Goal: Information Seeking & Learning: Find specific page/section

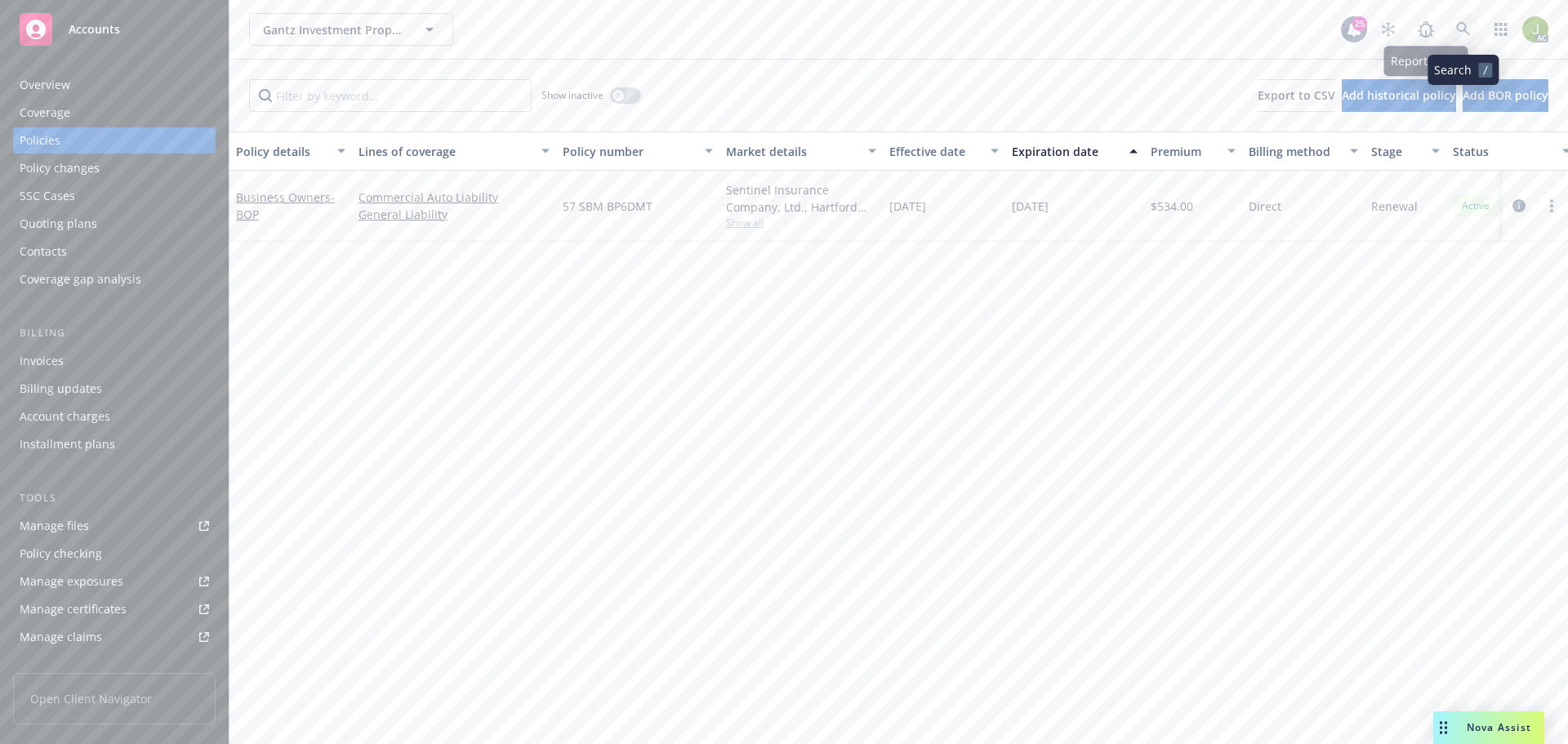
click at [1464, 32] on icon at bounding box center [1463, 29] width 15 height 15
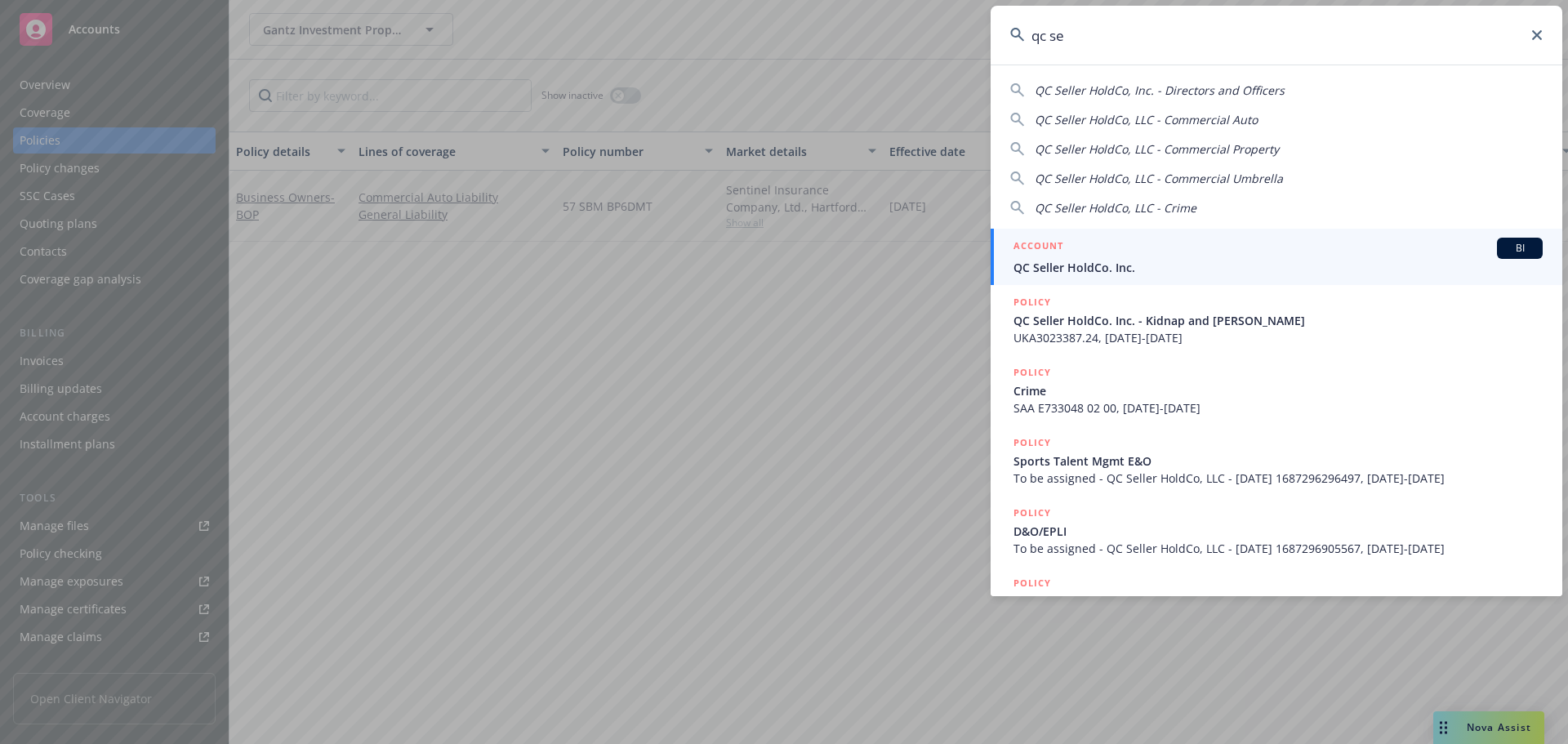
type input "qc se"
click at [1082, 252] on div "ACCOUNT BI" at bounding box center [1277, 248] width 529 height 21
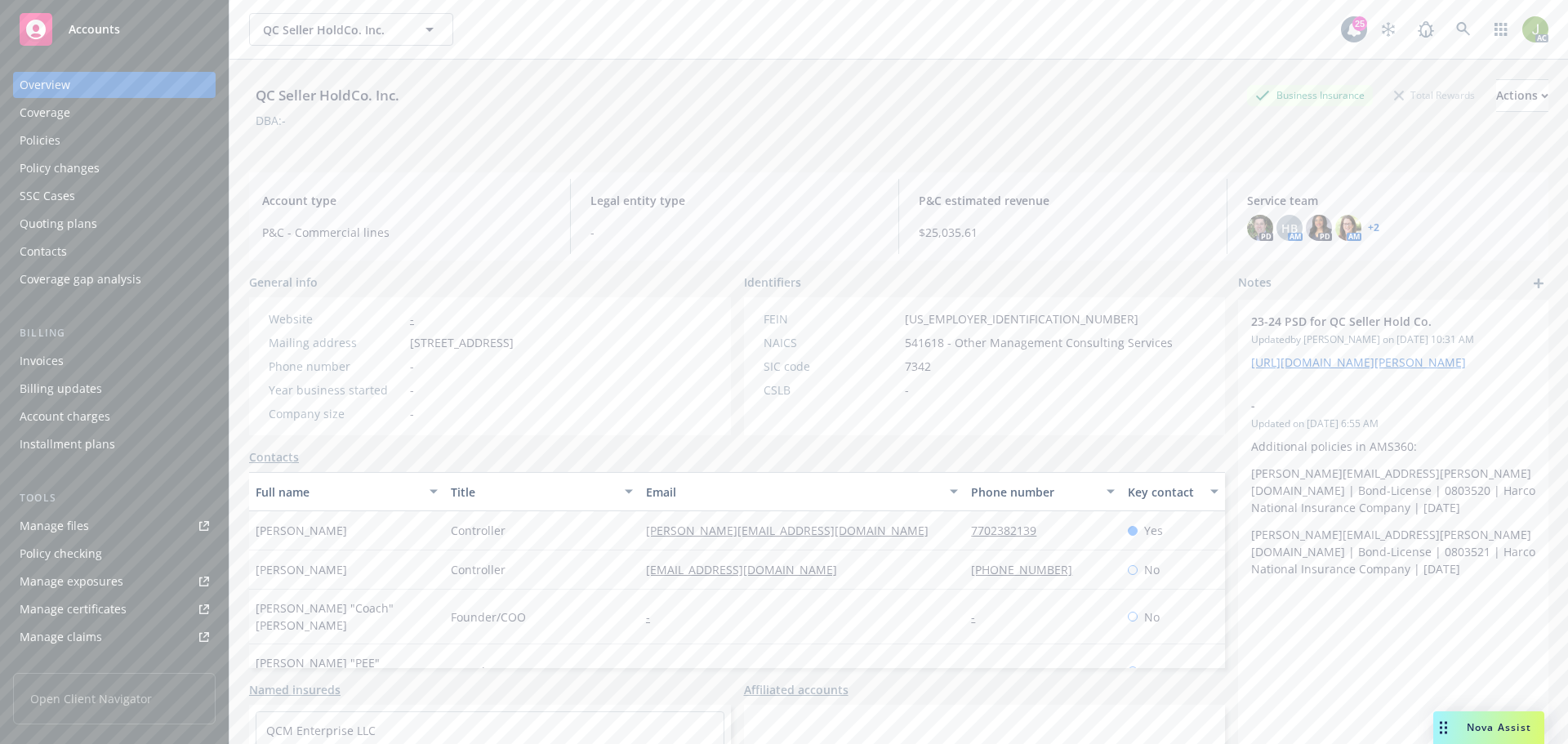
click at [103, 364] on div "Invoices" at bounding box center [115, 360] width 190 height 26
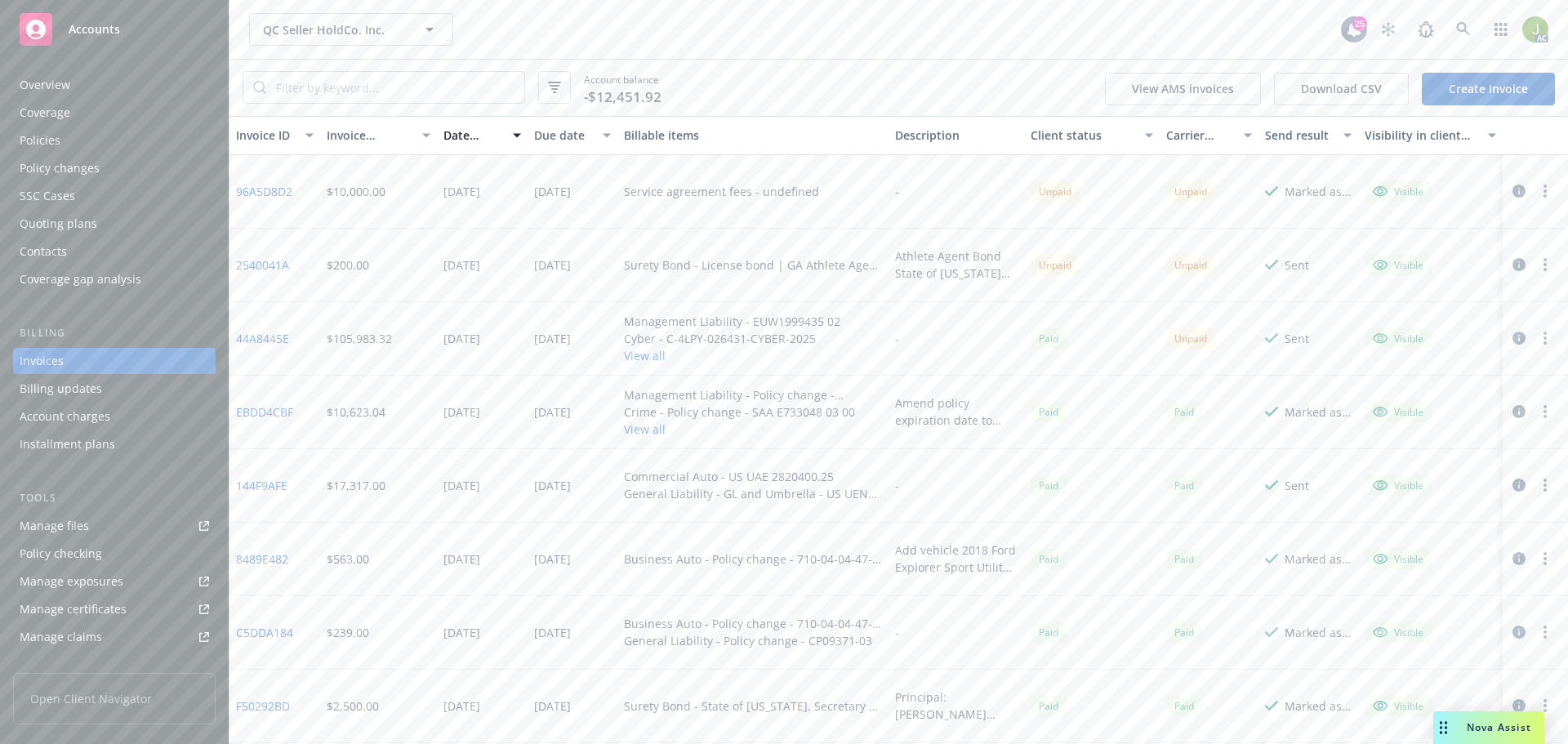
click at [276, 337] on link "44A8445E" at bounding box center [262, 338] width 53 height 17
click at [1457, 29] on icon at bounding box center [1463, 29] width 15 height 15
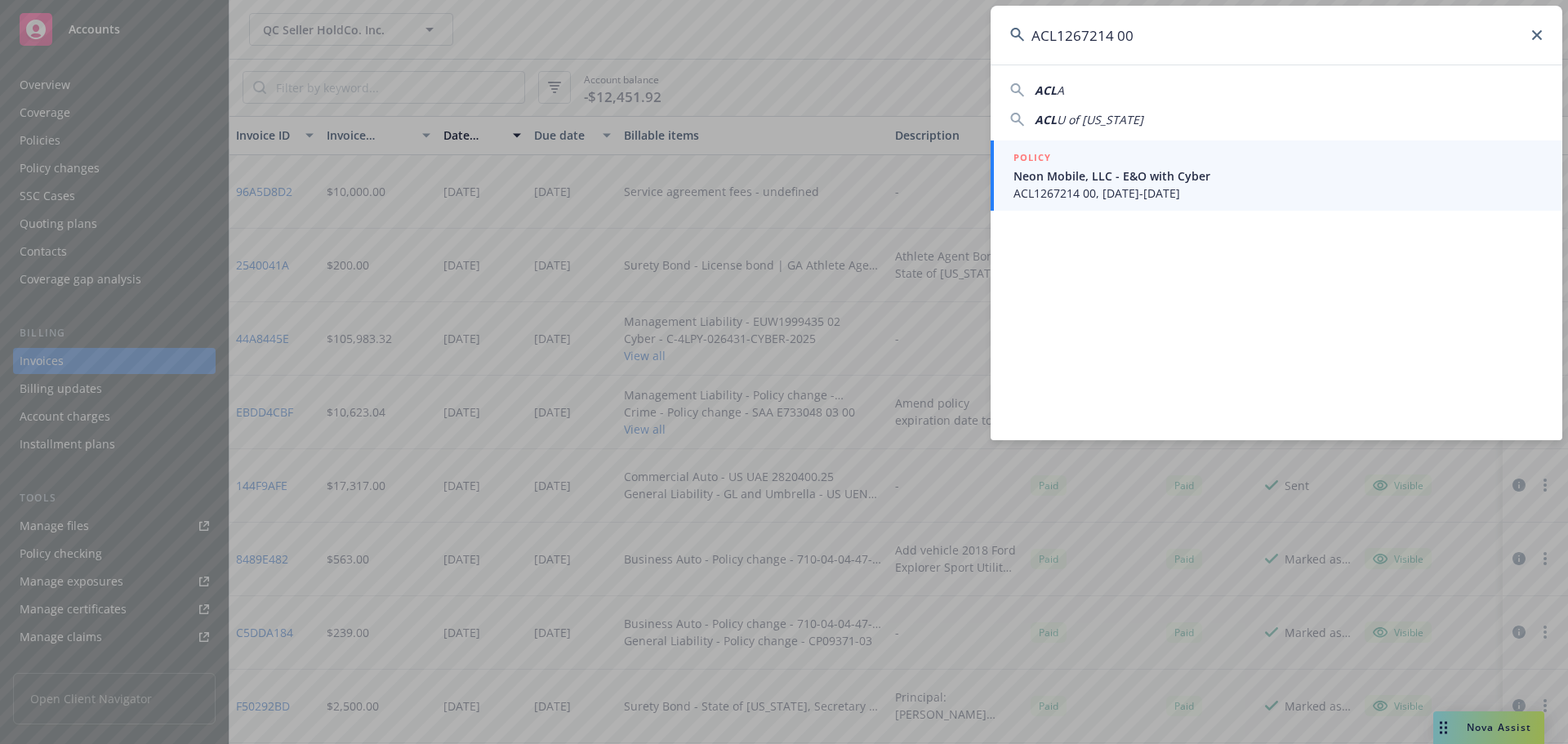
type input "ACL1267214 00"
click at [1148, 187] on span "ACL1267214 00, 08/28/2025-08/28/2026" at bounding box center [1277, 193] width 529 height 17
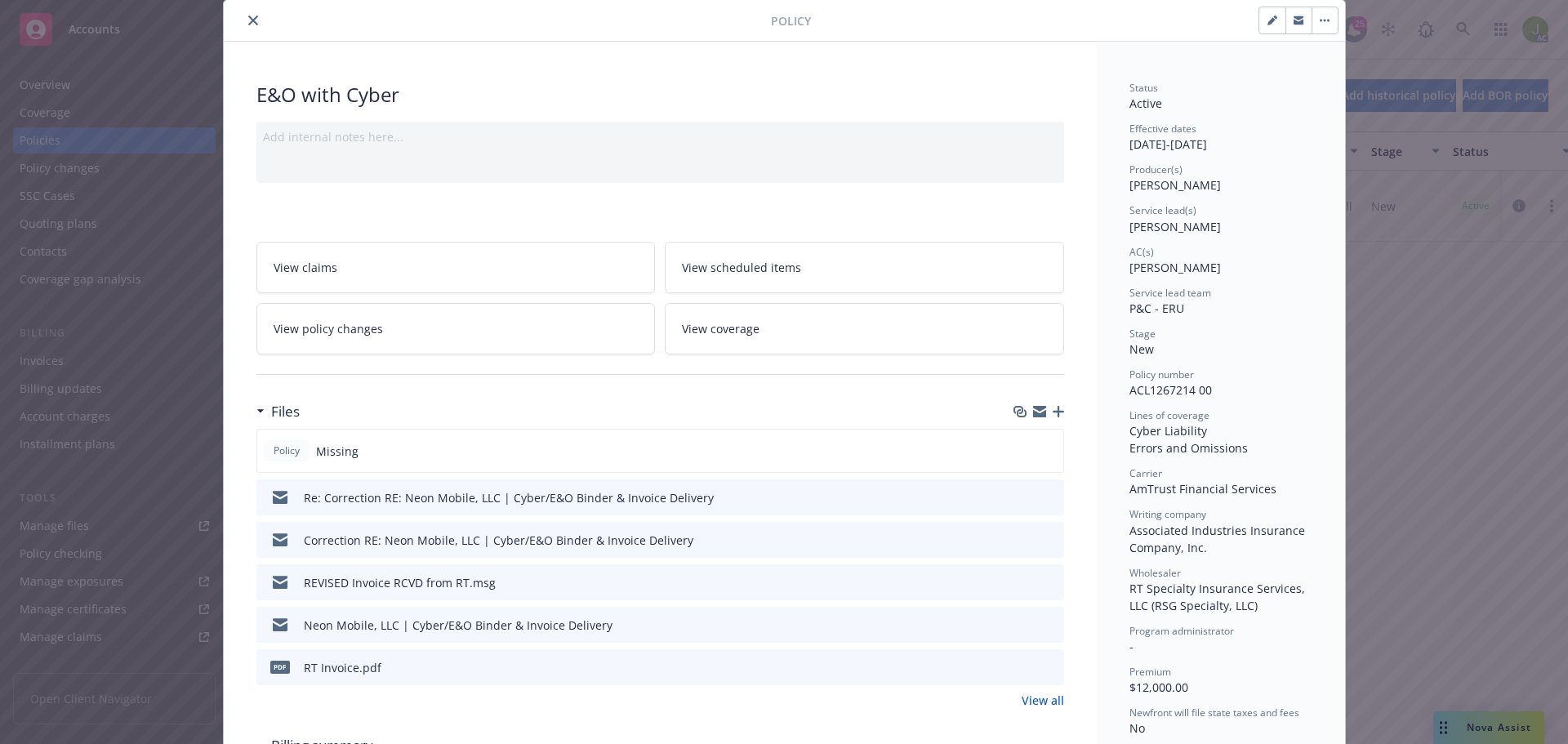
scroll to position [82, 0]
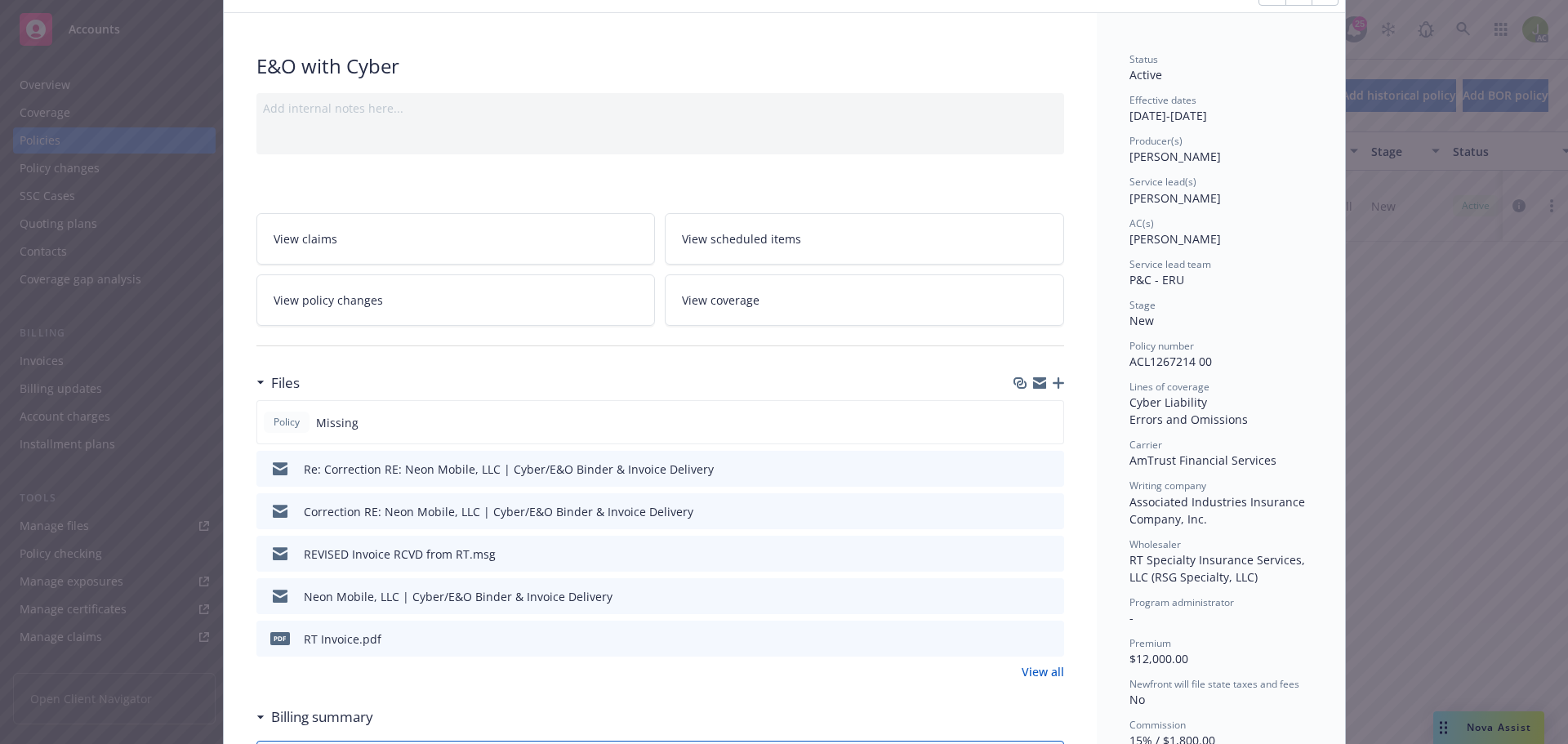
click at [1045, 643] on button at bounding box center [1049, 639] width 15 height 17
click at [1043, 636] on icon "preview file" at bounding box center [1048, 637] width 15 height 11
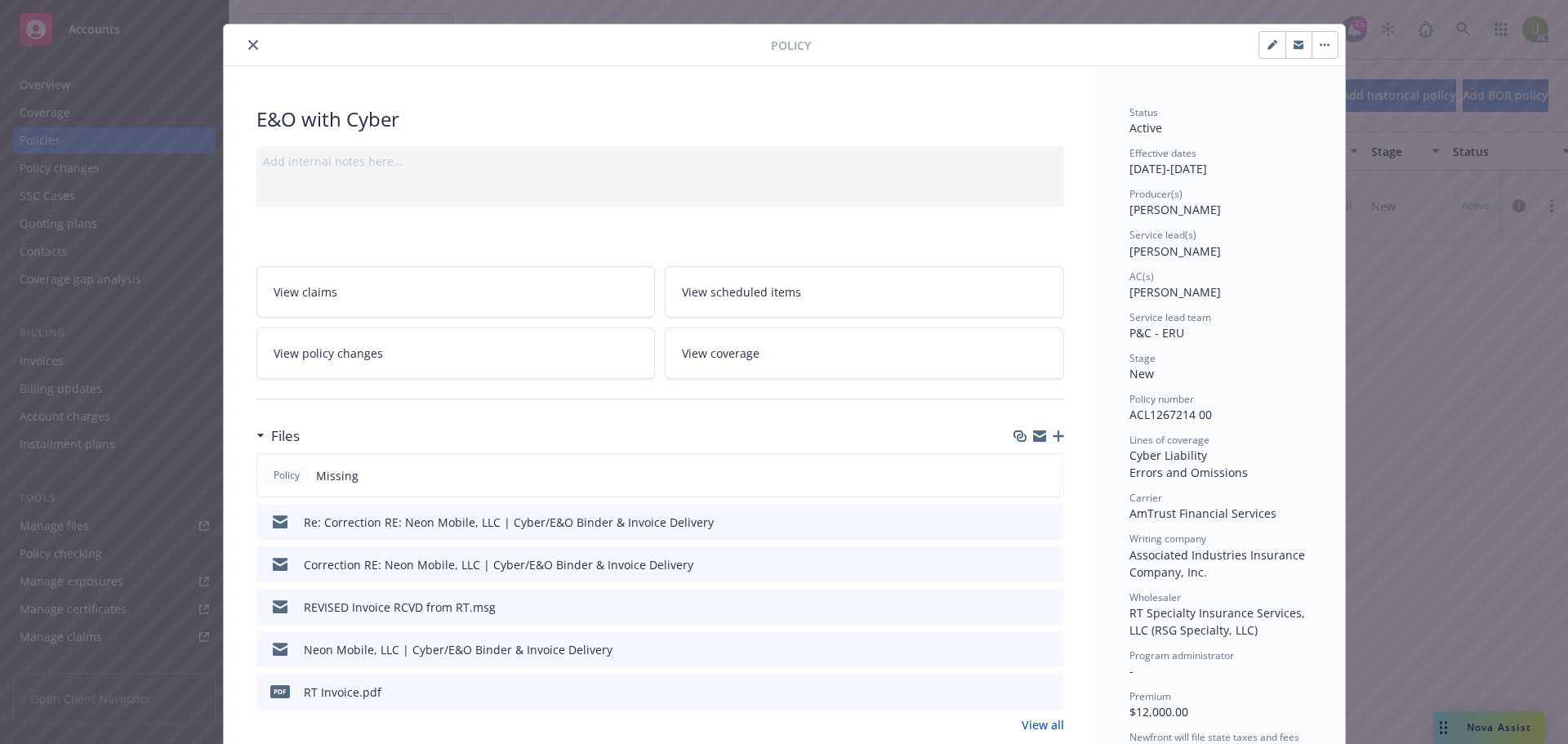
scroll to position [0, 0]
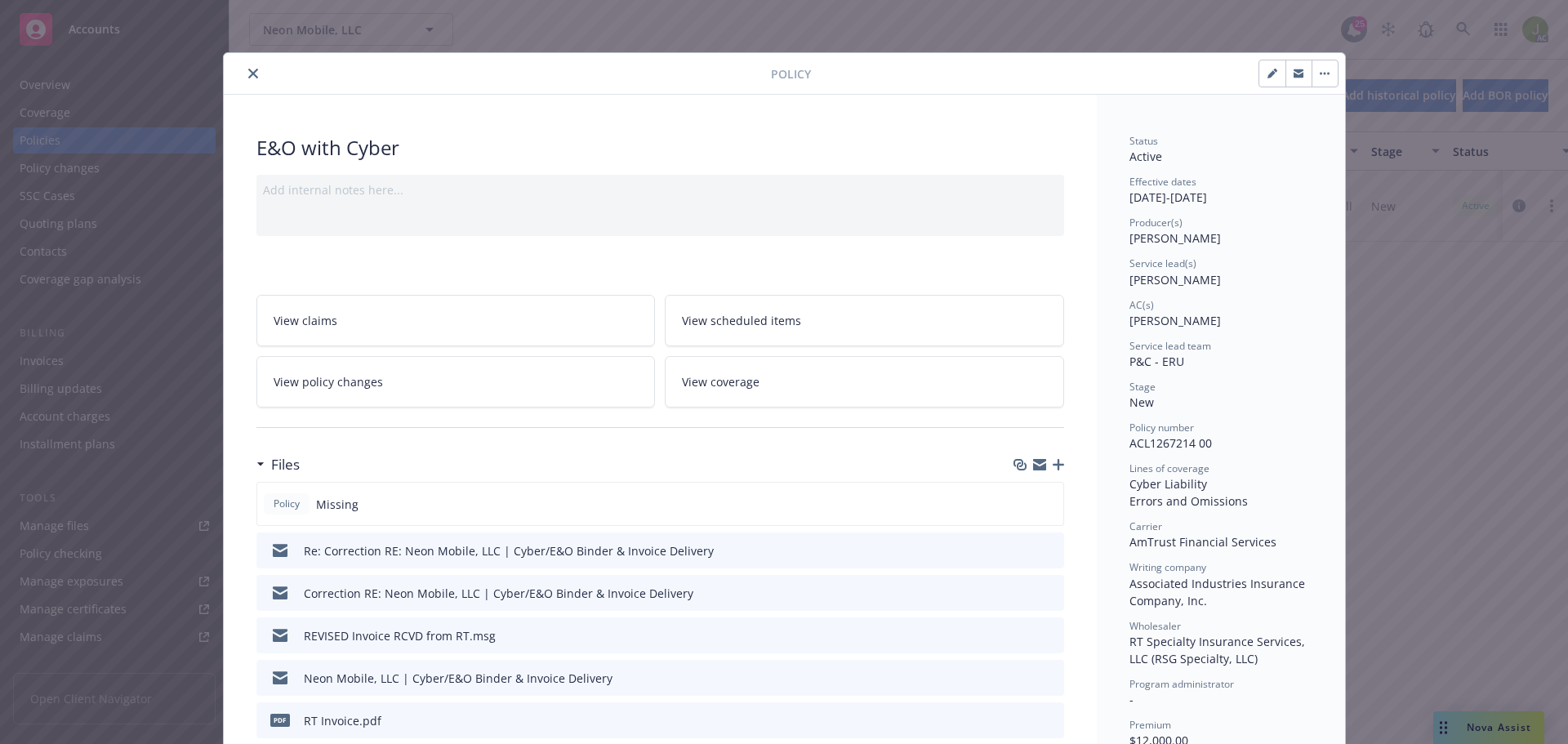
click at [244, 73] on button "close" at bounding box center [253, 73] width 20 height 20
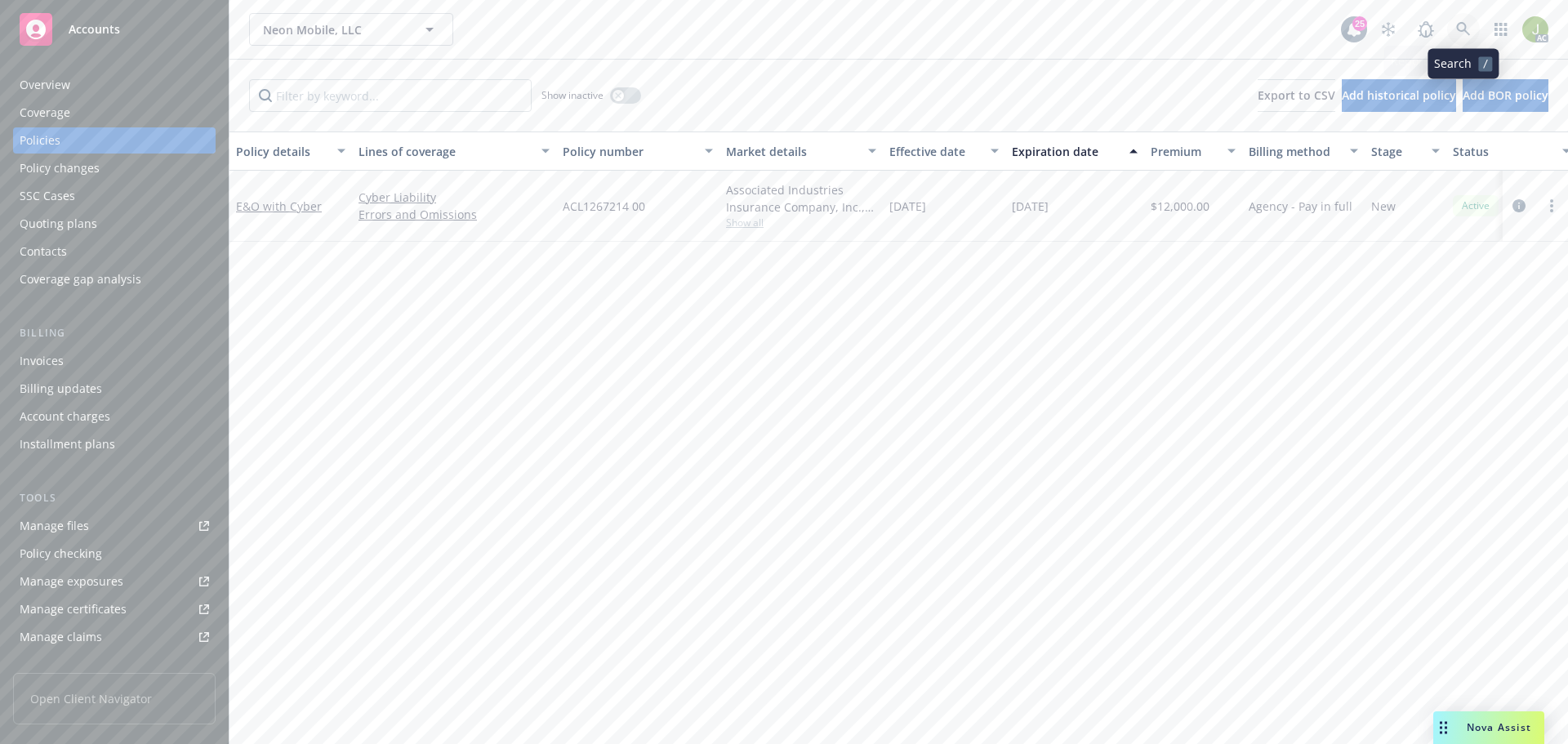
click at [1470, 26] on icon at bounding box center [1463, 29] width 15 height 15
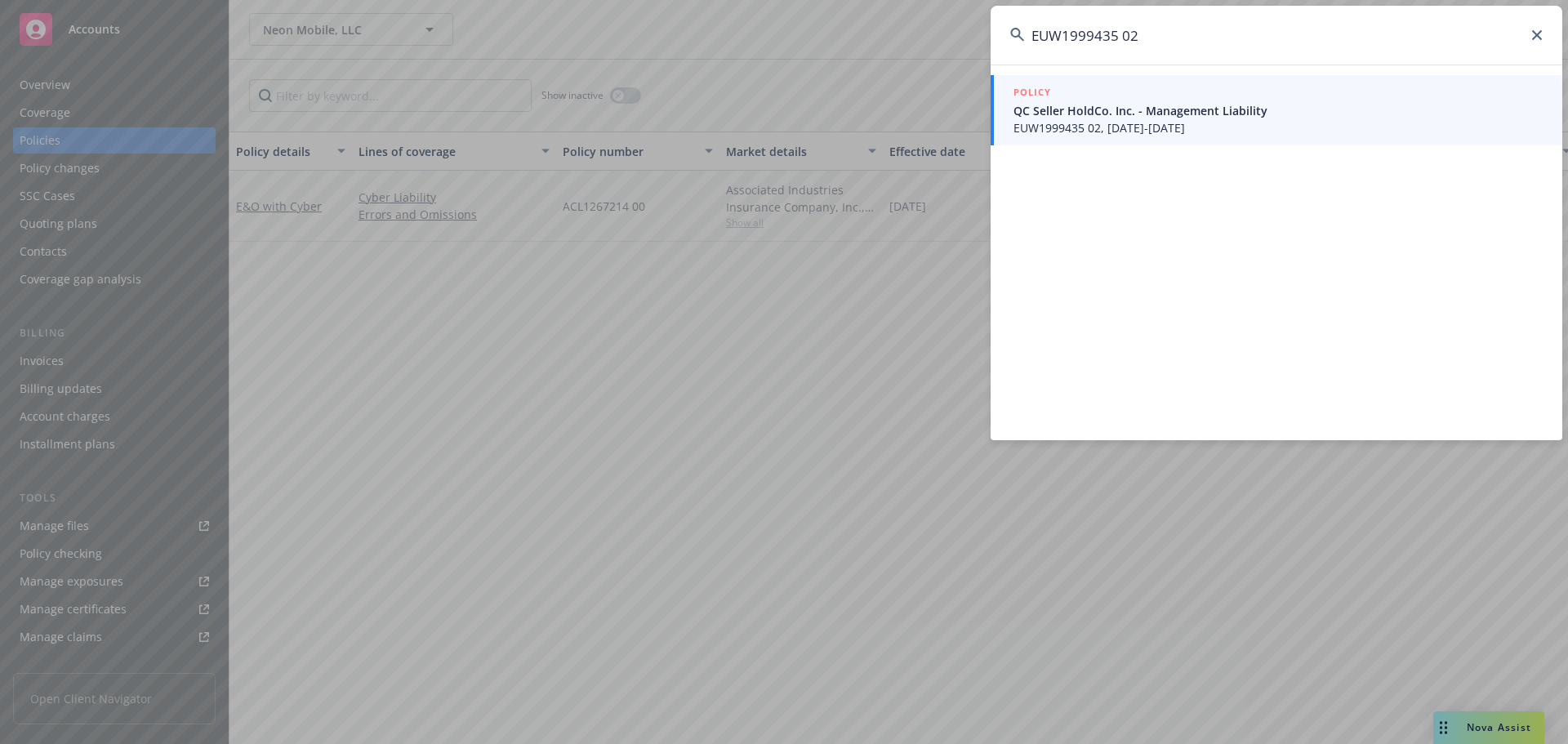
type input "EUW1999435 02"
click at [1062, 131] on span "EUW1999435 02, 07/31/2025-08/15/2026" at bounding box center [1277, 128] width 529 height 17
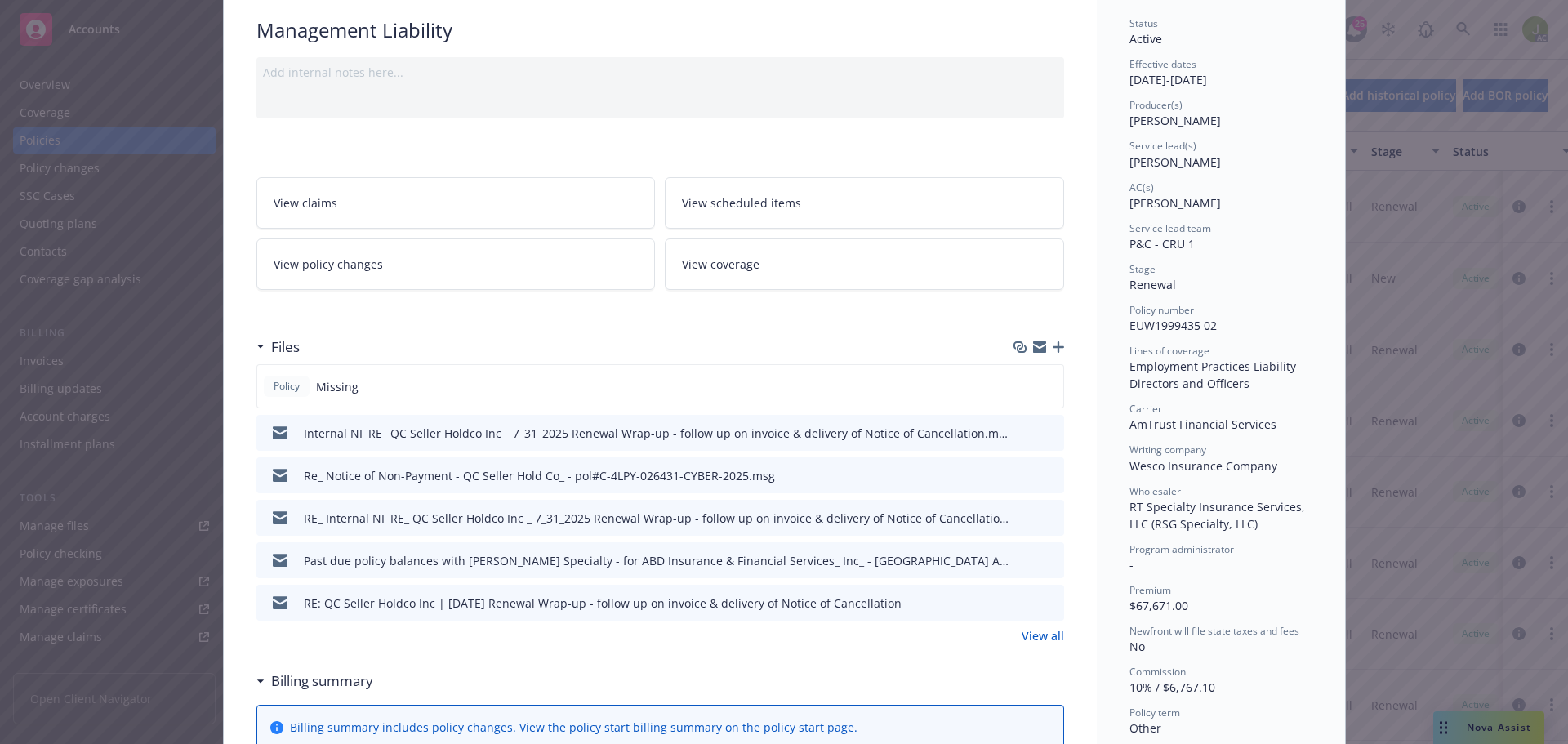
scroll to position [163, 0]
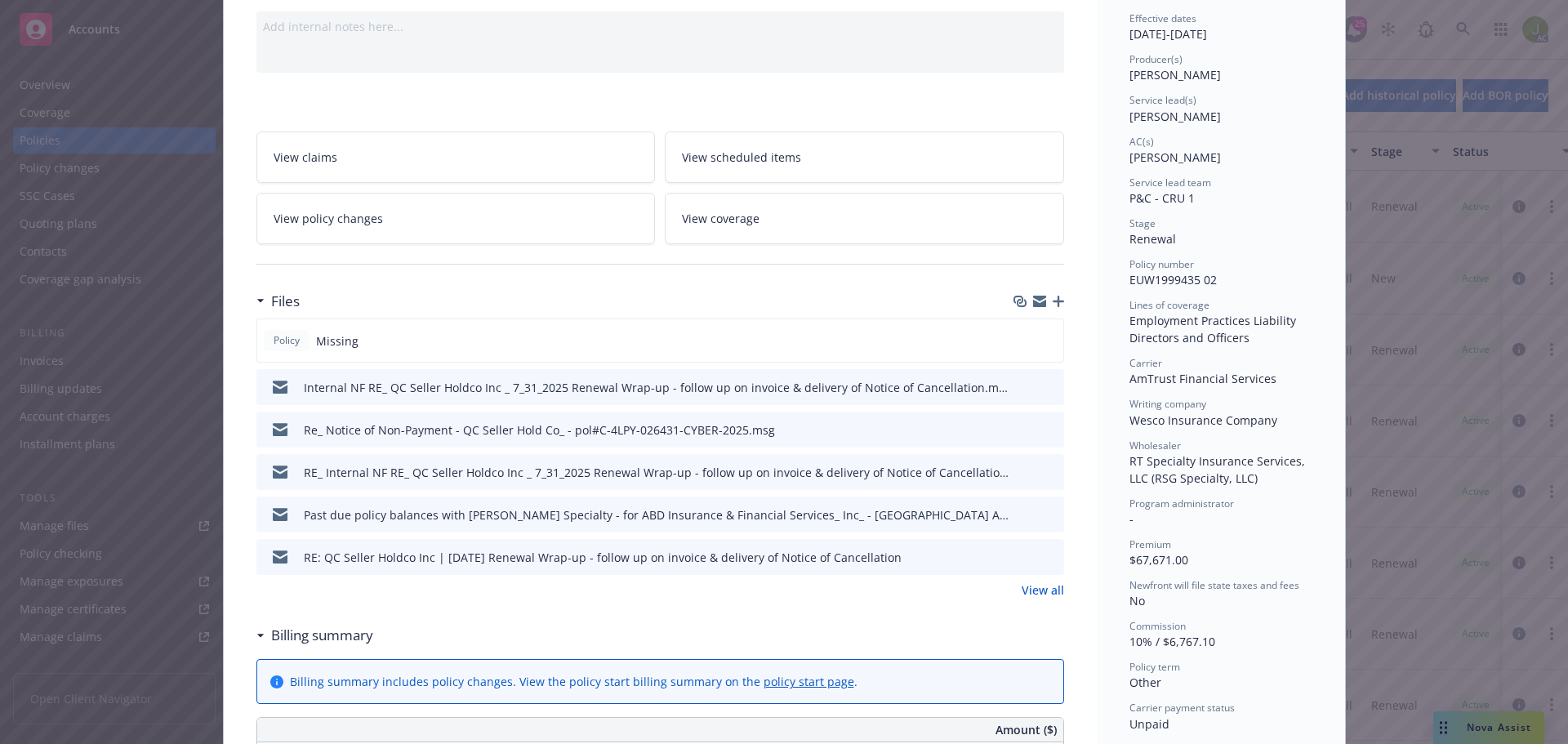
click at [1047, 590] on link "View all" at bounding box center [1042, 589] width 43 height 17
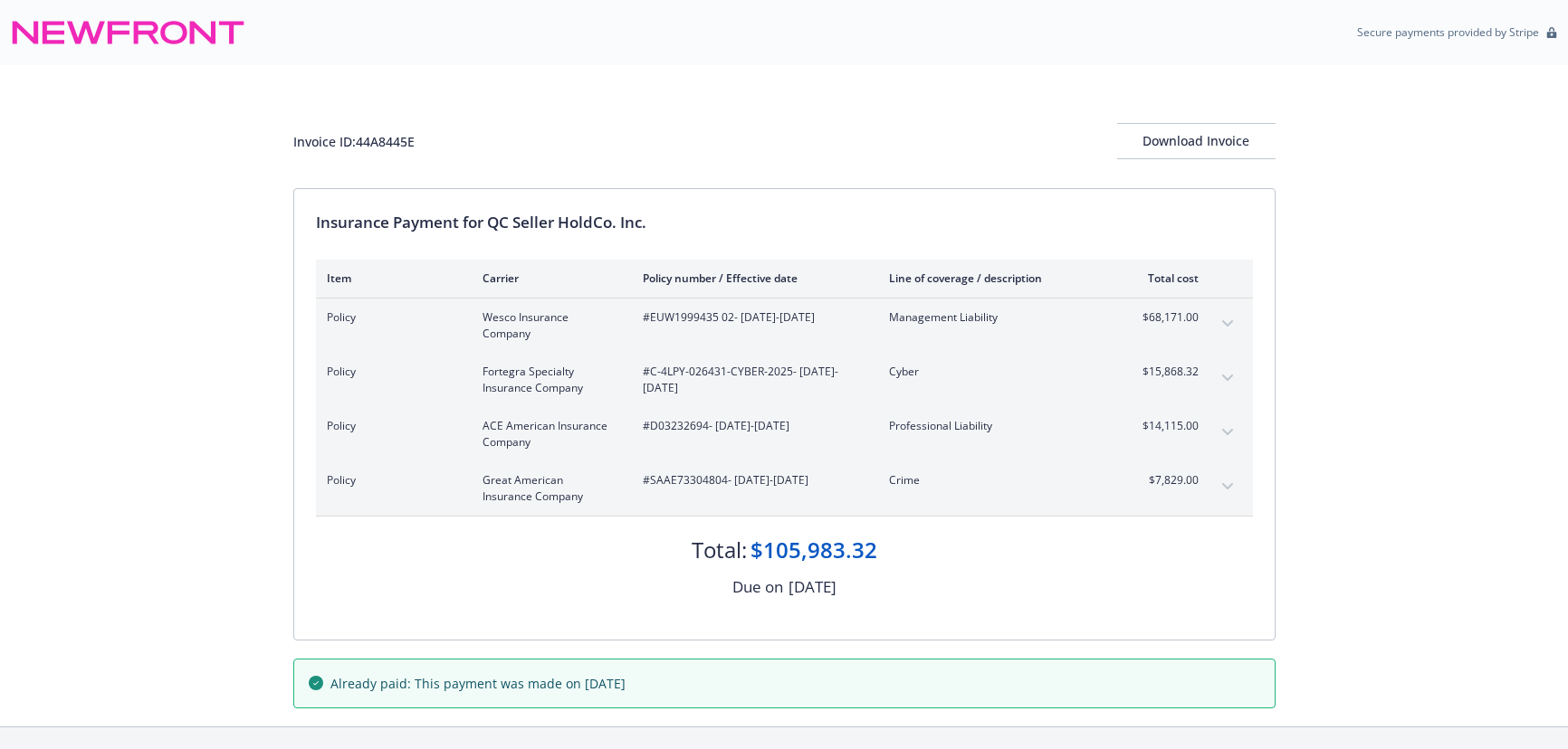
scroll to position [54, 0]
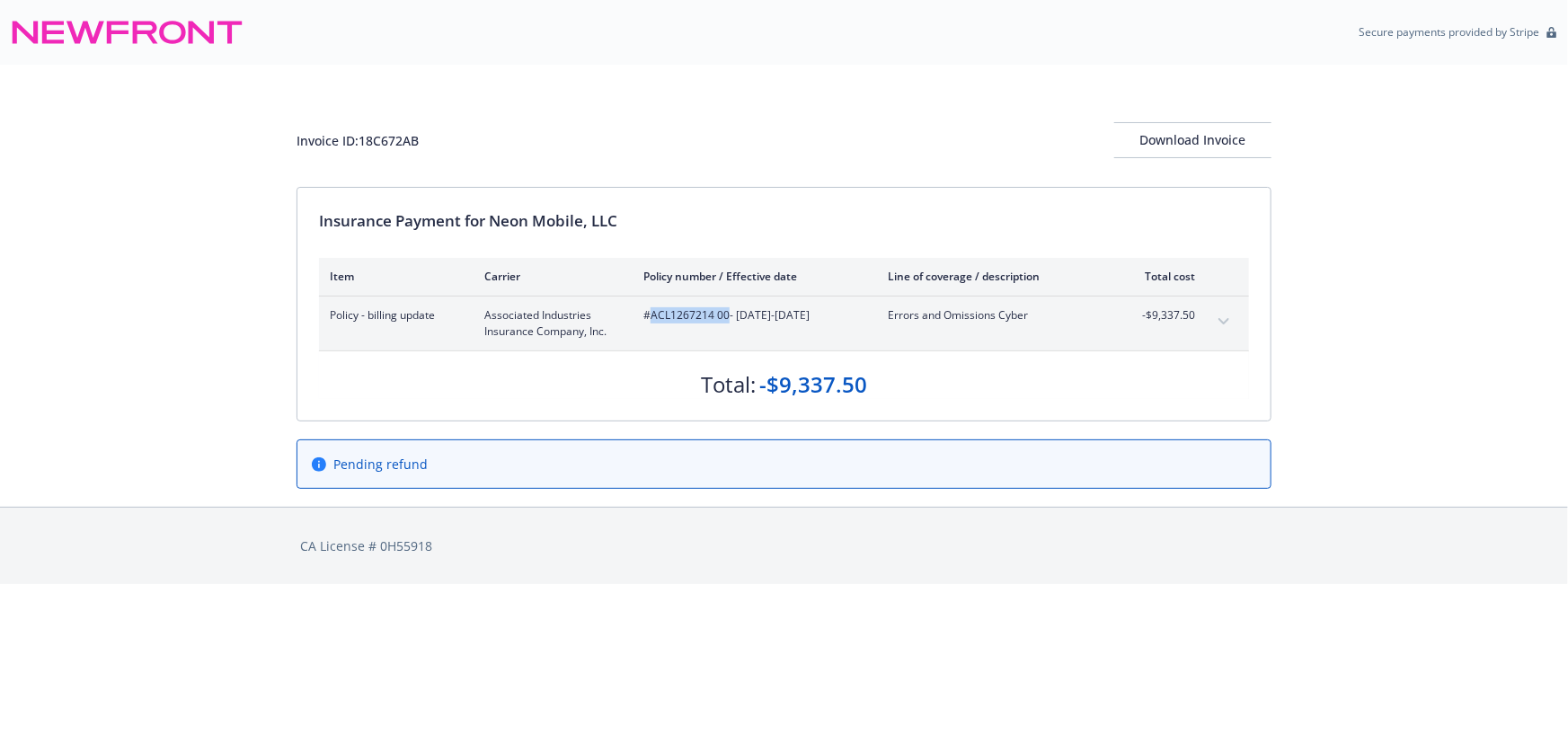
drag, startPoint x: 726, startPoint y: 314, endPoint x: 654, endPoint y: 314, distance: 72.0
click at [654, 314] on span "#ACL1267214 00 - 08/28/2025-08/28/2026" at bounding box center [751, 315] width 215 height 16
copy span "ACL1267214 00"
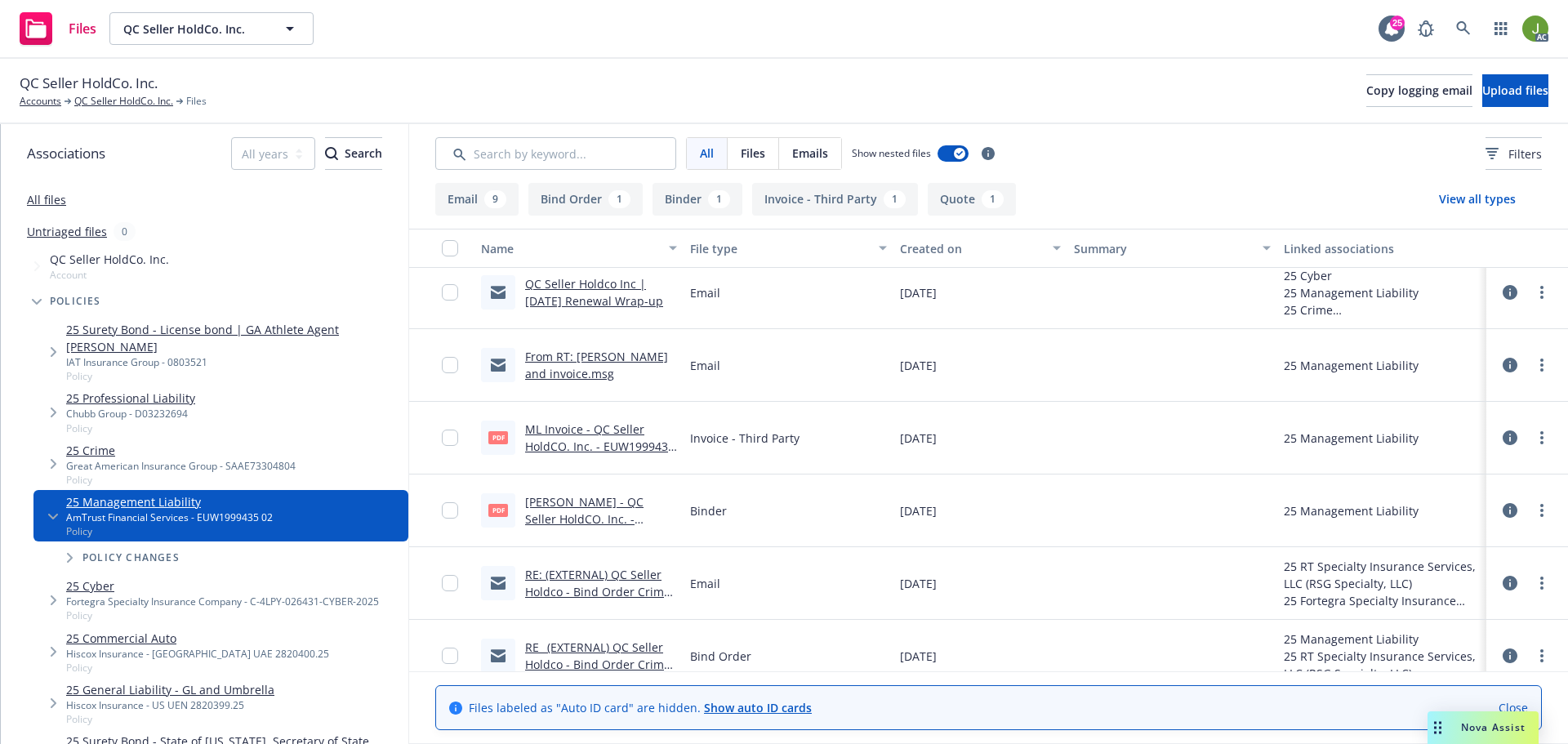
scroll to position [489, 0]
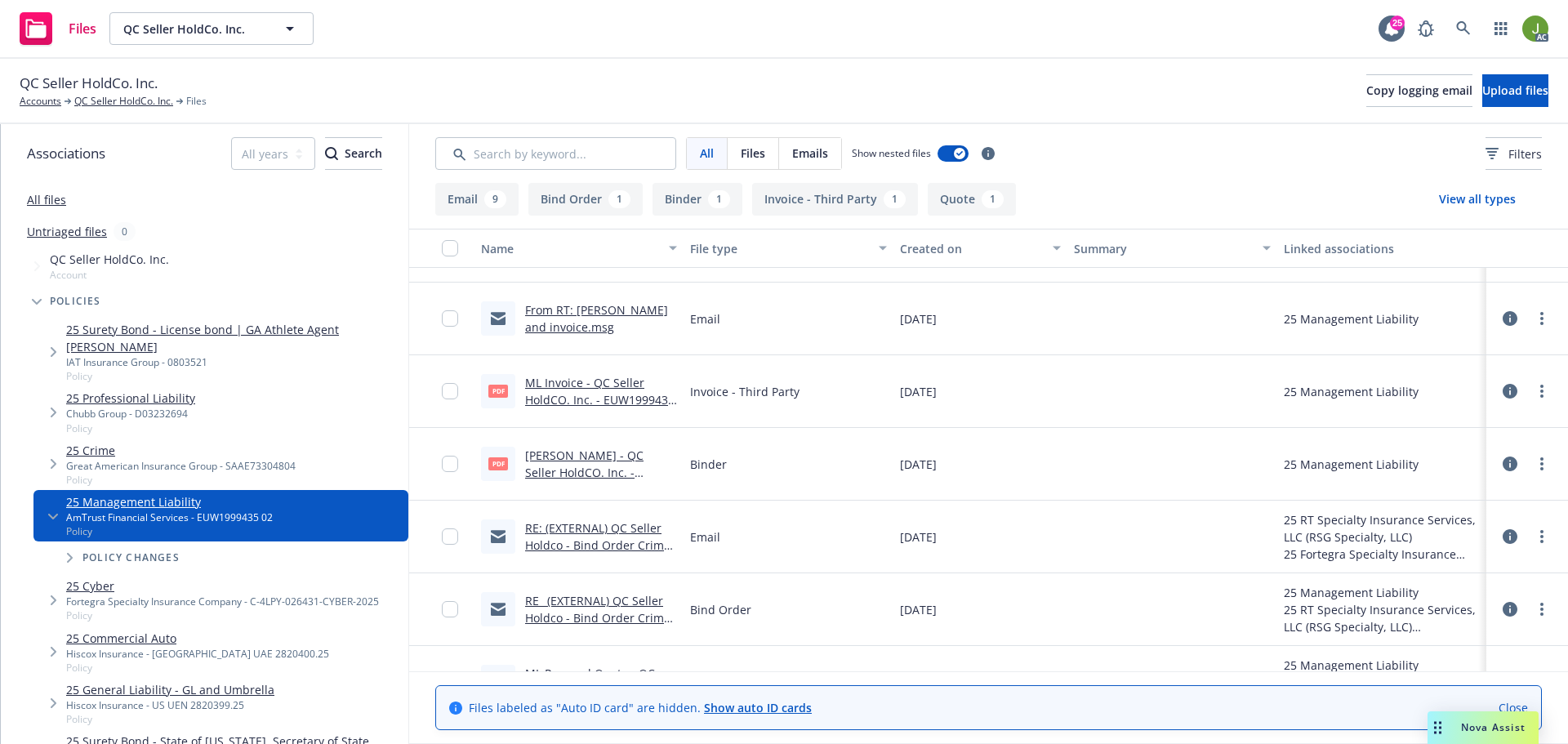
click at [619, 395] on link "ML Invoice - QC Seller HoldCO. Inc. - EUW1999435 02.pdf" at bounding box center [599, 400] width 150 height 50
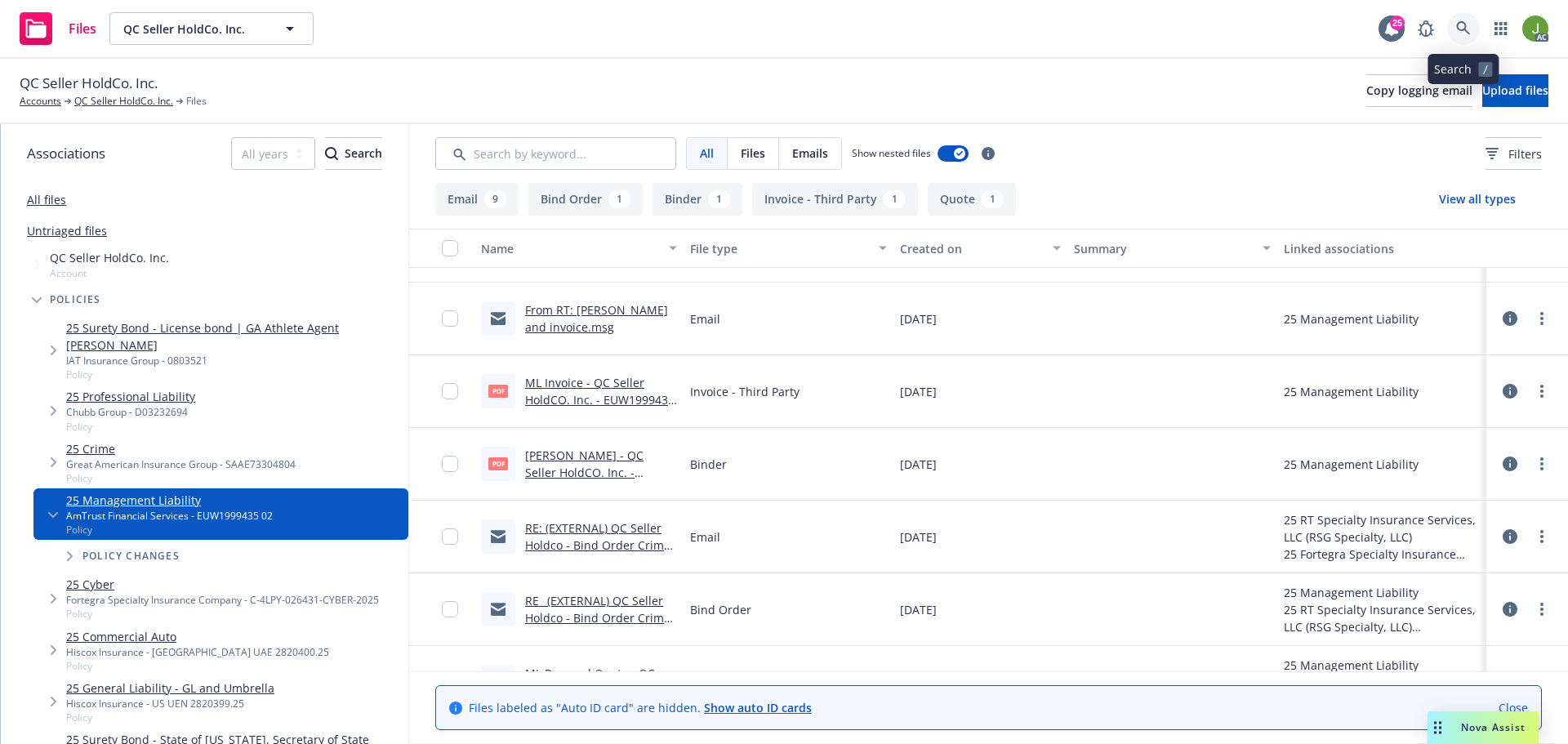
click at [1459, 31] on icon at bounding box center [1463, 28] width 15 height 15
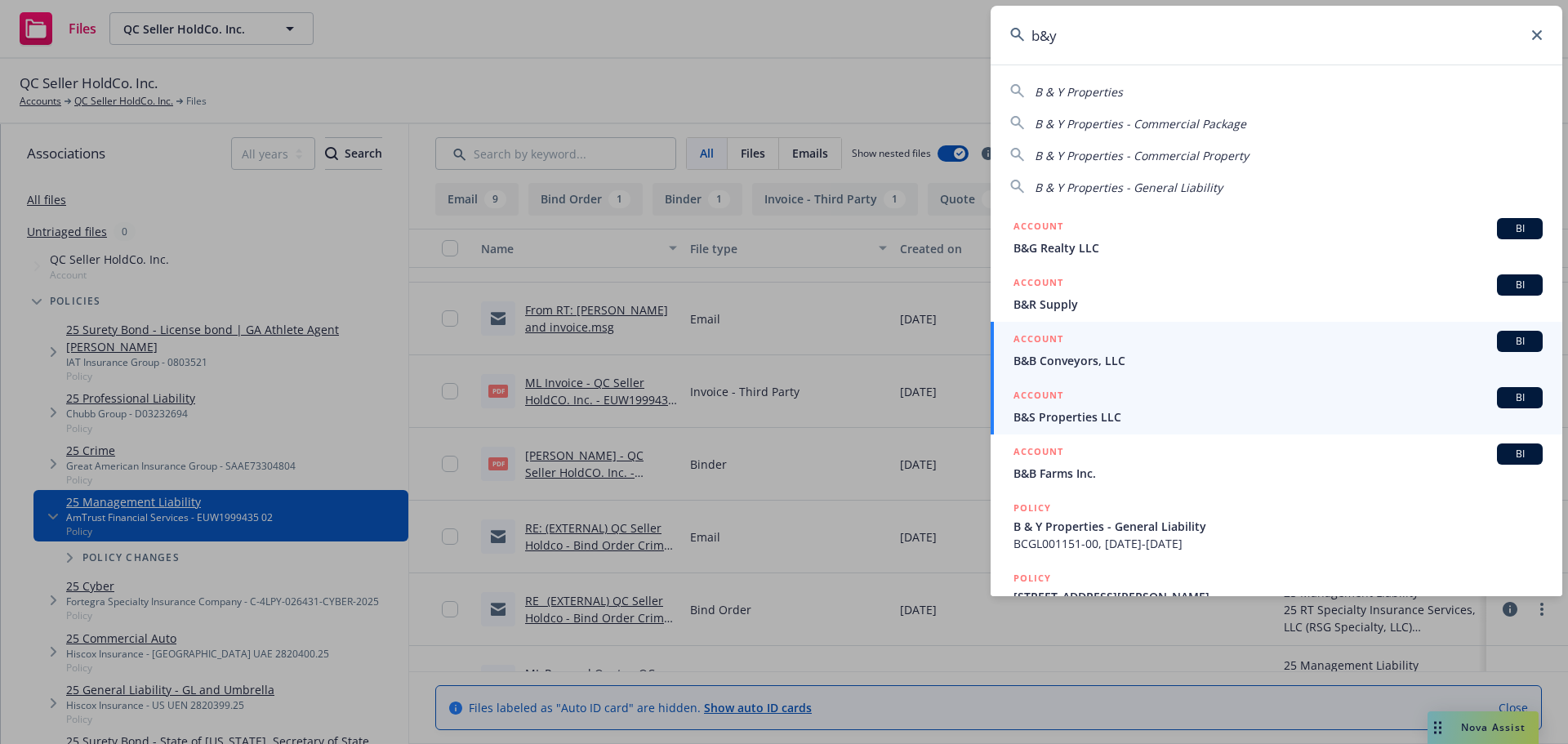
type input "b&y"
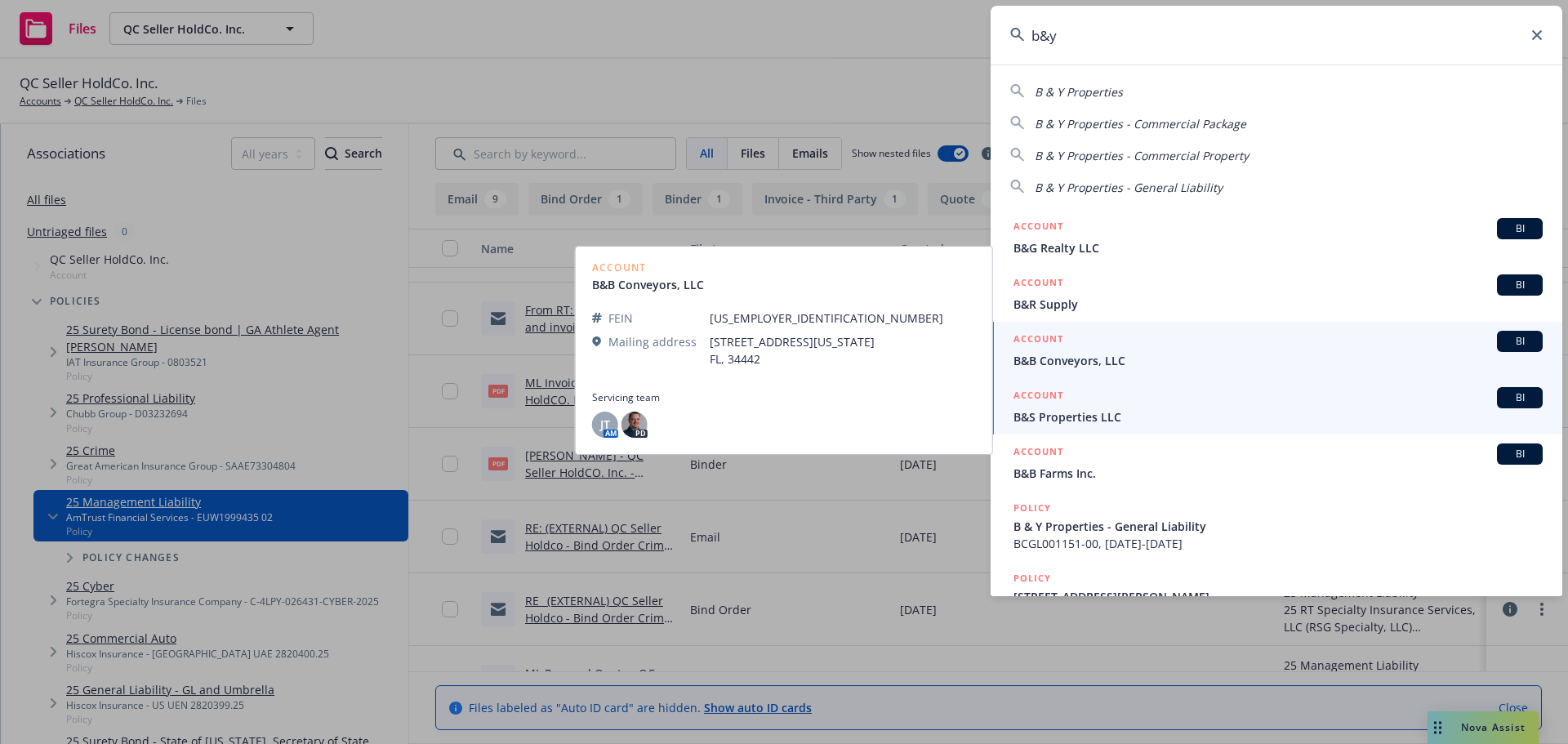
click at [1125, 415] on span "B&S Properties LLC" at bounding box center [1277, 417] width 529 height 17
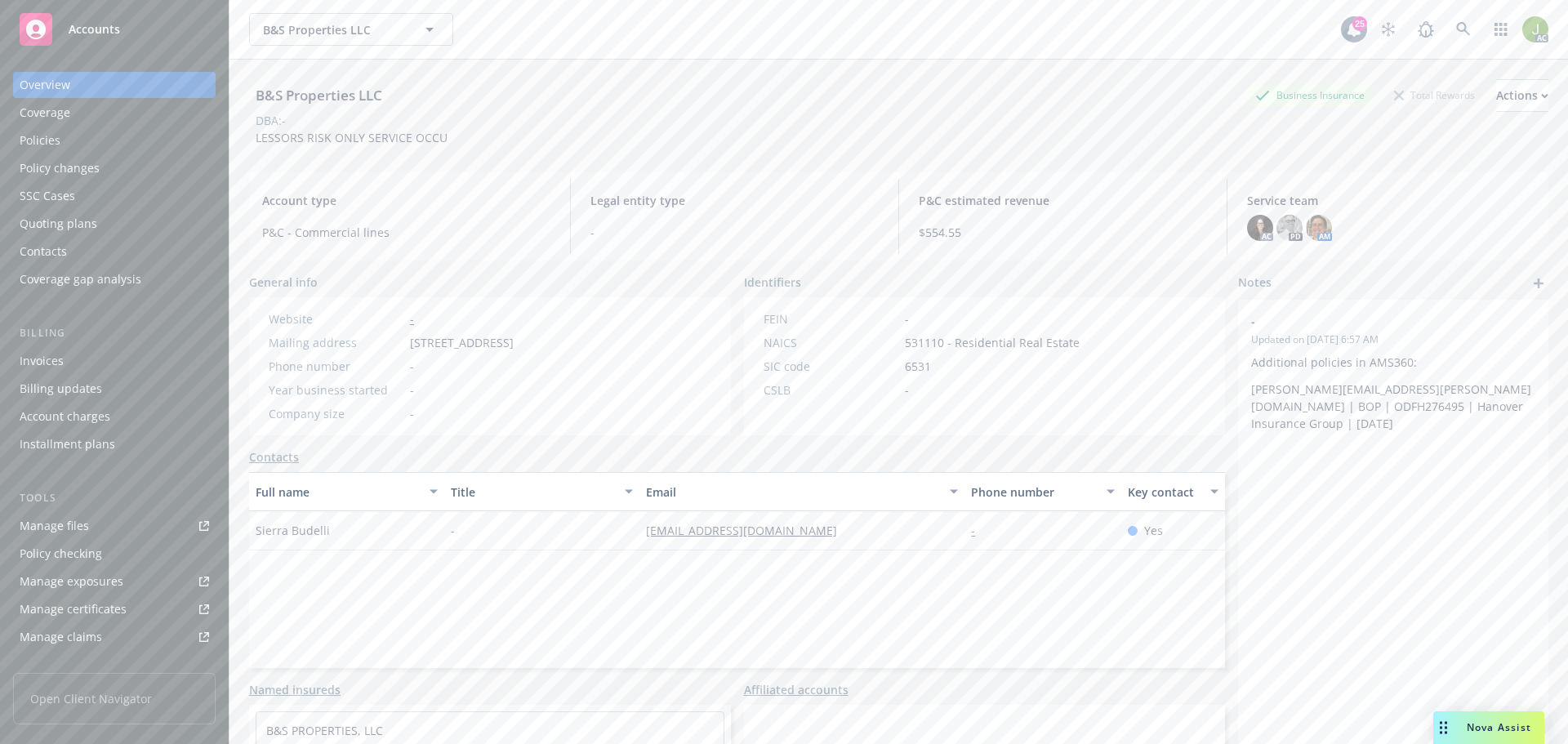
click at [138, 358] on div "Invoices" at bounding box center [115, 360] width 190 height 26
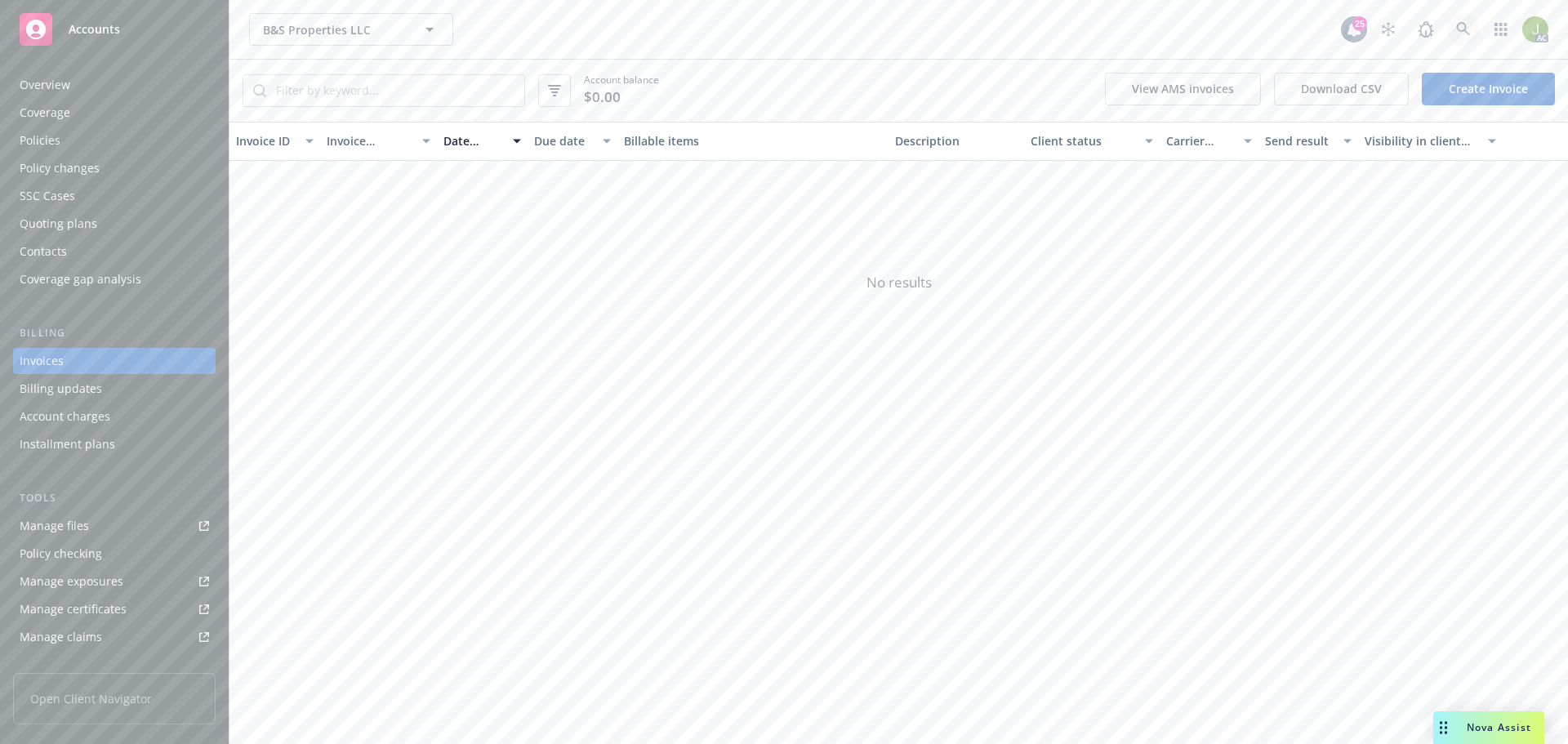
click at [1459, 30] on icon at bounding box center [1463, 29] width 14 height 14
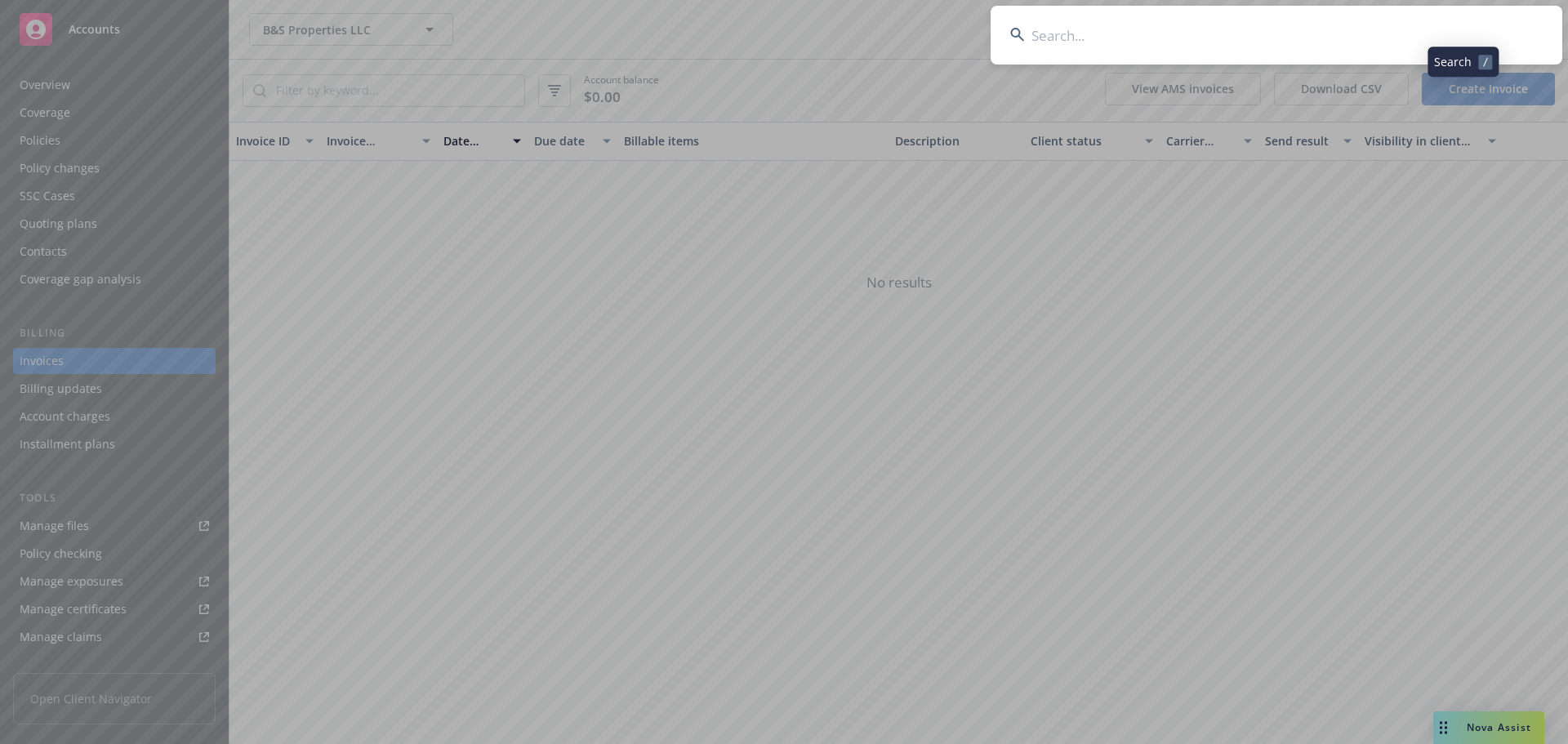
click at [1427, 46] on input at bounding box center [1276, 35] width 572 height 59
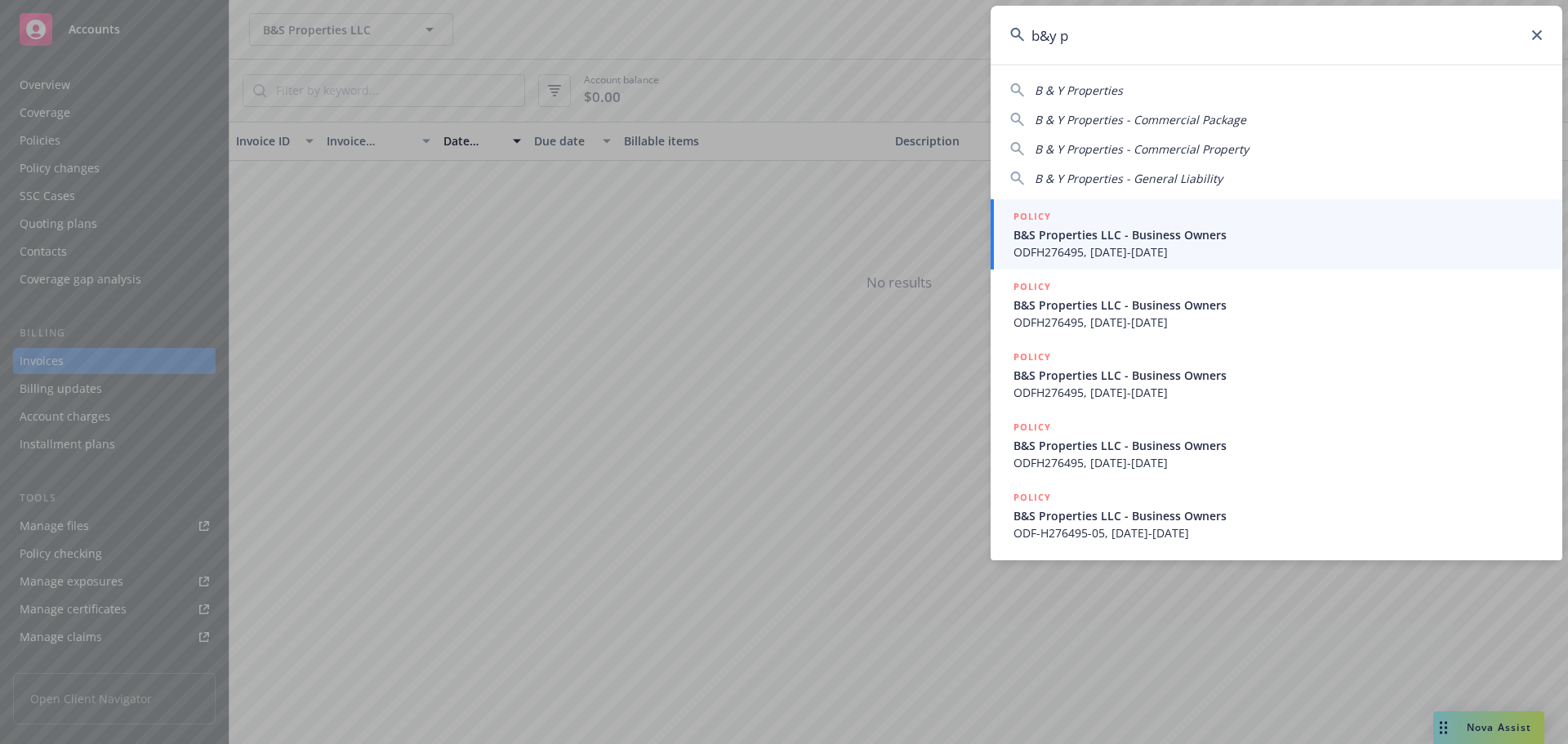
click at [1182, 101] on div "B & Y Properties B & Y Properties - Commercial Package B & Y Properties - Comme…" at bounding box center [1276, 131] width 572 height 112
click at [1118, 91] on span "B & Y Properties" at bounding box center [1078, 91] width 88 height 15
type input "B & Y Properties"
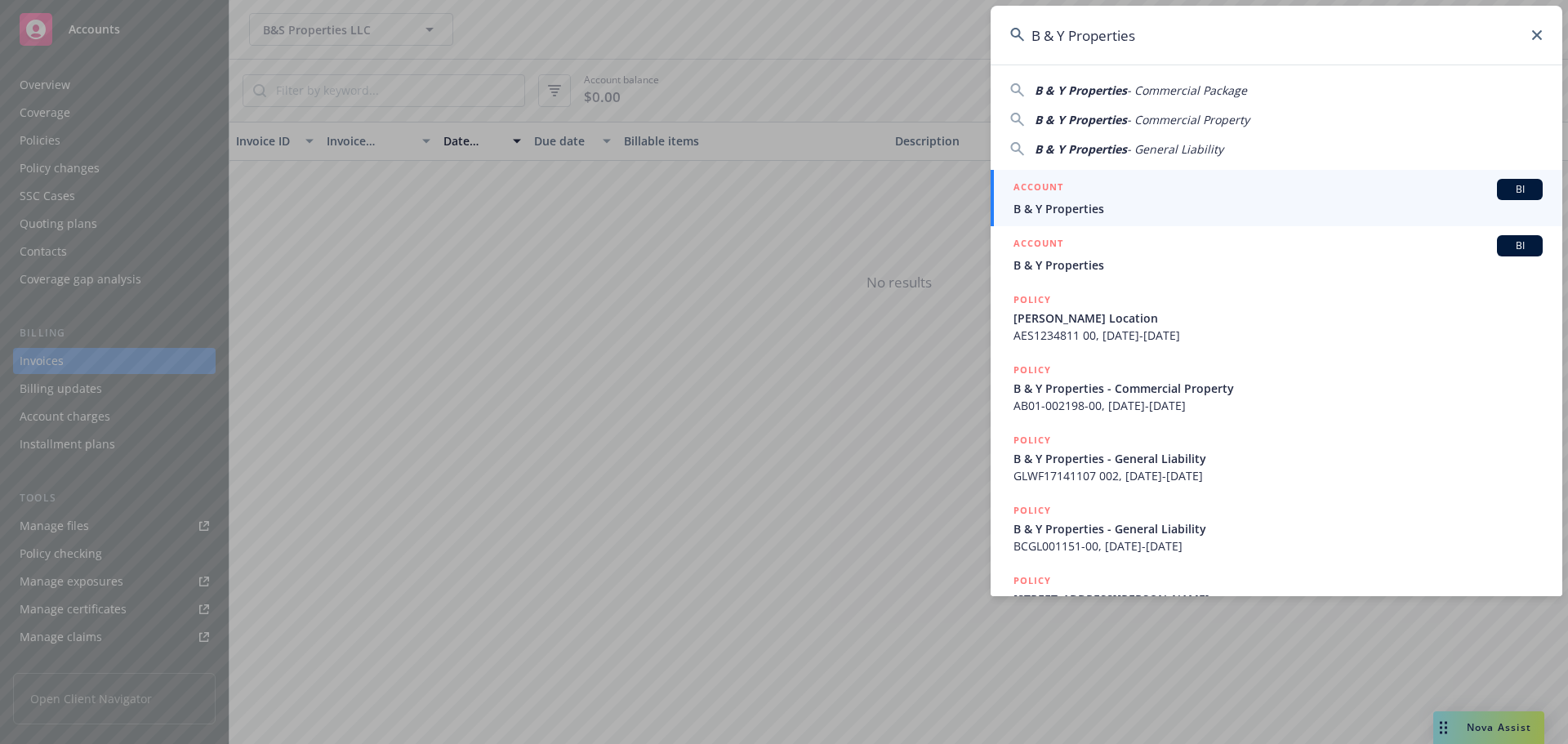
click at [1110, 197] on div "ACCOUNT BI" at bounding box center [1277, 189] width 529 height 21
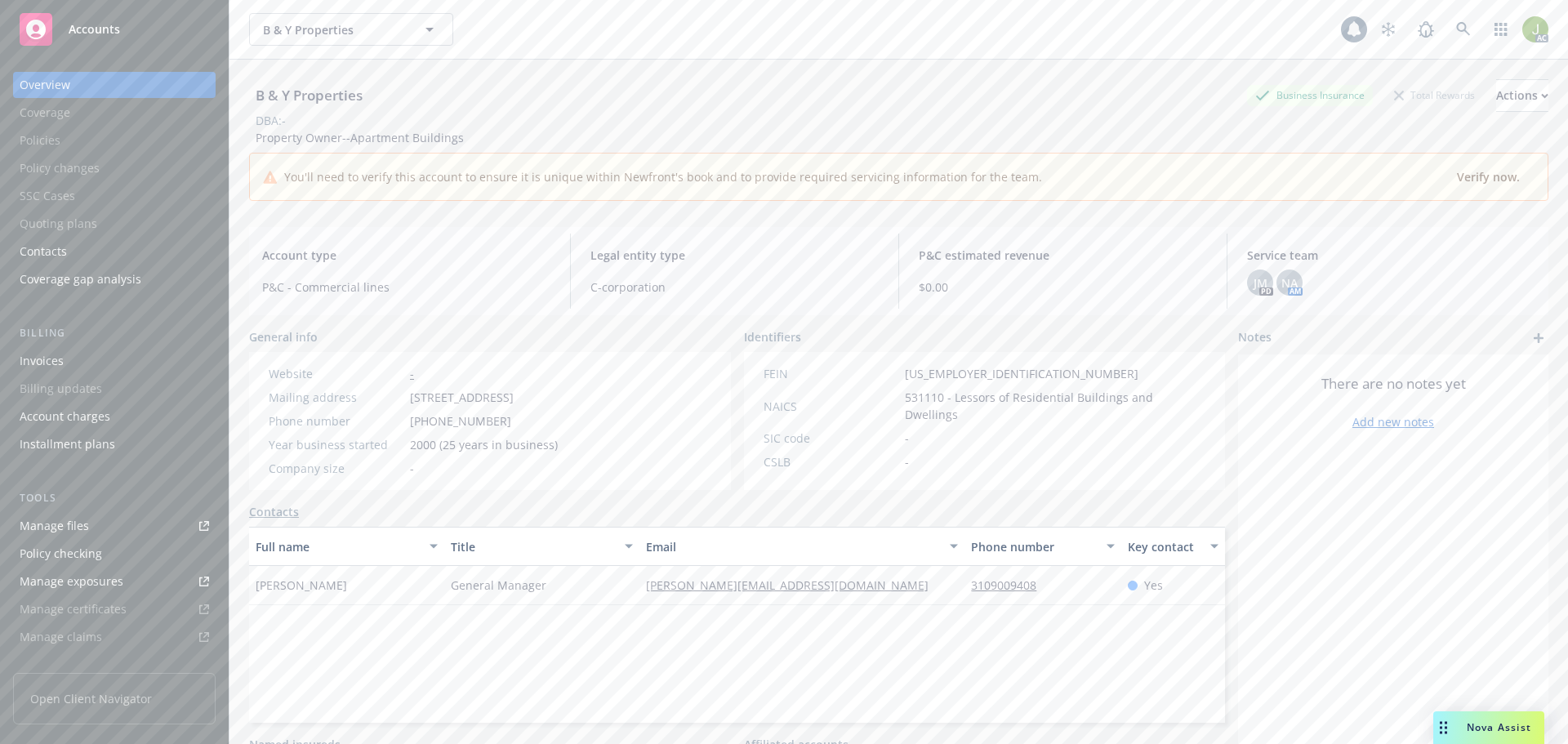
click at [59, 362] on div "Invoices" at bounding box center [42, 360] width 44 height 26
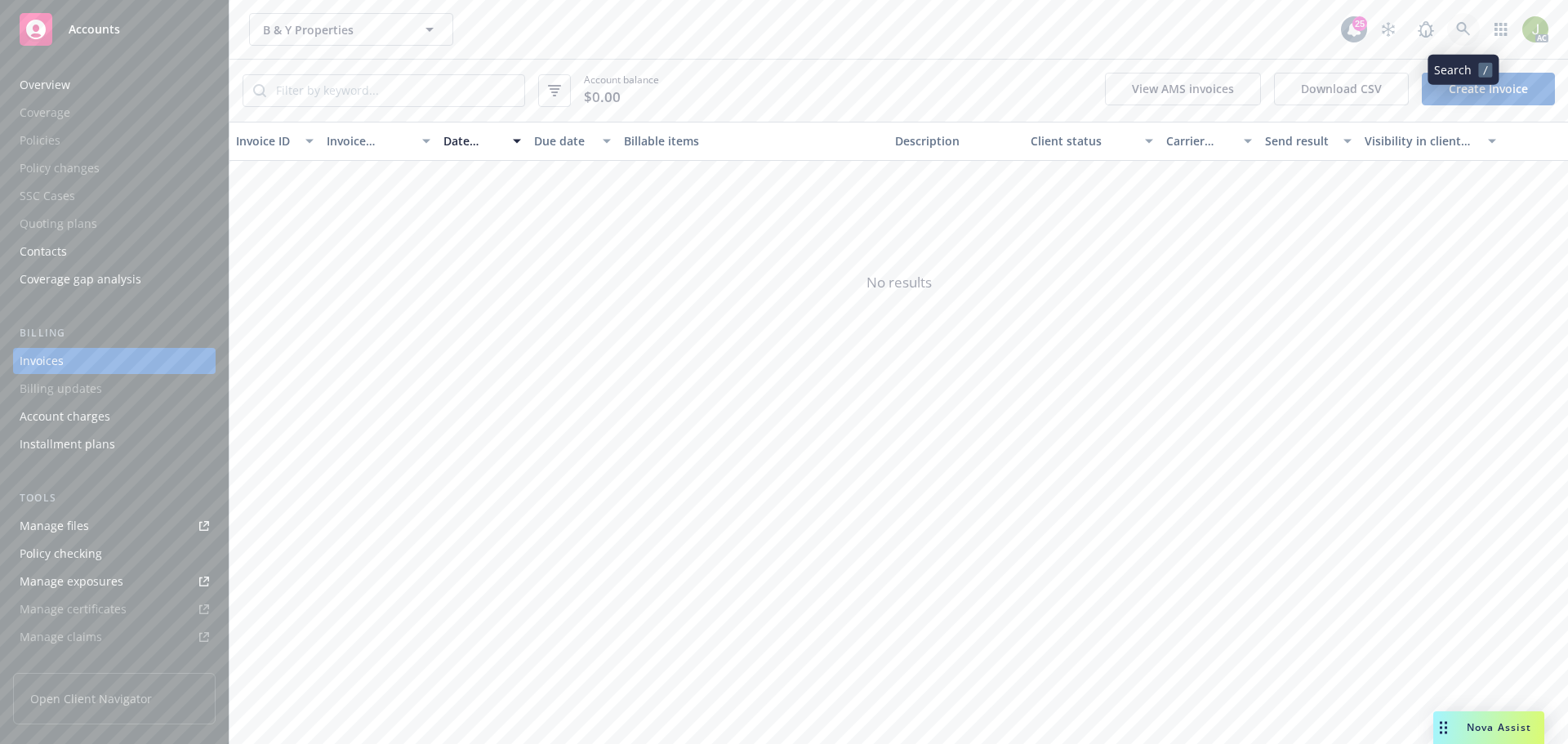
click at [1459, 31] on icon at bounding box center [1463, 29] width 15 height 15
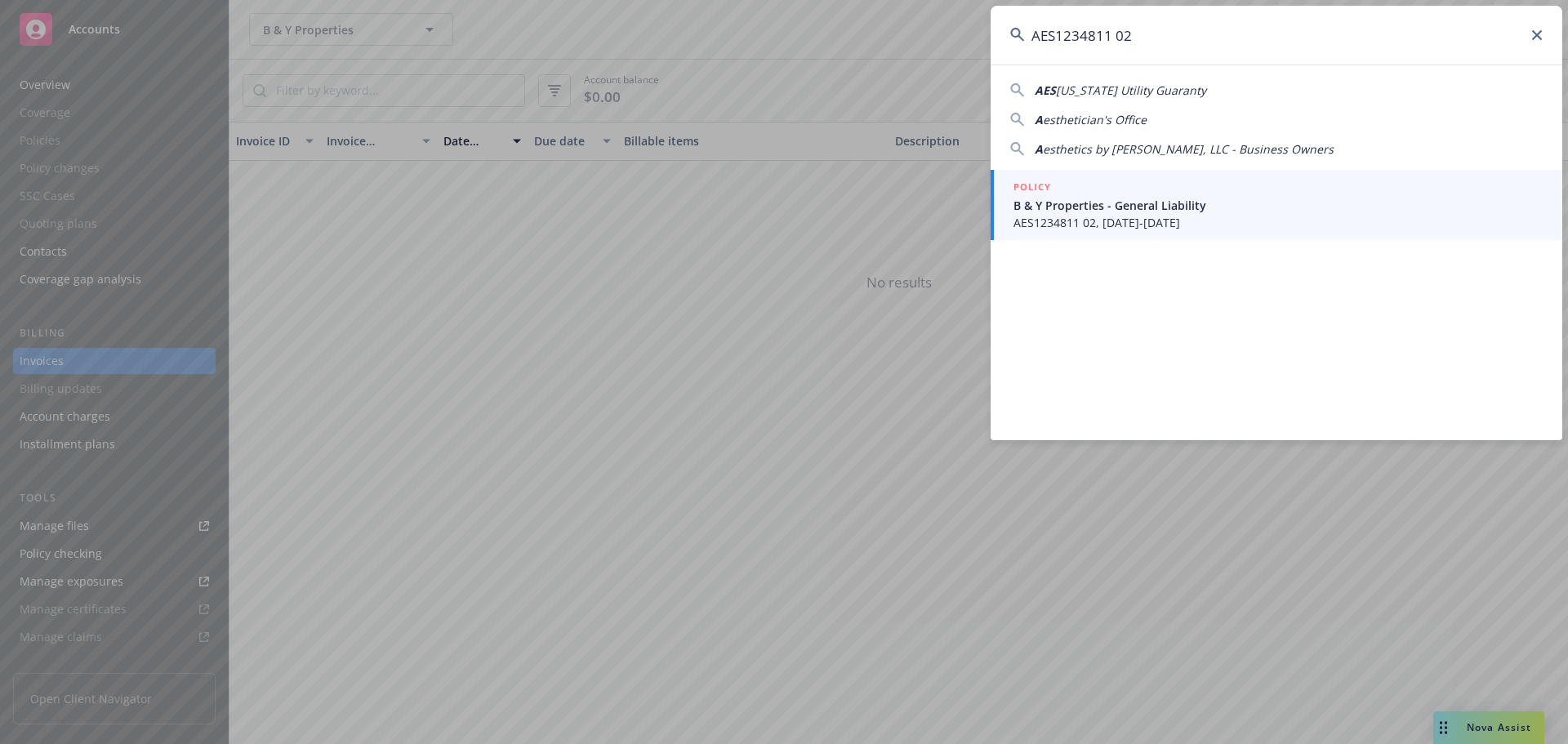
type input "AES1234811 02"
click at [1155, 204] on span "B & Y Properties - General Liability" at bounding box center [1277, 205] width 529 height 17
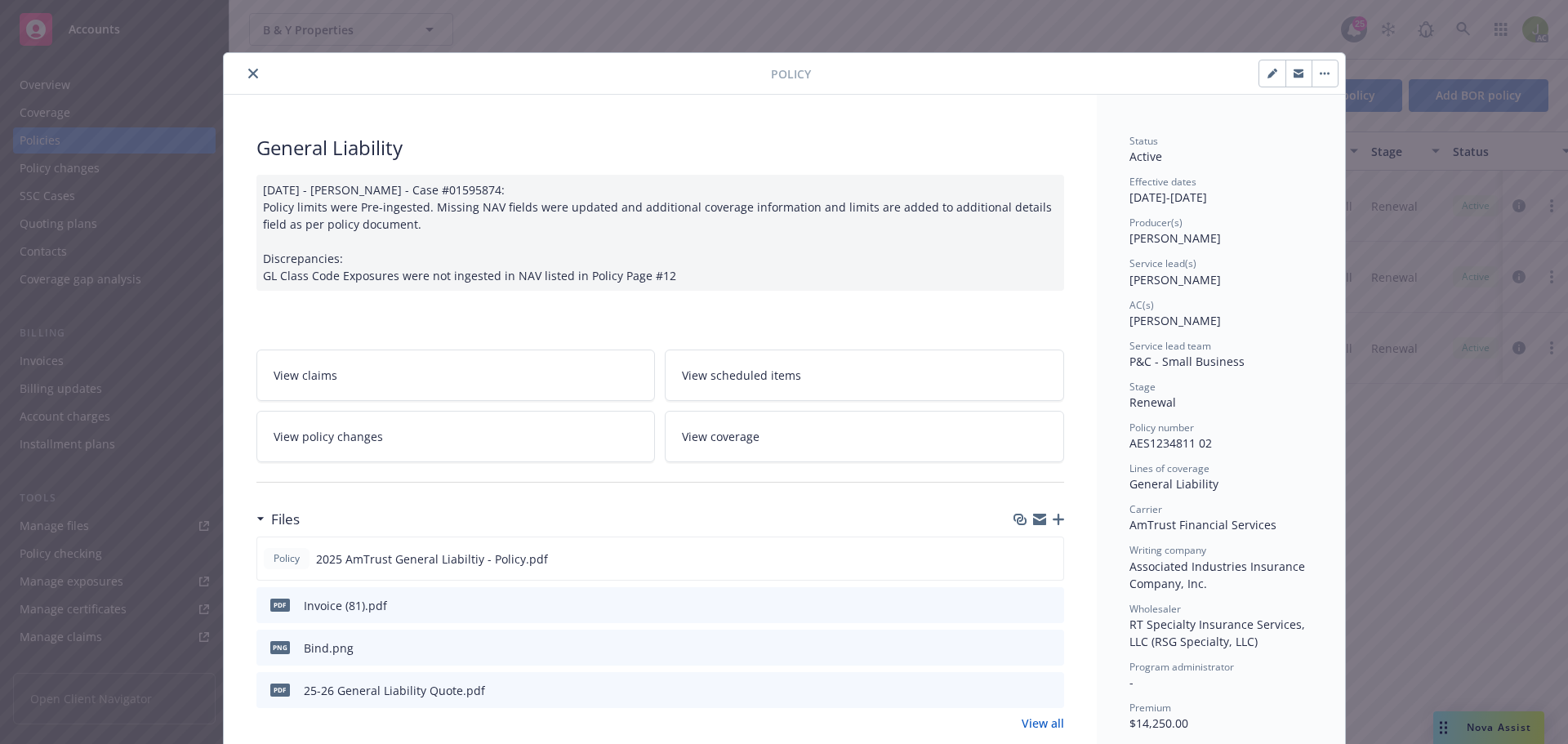
click at [248, 73] on icon "close" at bounding box center [252, 73] width 9 height 9
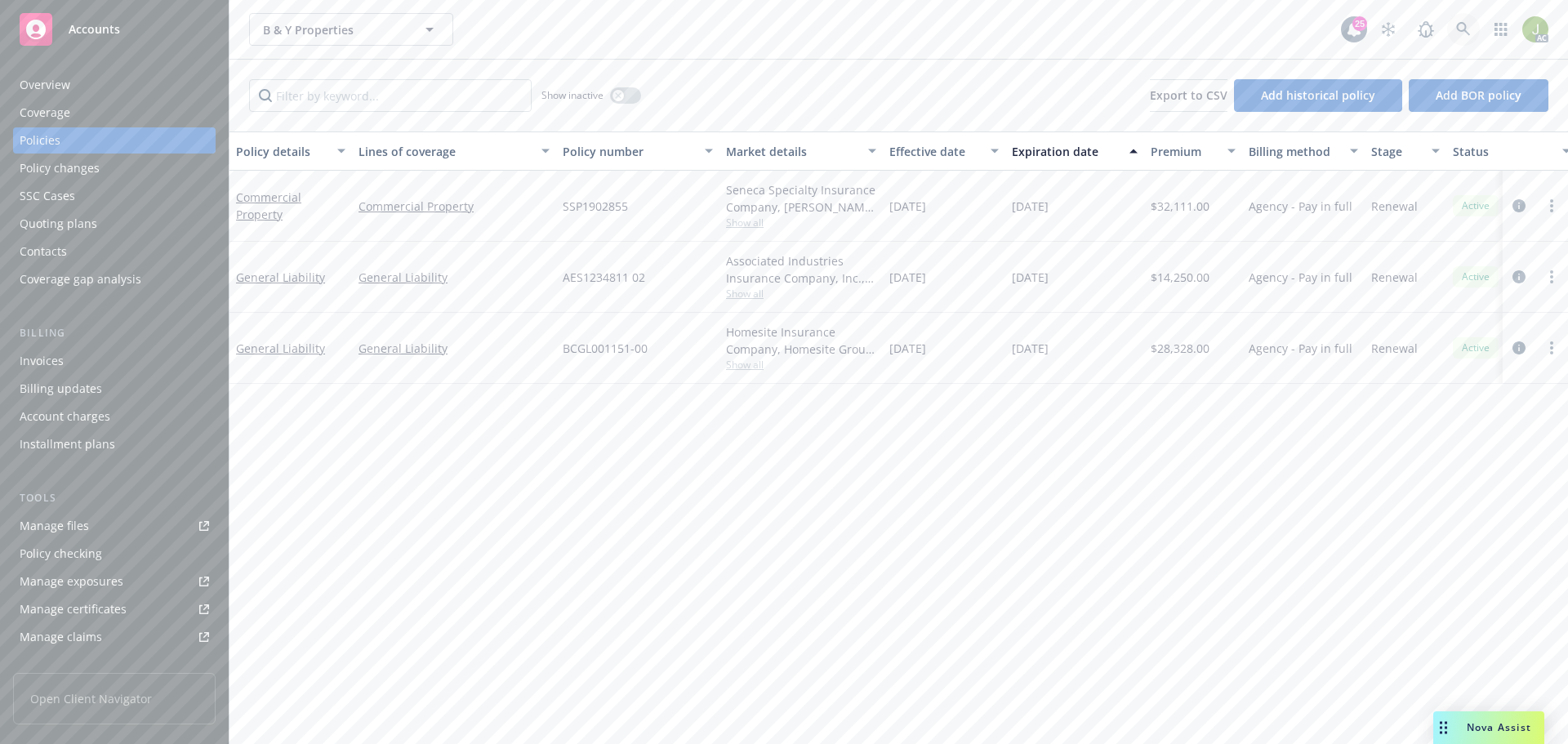
click at [1465, 37] on link at bounding box center [1463, 29] width 32 height 32
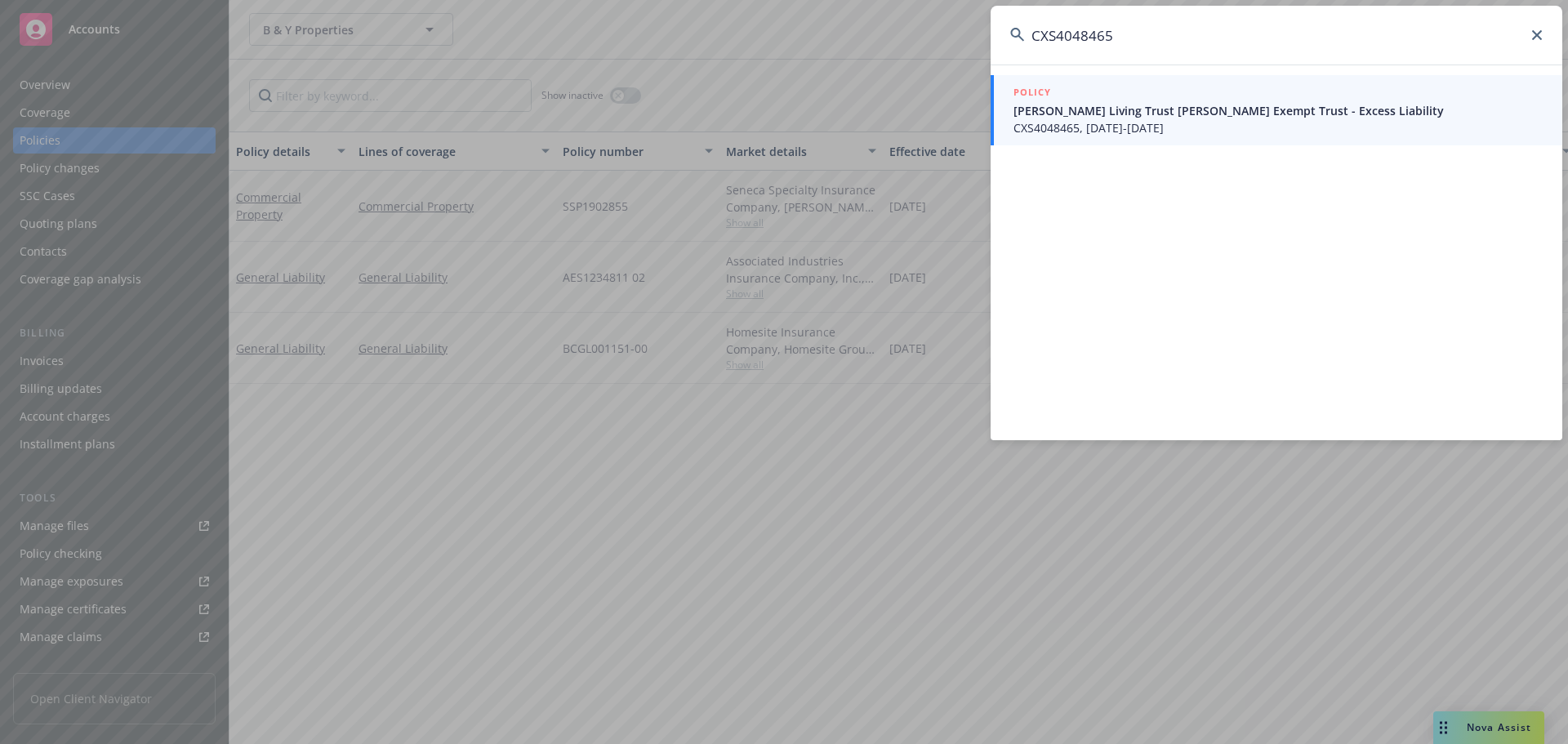
type input "CXS4048465"
click at [1060, 120] on span "CXS4048465, 03/27/2025-03/27/2026" at bounding box center [1277, 128] width 529 height 17
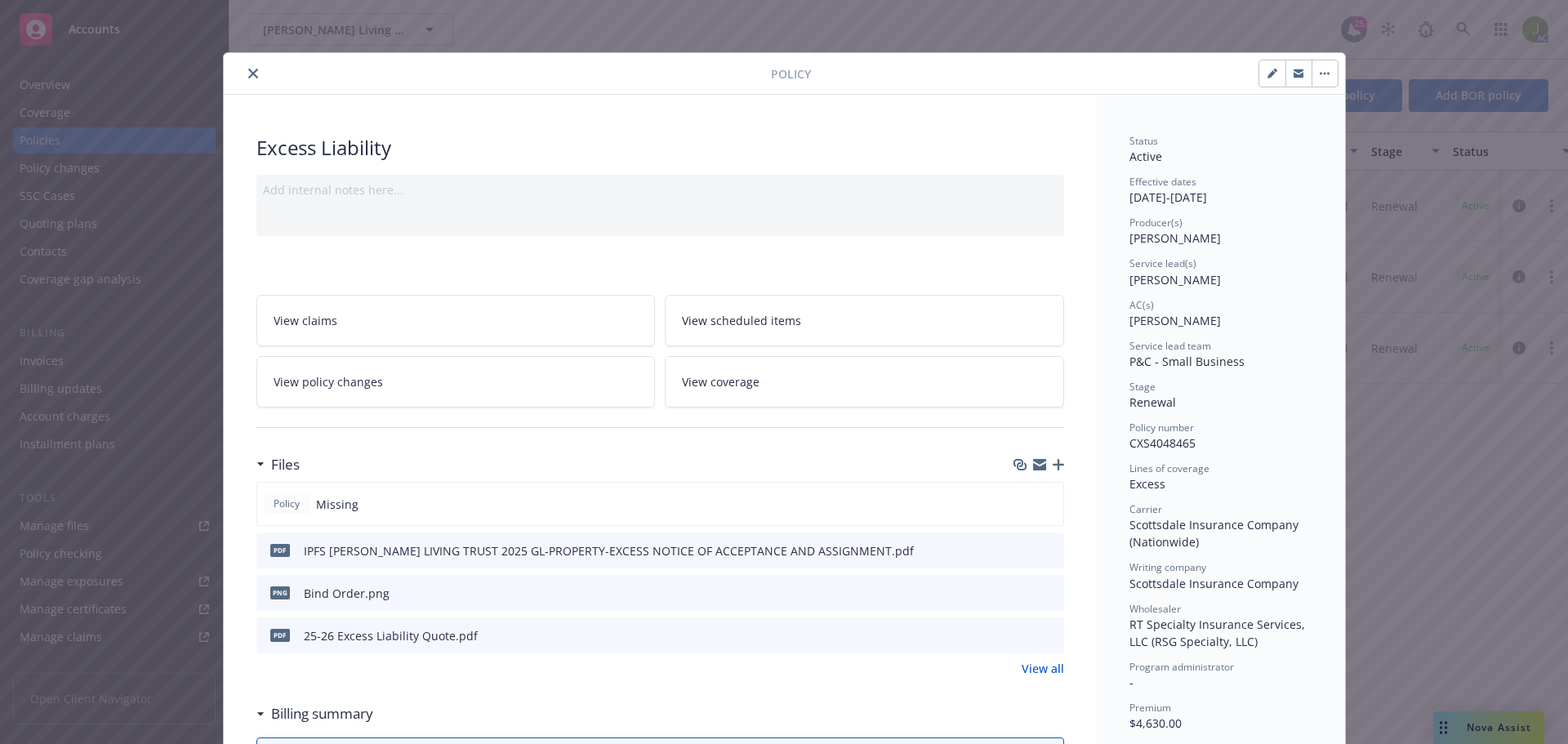
click at [248, 74] on icon "close" at bounding box center [252, 73] width 9 height 9
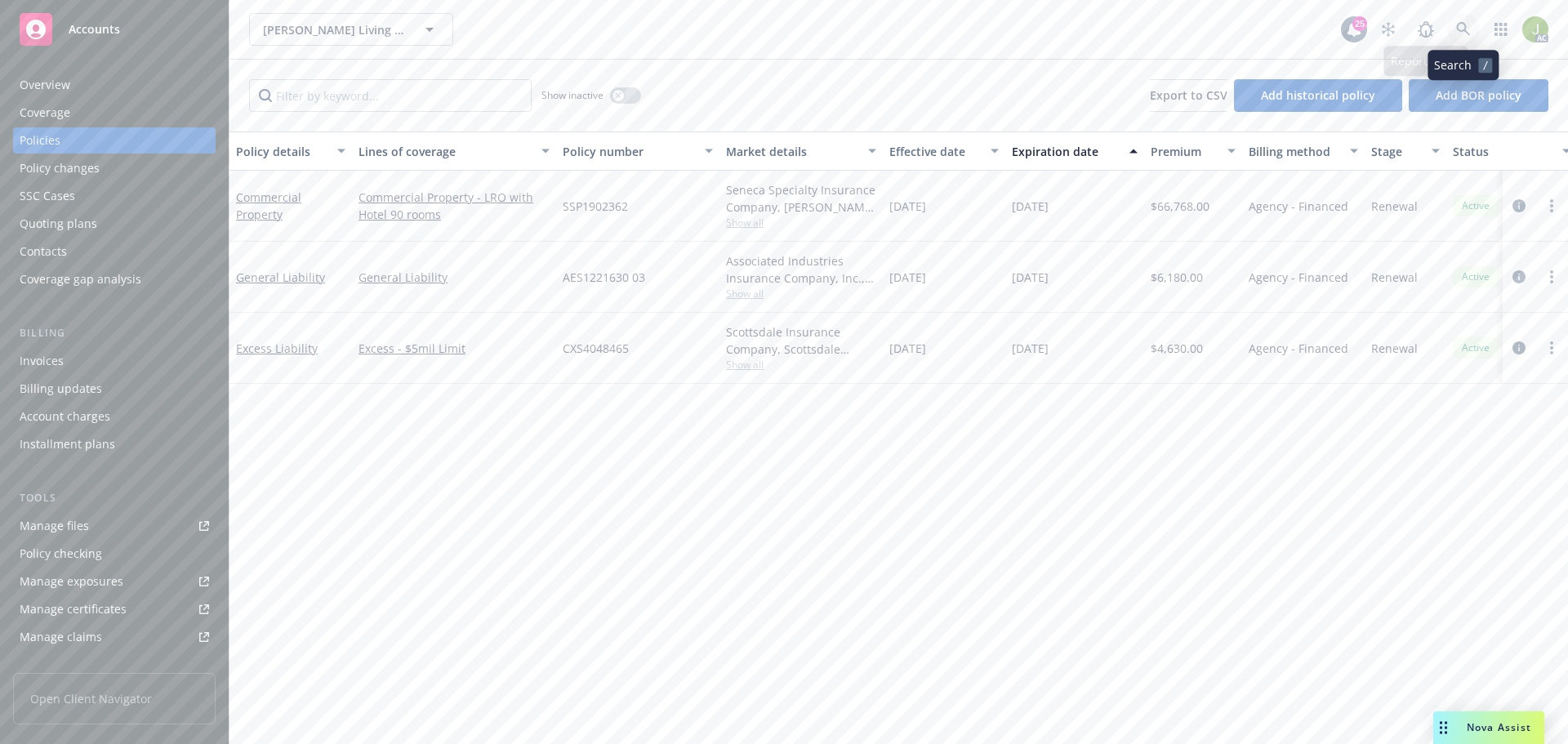
click at [1459, 32] on icon at bounding box center [1463, 29] width 15 height 15
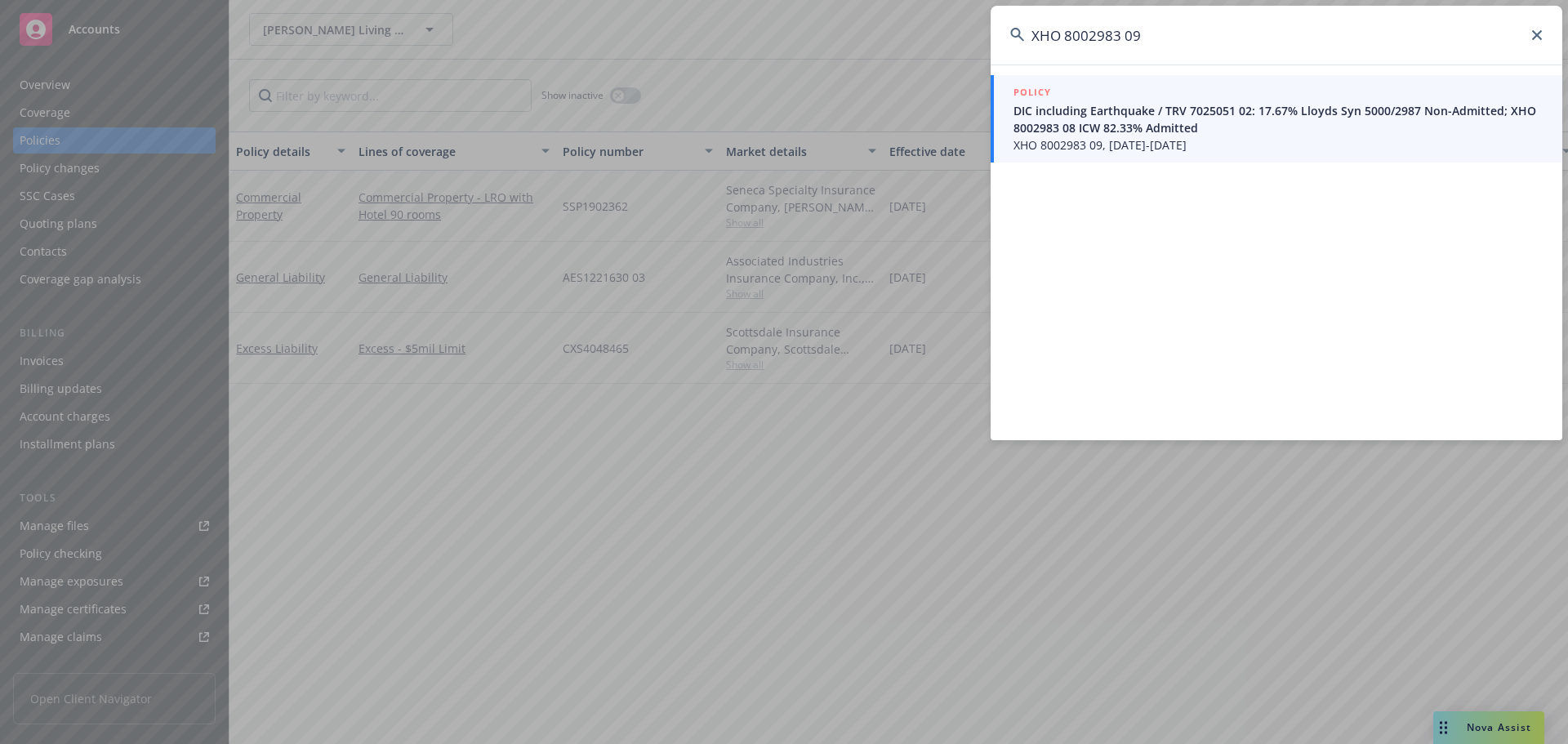
type input "XHO 8002983 09"
click at [1080, 125] on span "DIC including Earthquake / TRV 7025051 02: 17.67% Lloyds Syn 5000/2987 Non-Admi…" at bounding box center [1277, 119] width 529 height 34
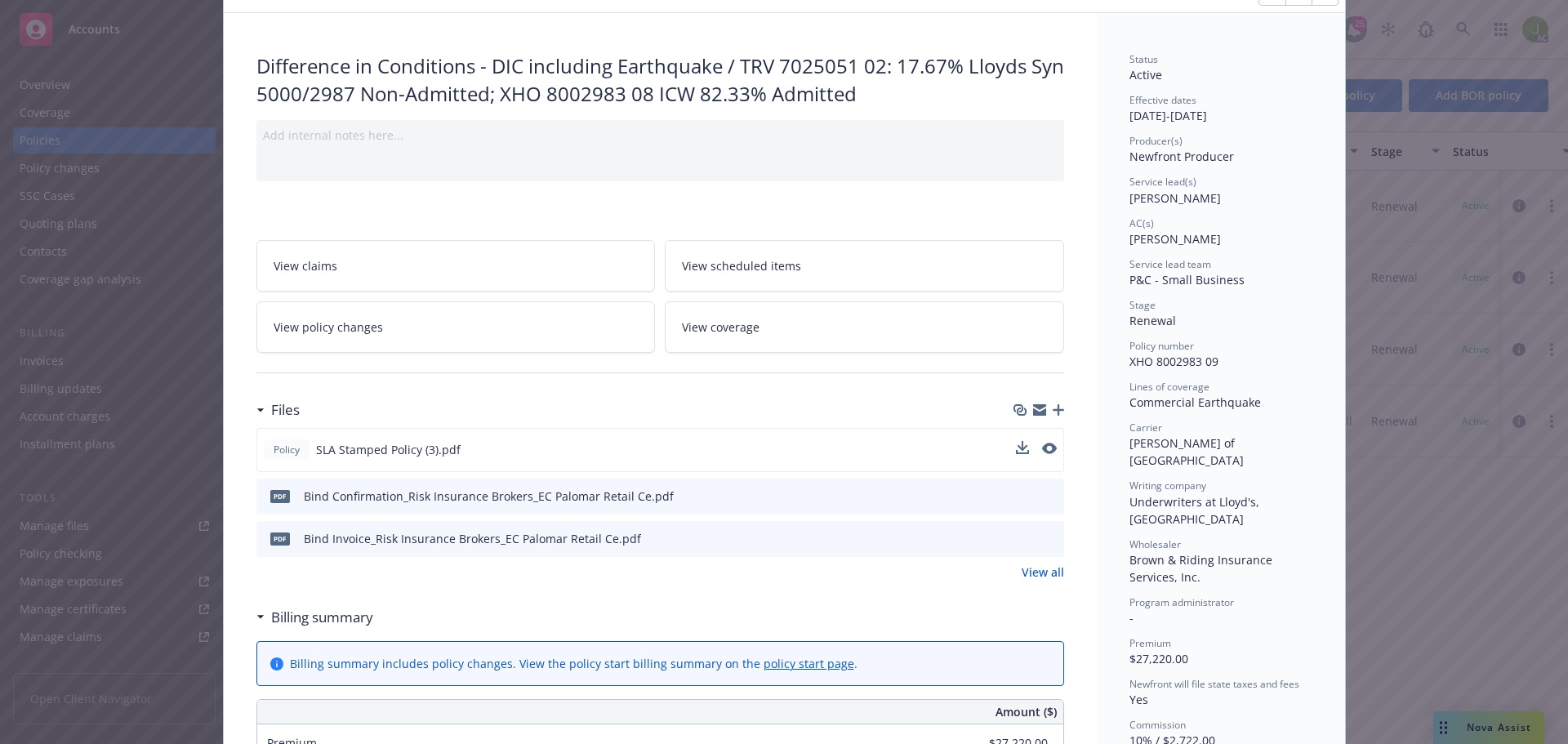
scroll to position [163, 0]
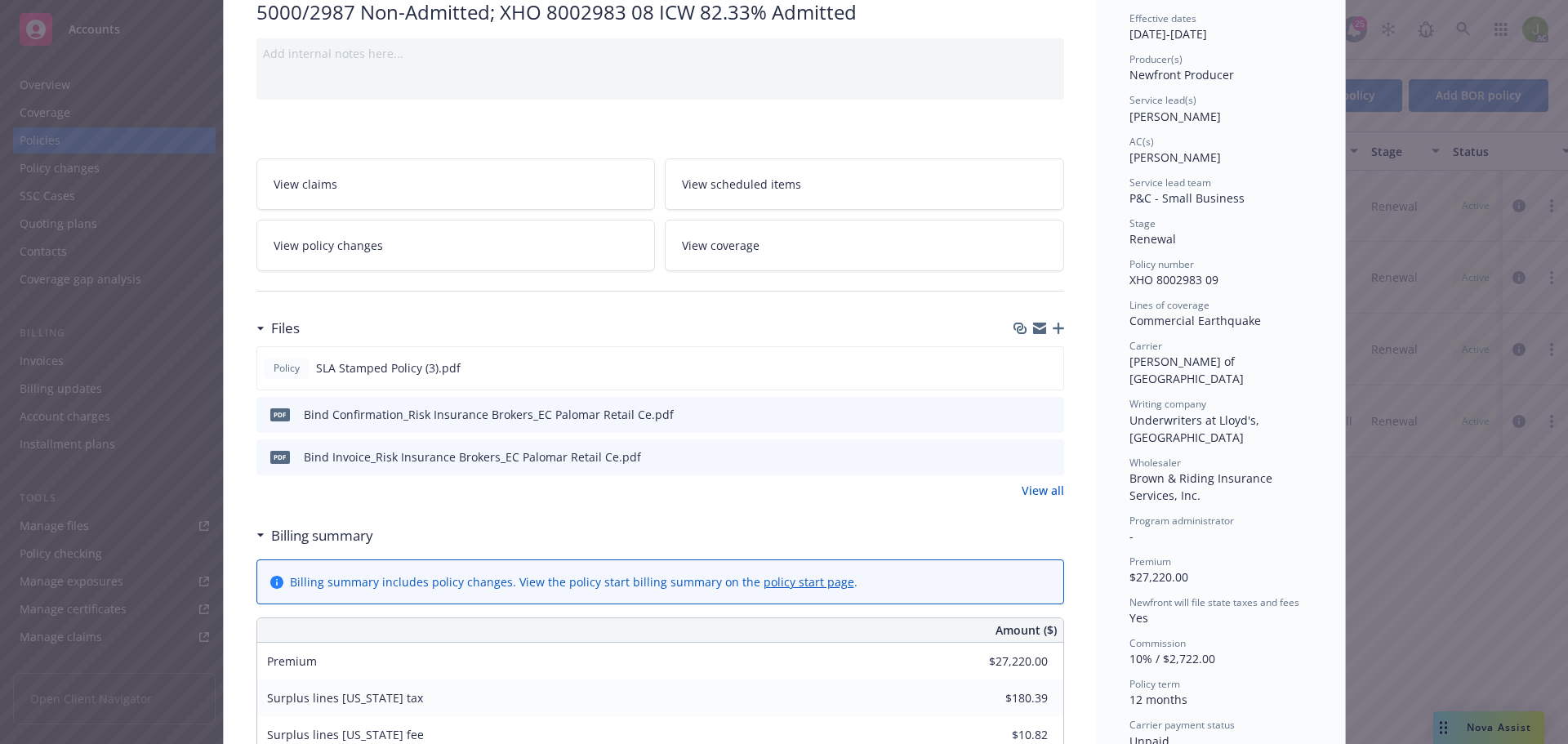
click at [1033, 491] on link "View all" at bounding box center [1042, 490] width 43 height 17
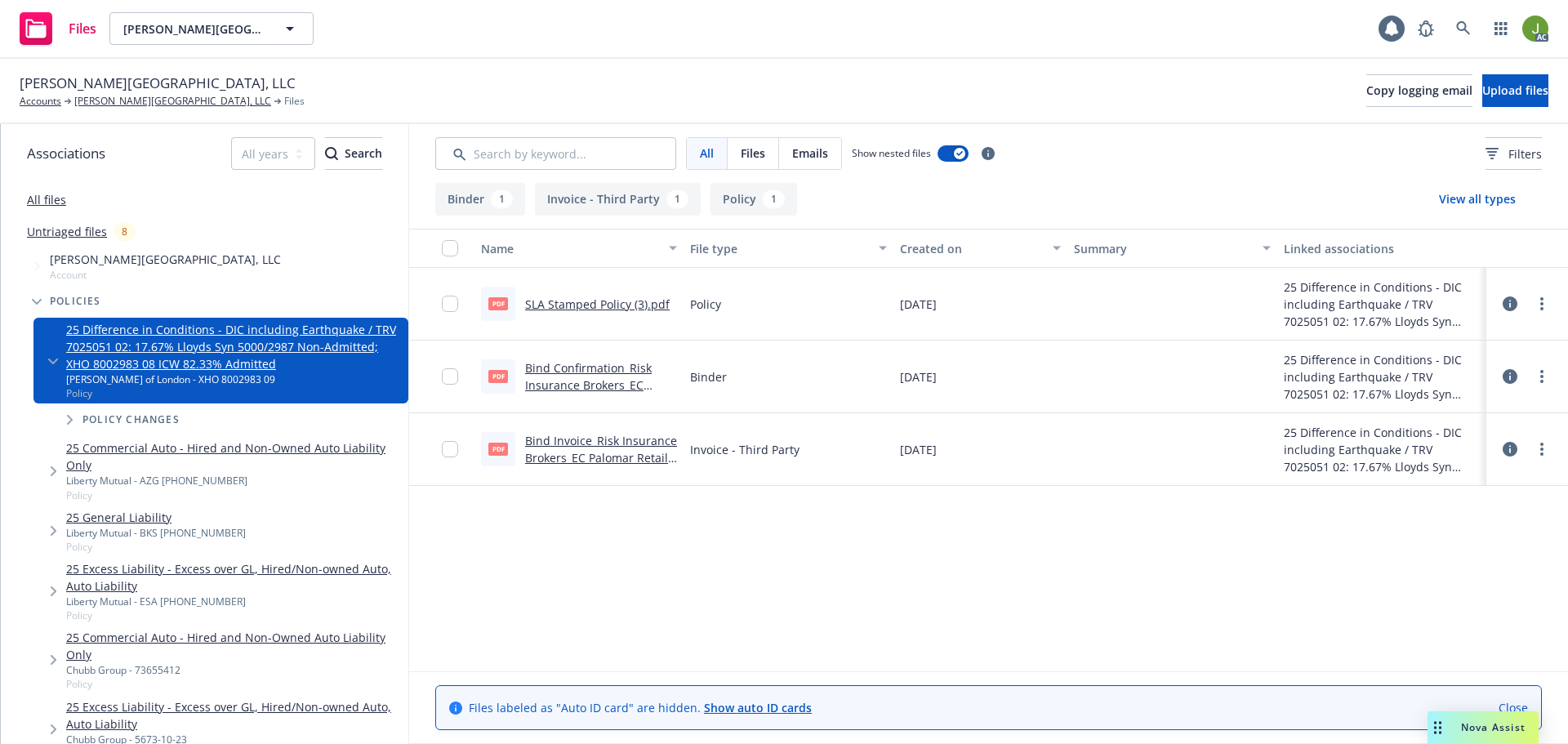
click at [596, 454] on link "Bind Invoice_Risk Insurance Brokers_EC Palomar Retail Ce.pdf" at bounding box center [601, 457] width 152 height 50
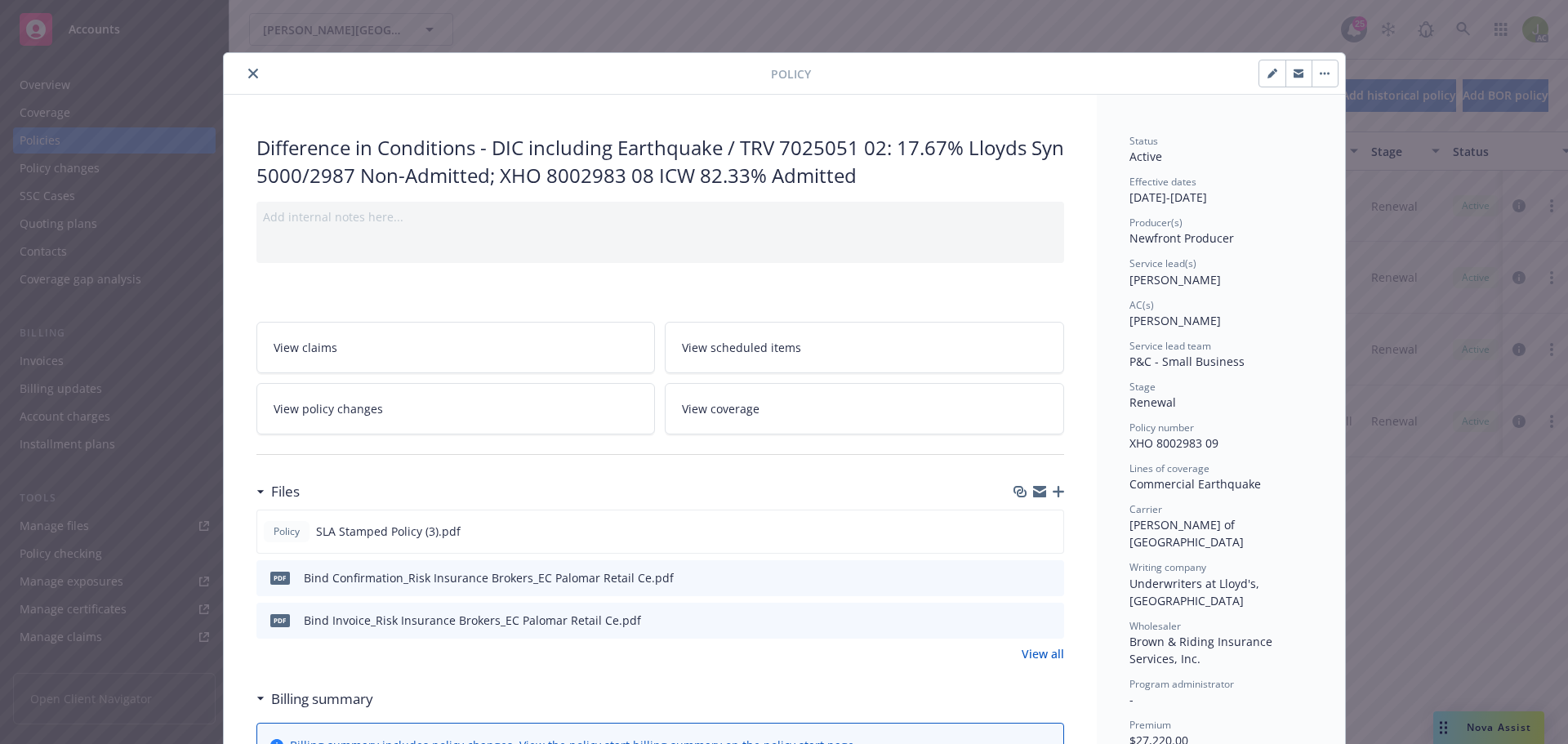
click at [248, 78] on icon "close" at bounding box center [252, 73] width 9 height 9
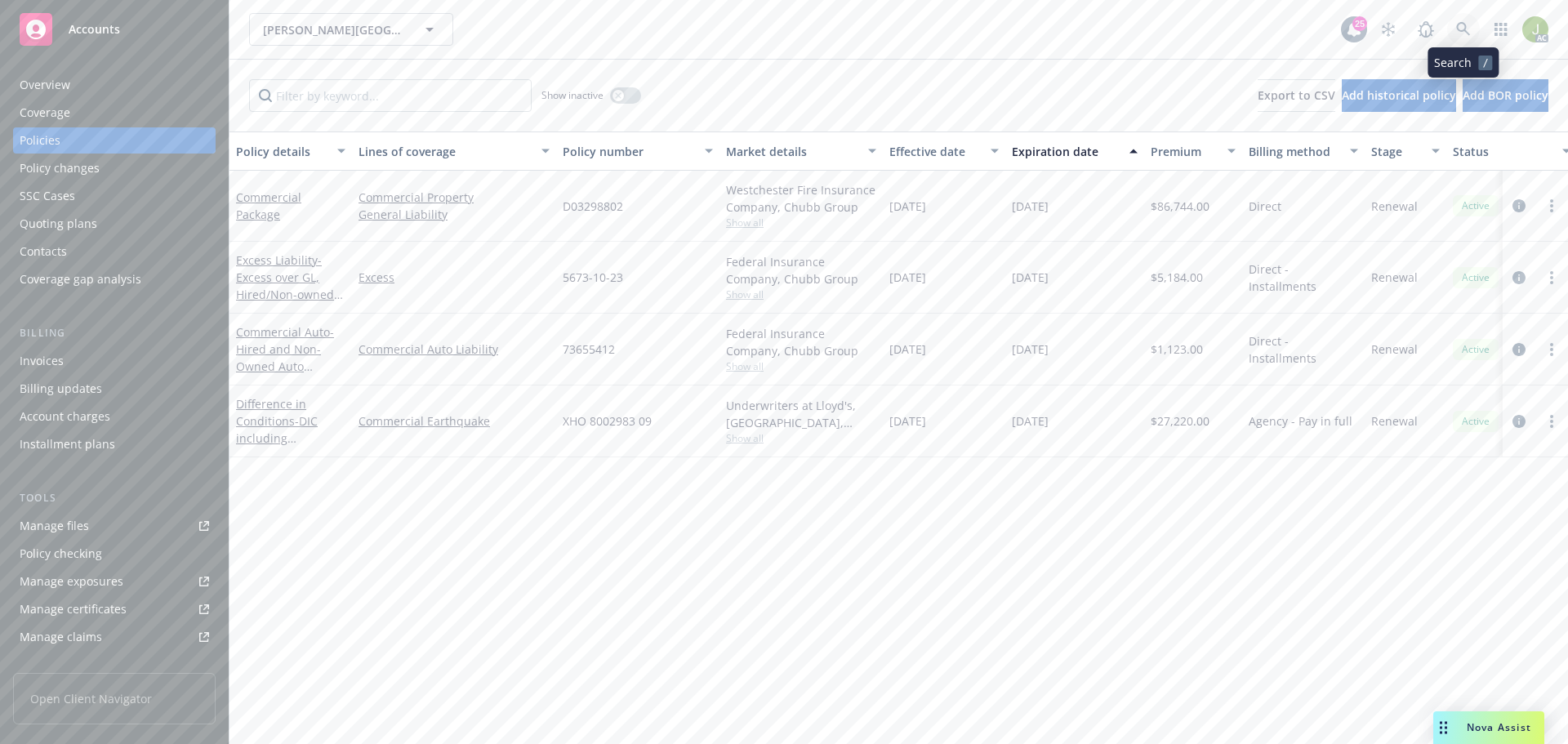
click at [1465, 32] on icon at bounding box center [1463, 29] width 15 height 15
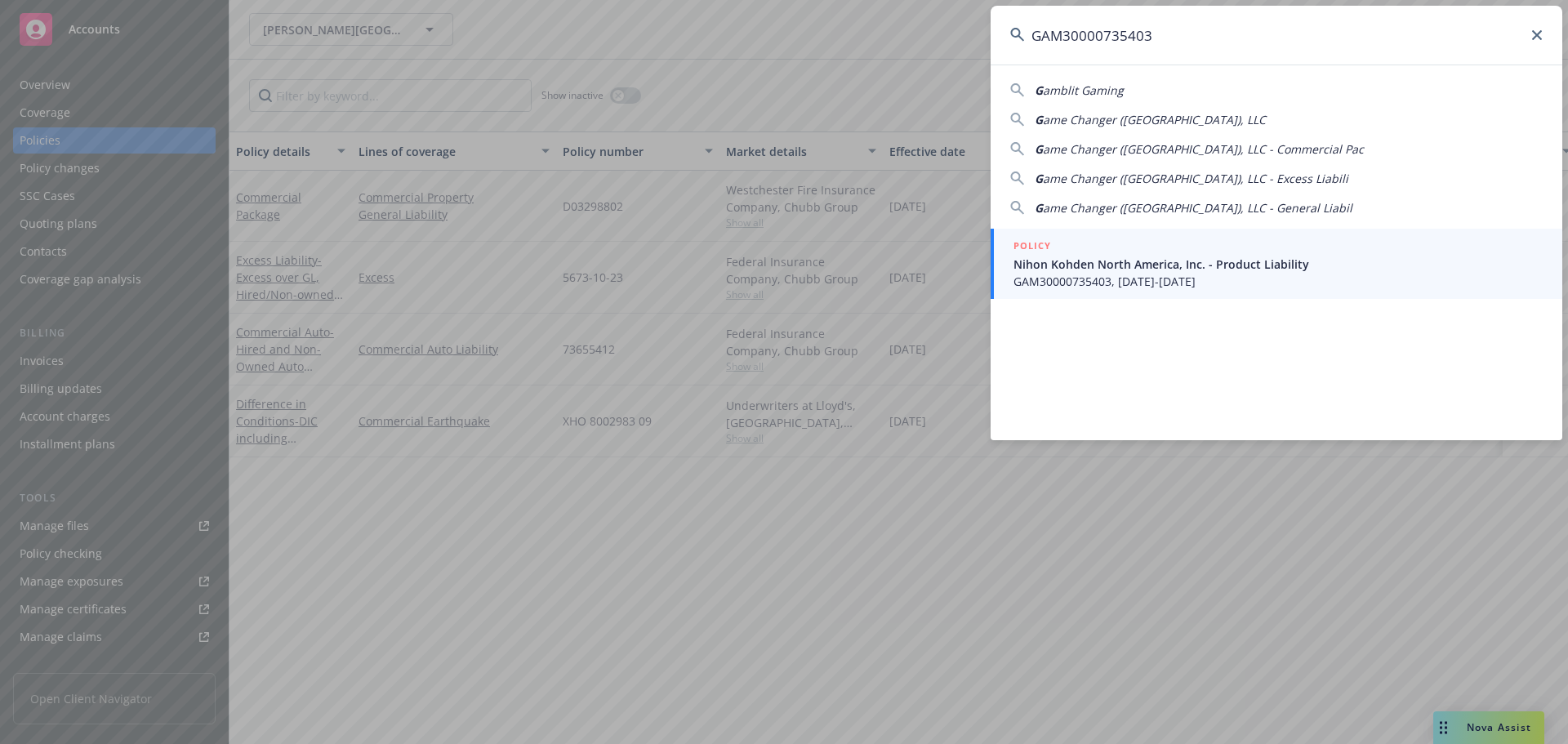
type input "GAM30000735403"
click at [1102, 249] on div "POLICY" at bounding box center [1277, 246] width 529 height 18
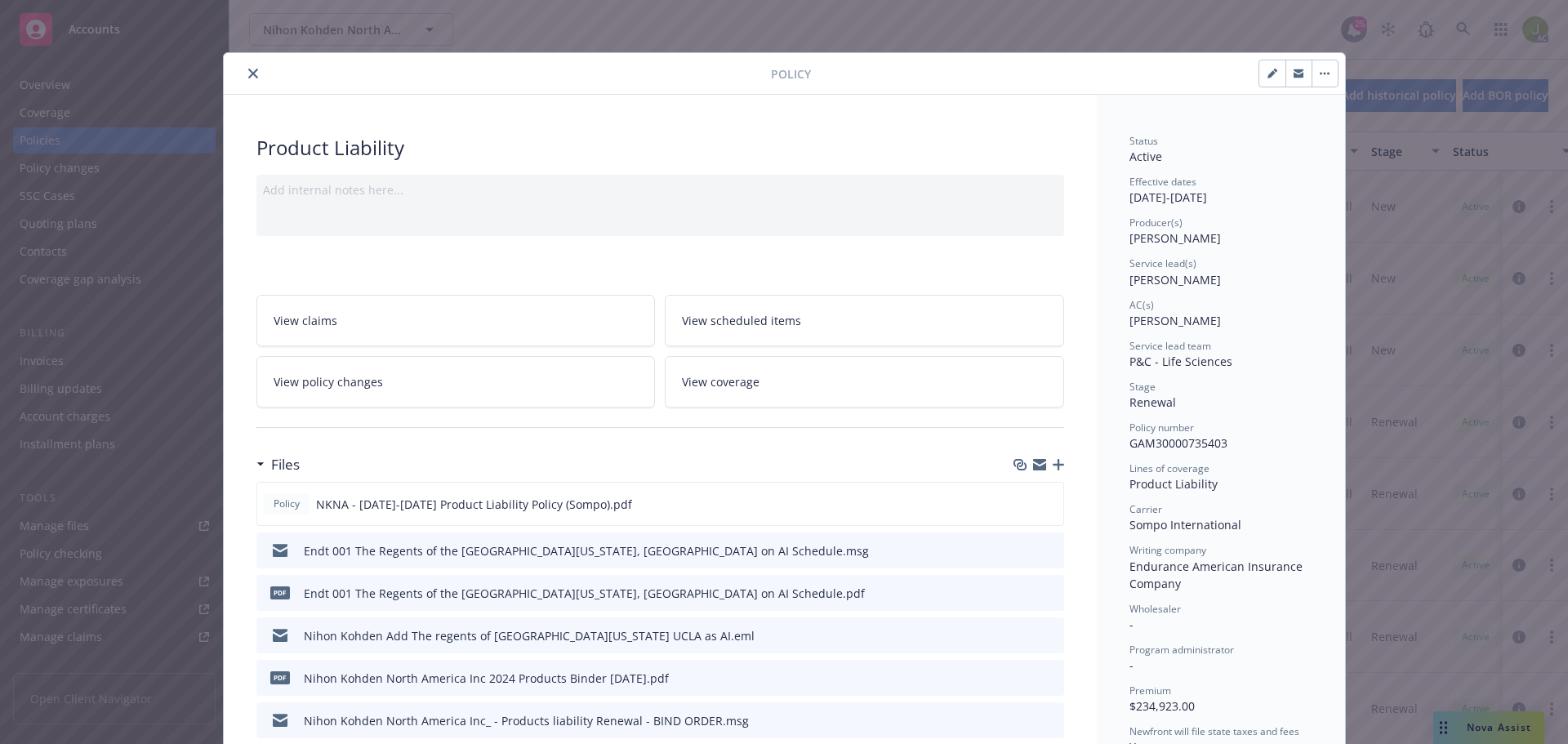
click at [253, 67] on button "close" at bounding box center [253, 73] width 20 height 20
click at [1461, 38] on link at bounding box center [1463, 29] width 32 height 32
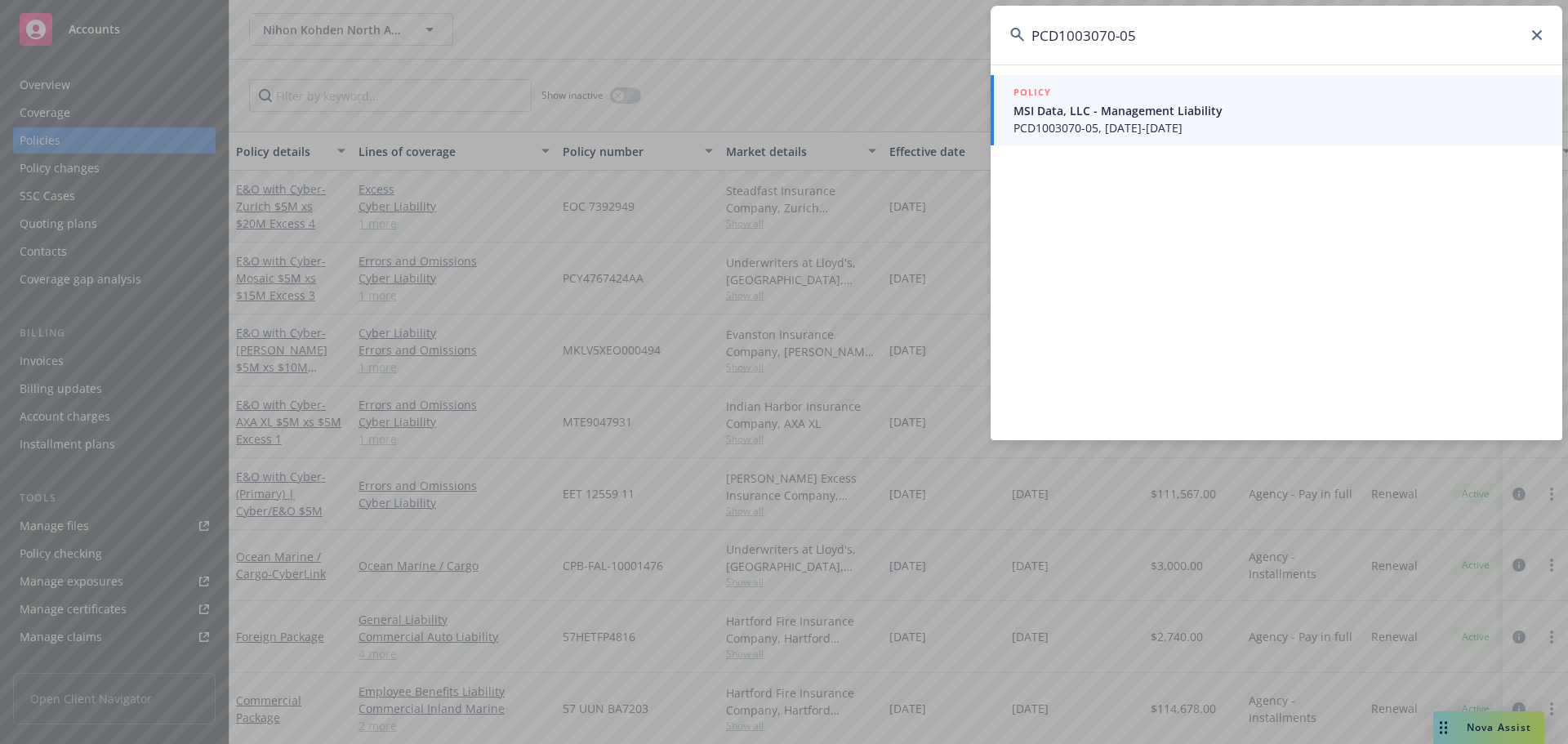
type input "PCD1003070-05"
click at [1075, 133] on span "PCD1003070-05, 08/01/2025-08/01/2026" at bounding box center [1277, 128] width 529 height 17
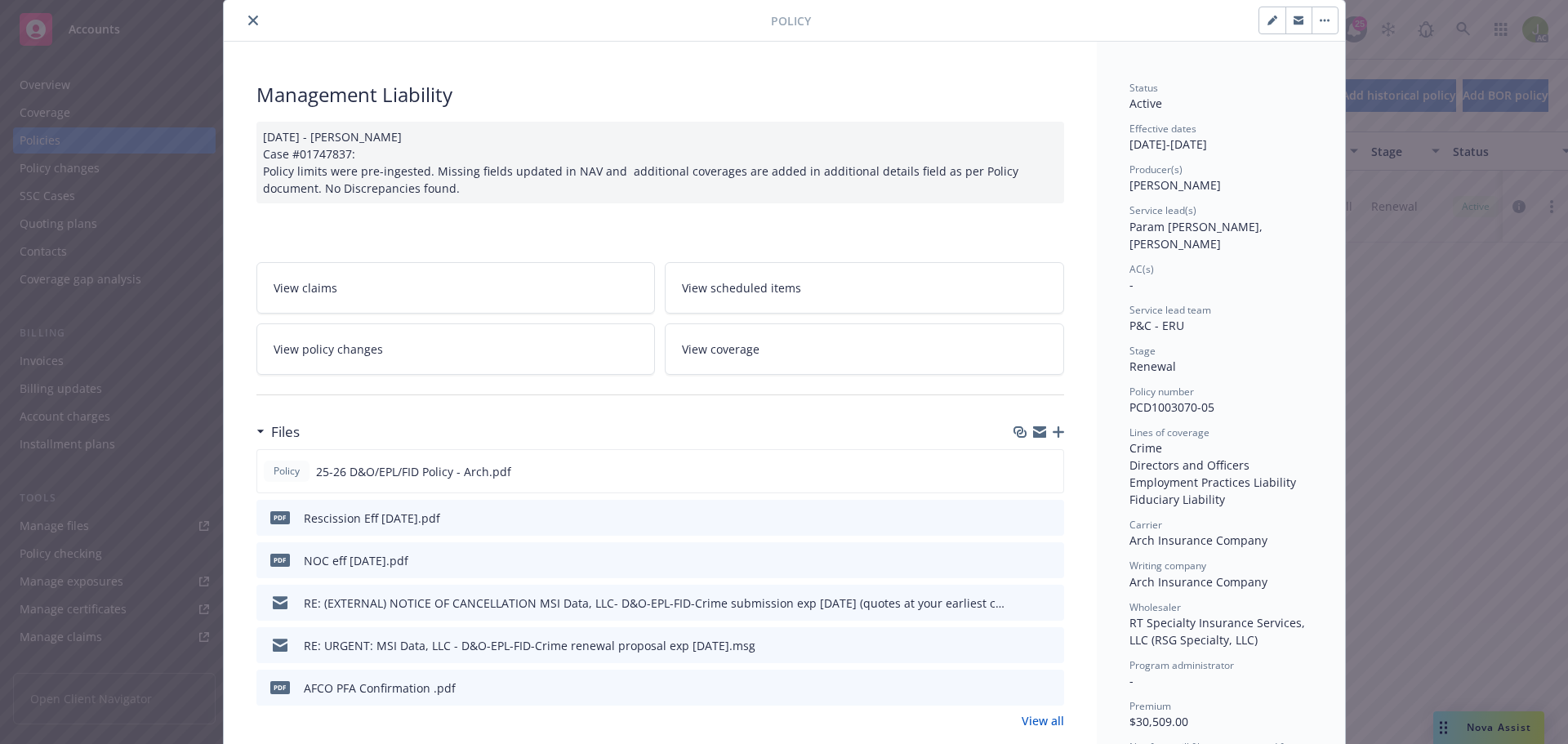
scroll to position [82, 0]
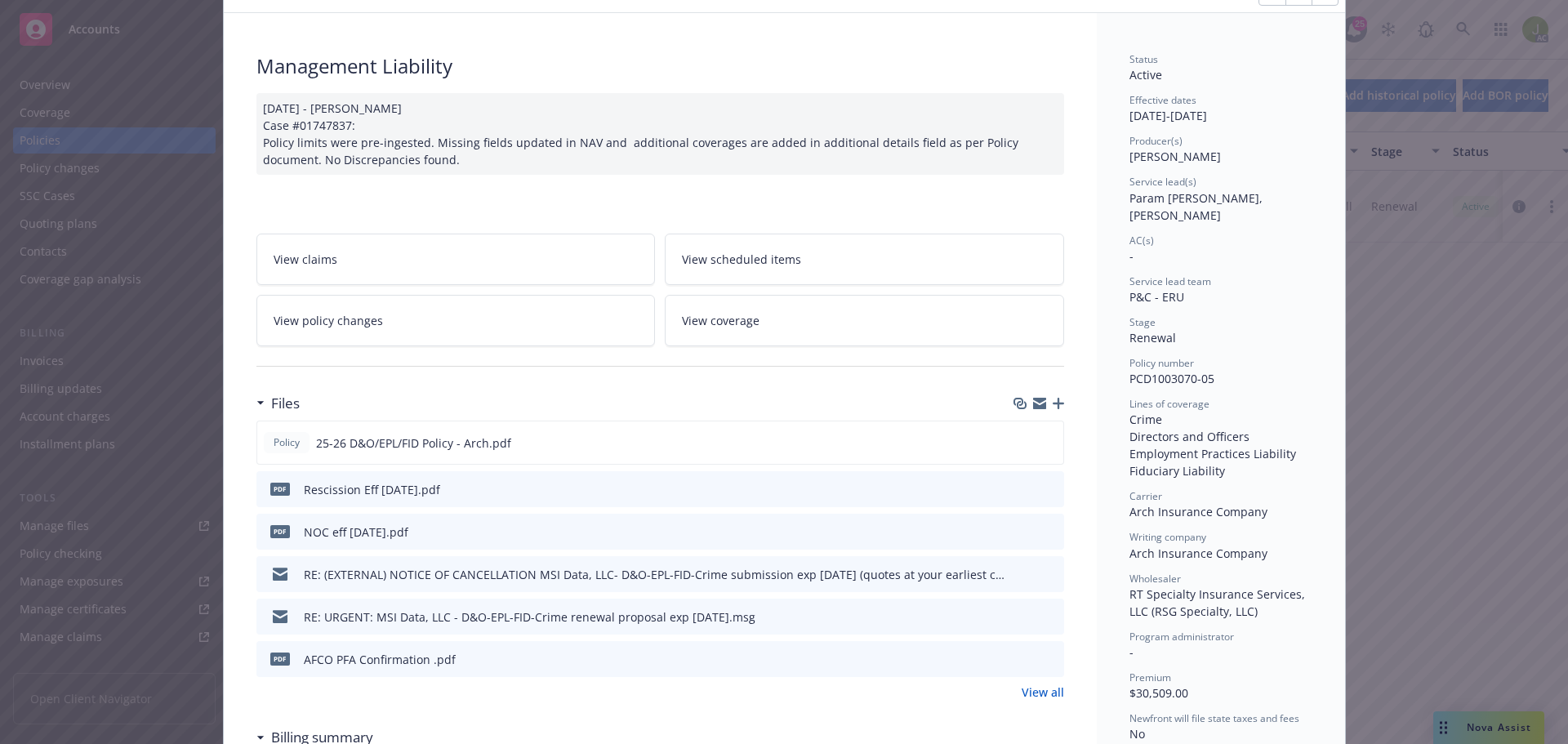
click at [1048, 689] on link "View all" at bounding box center [1042, 692] width 43 height 17
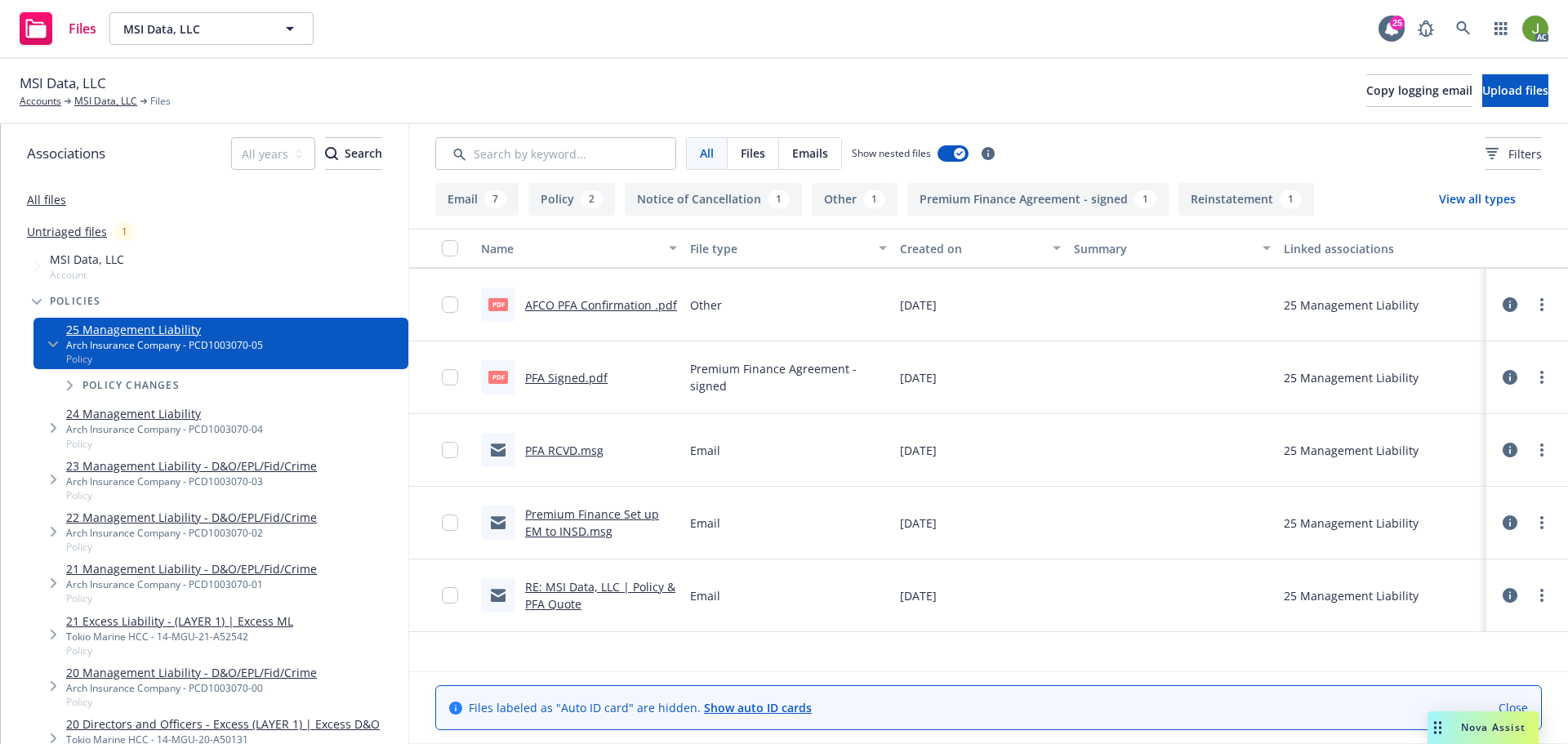
scroll to position [326, 0]
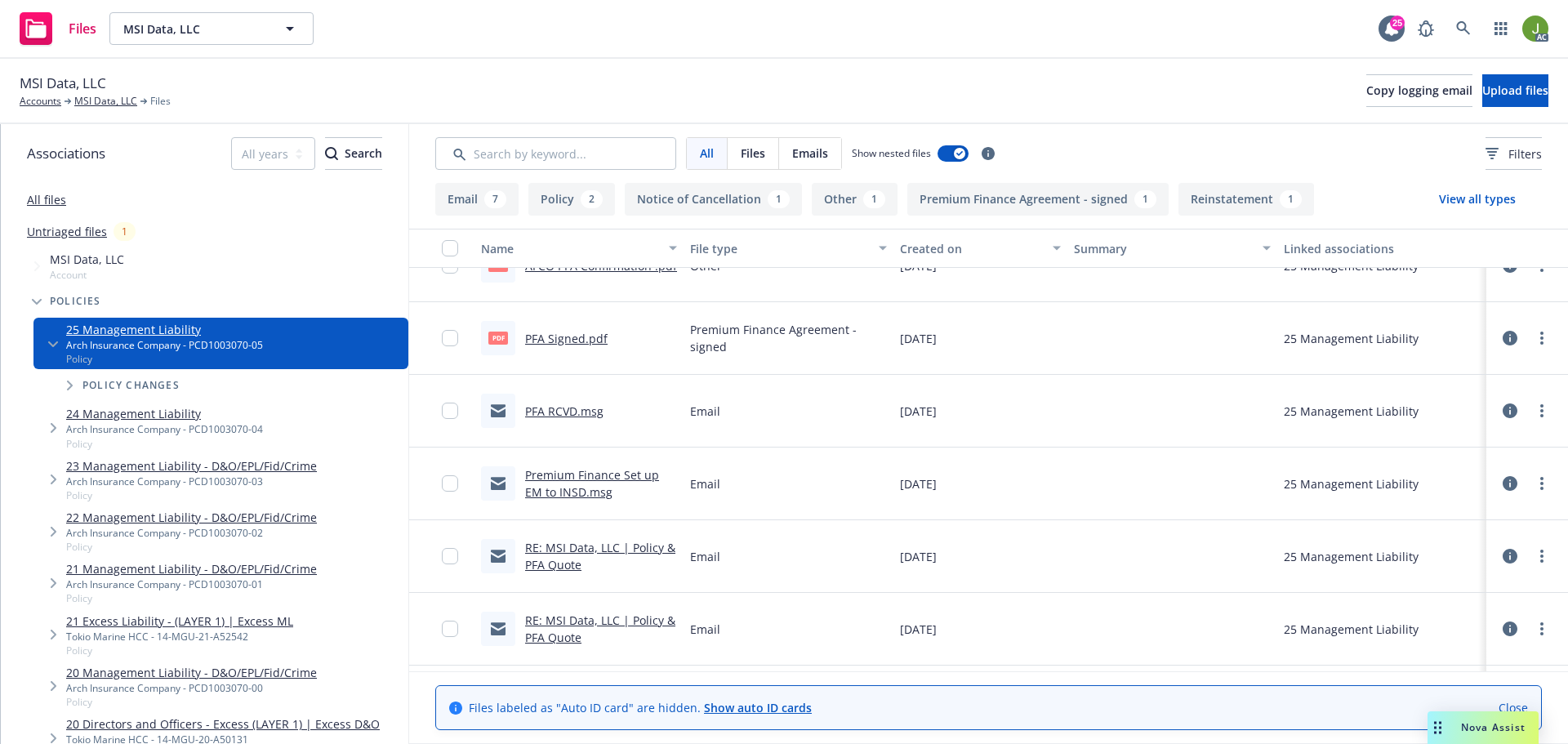
click at [1480, 38] on div "AC" at bounding box center [1478, 28] width 138 height 32
click at [1469, 34] on icon at bounding box center [1463, 28] width 14 height 14
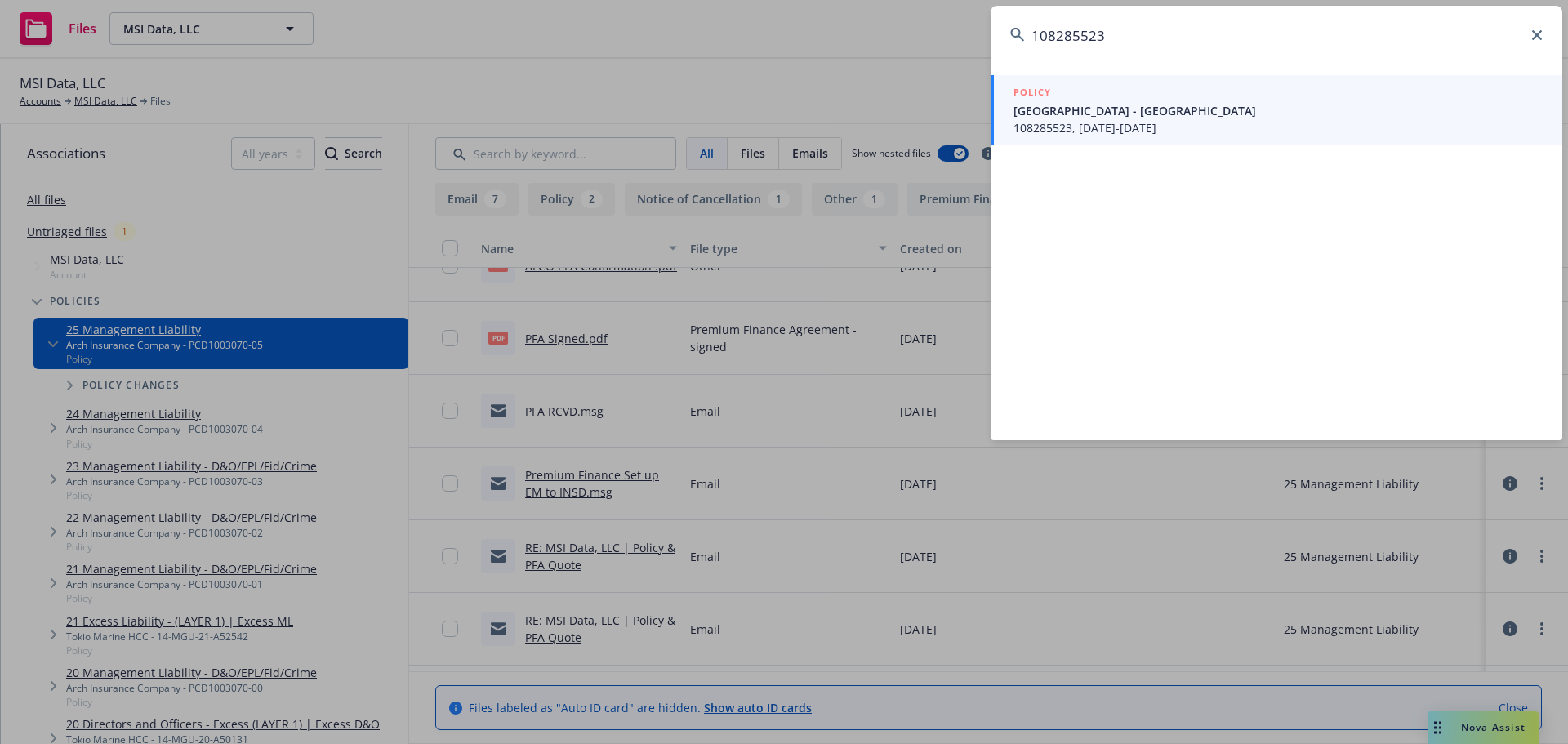
type input "108285523"
click at [1112, 118] on span "Fremont Unified School District - Ardenwood Elementary School District" at bounding box center [1277, 110] width 529 height 17
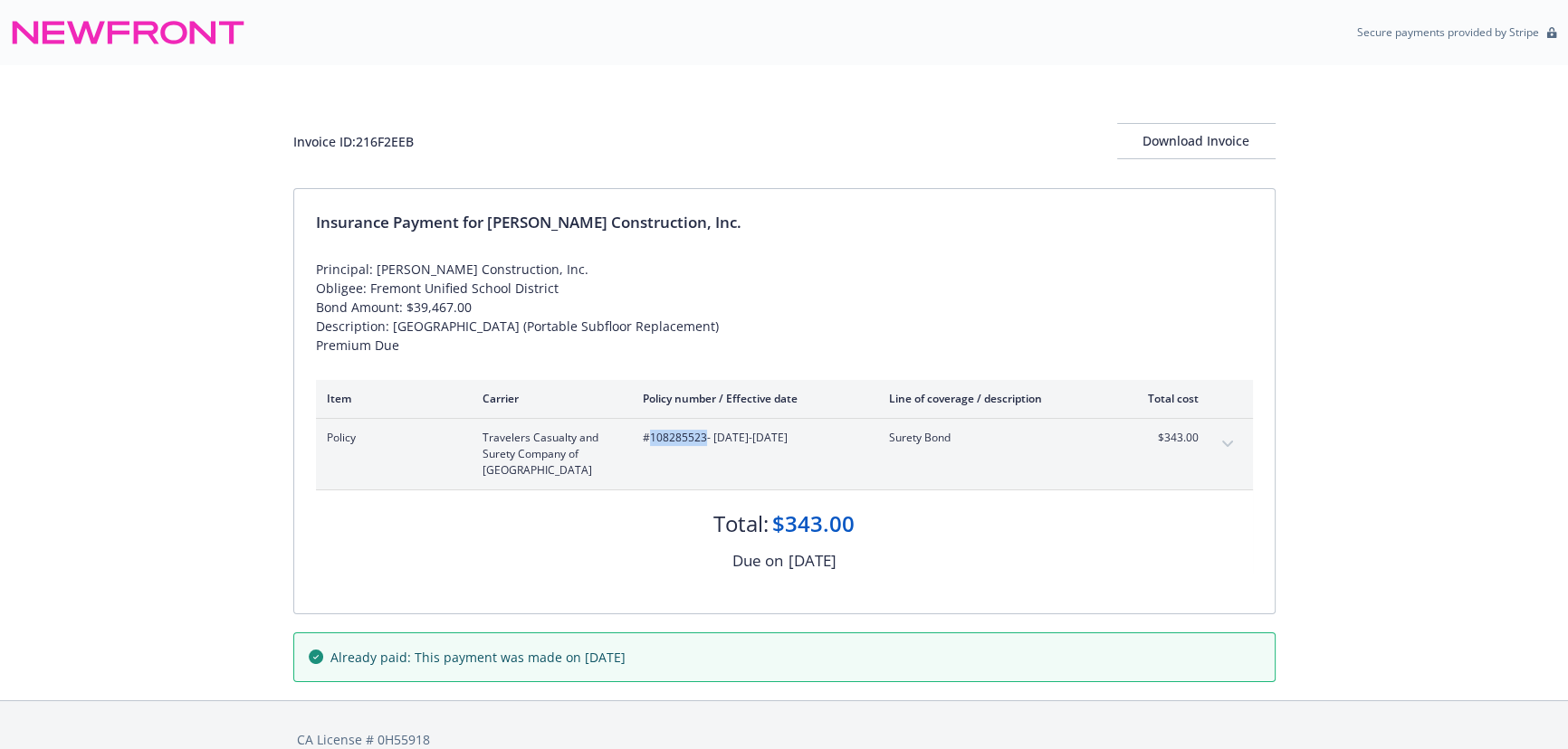
drag, startPoint x: 705, startPoint y: 438, endPoint x: 646, endPoint y: 442, distance: 59.1
click at [646, 442] on span "#108285523 - [DATE]-[DATE]" at bounding box center [750, 437] width 217 height 16
copy span "108285523"
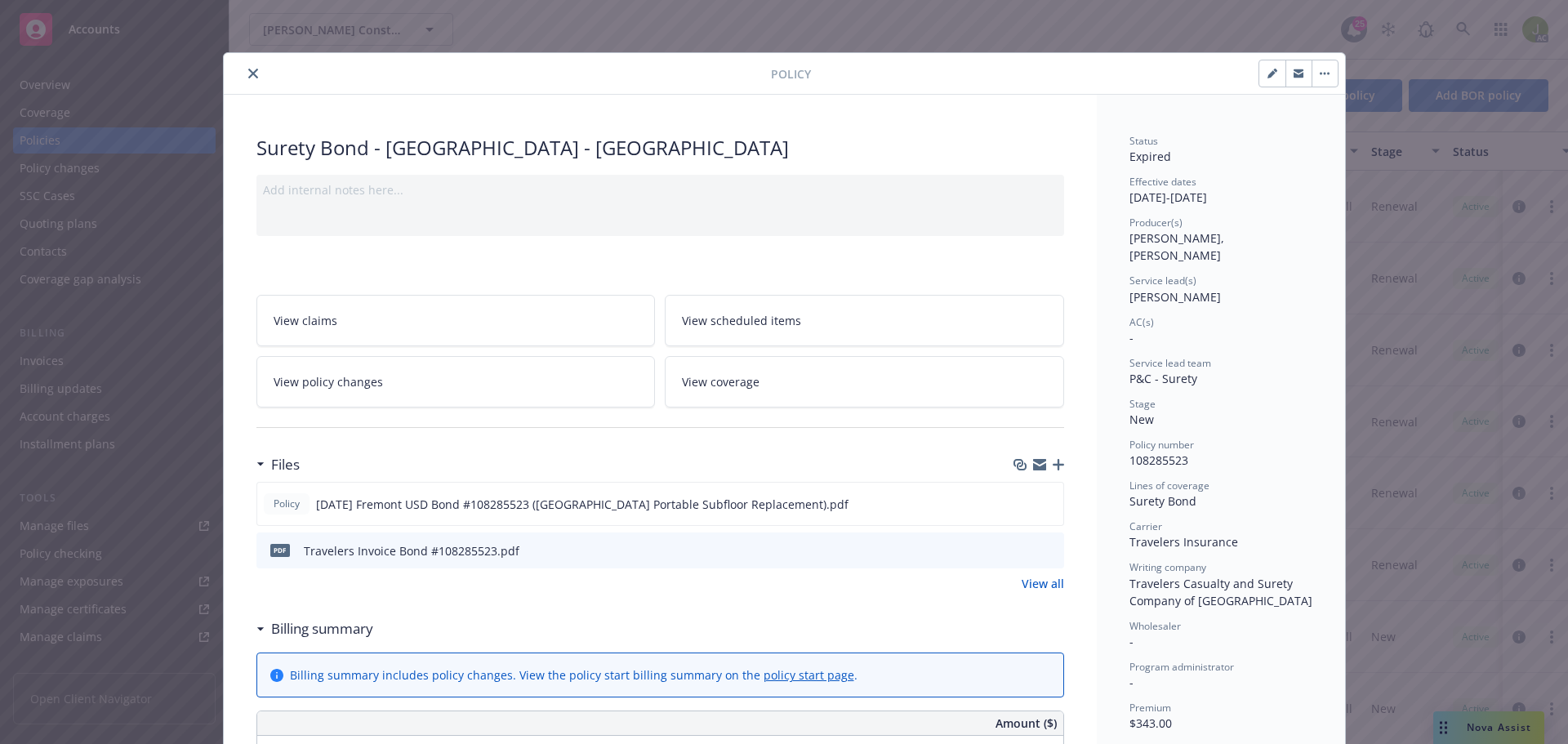
click at [1041, 554] on icon "preview file" at bounding box center [1048, 548] width 15 height 11
click at [248, 78] on icon "close" at bounding box center [252, 73] width 9 height 9
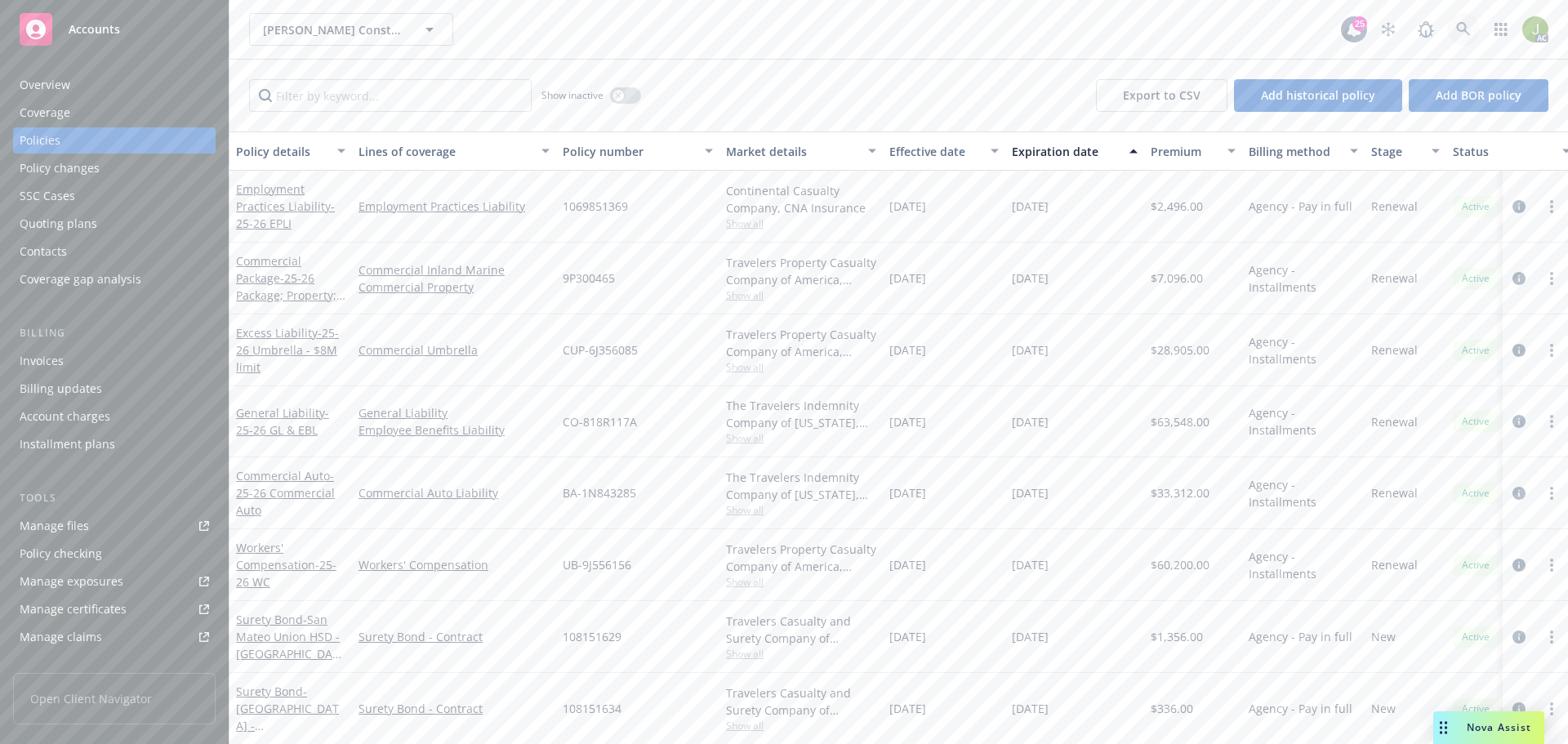
click at [1459, 37] on link at bounding box center [1463, 29] width 32 height 32
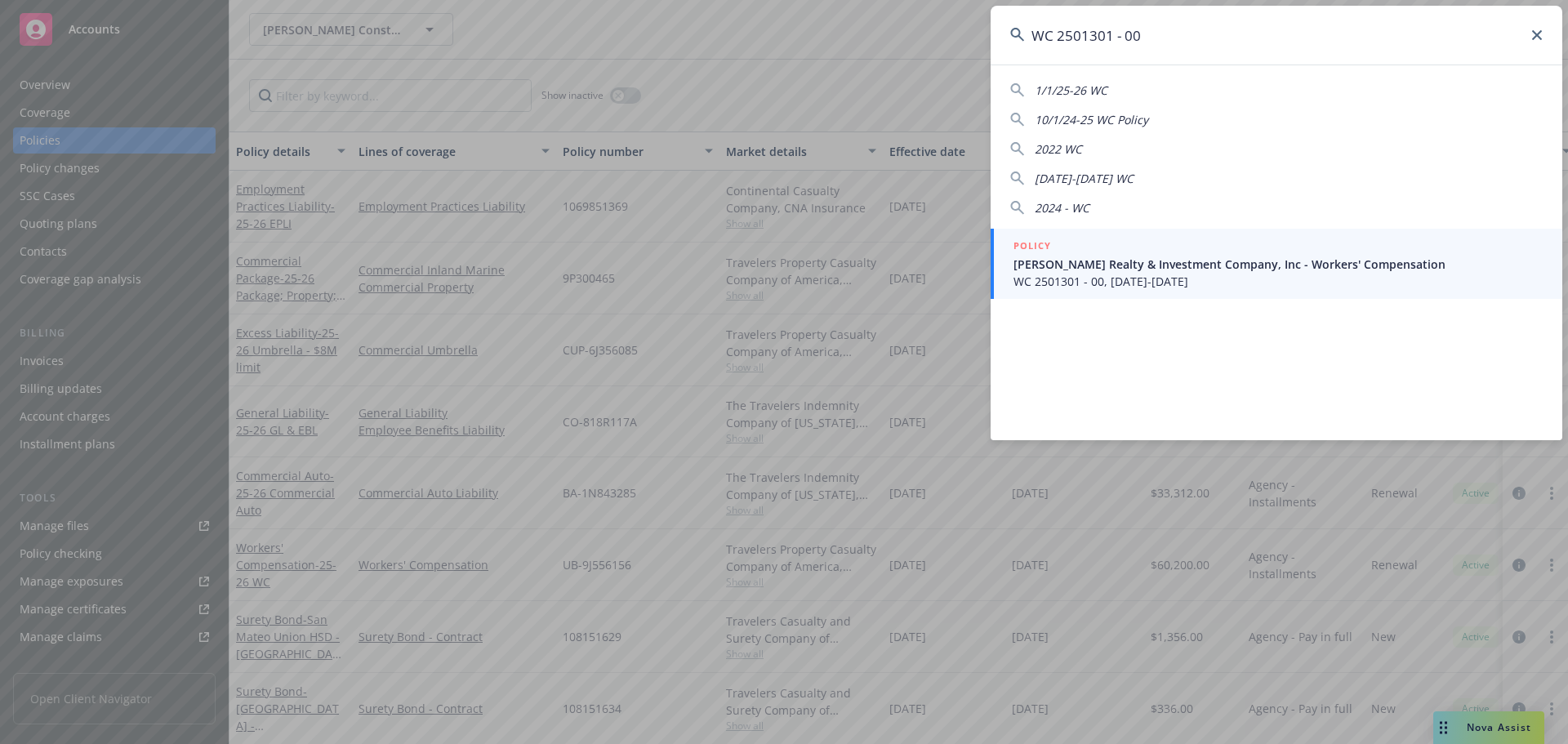
type input "WC 2501301 - 00"
click at [1076, 272] on span "WC 2501301 - 00, 08/01/2023-08/01/2024" at bounding box center [1277, 281] width 529 height 17
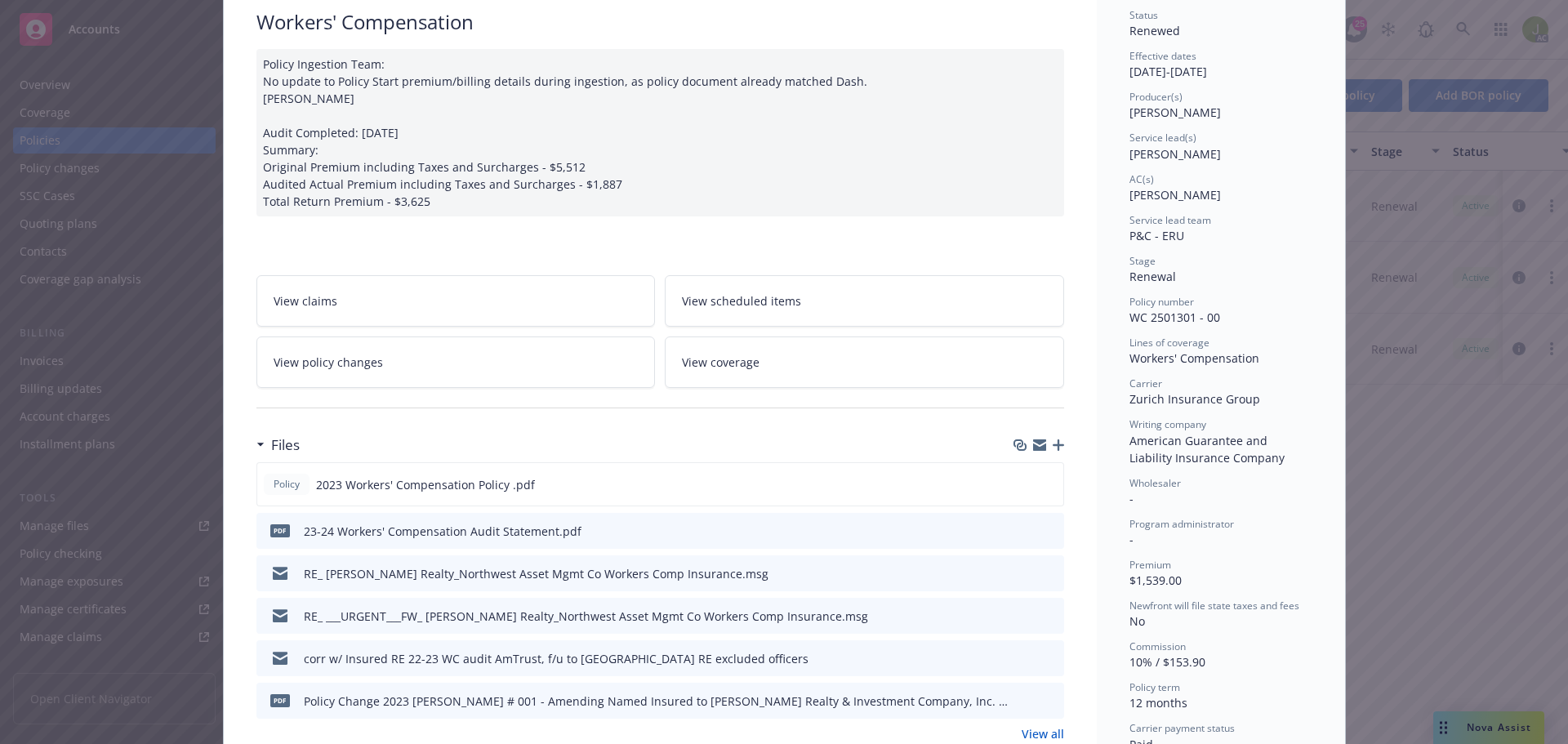
scroll to position [163, 0]
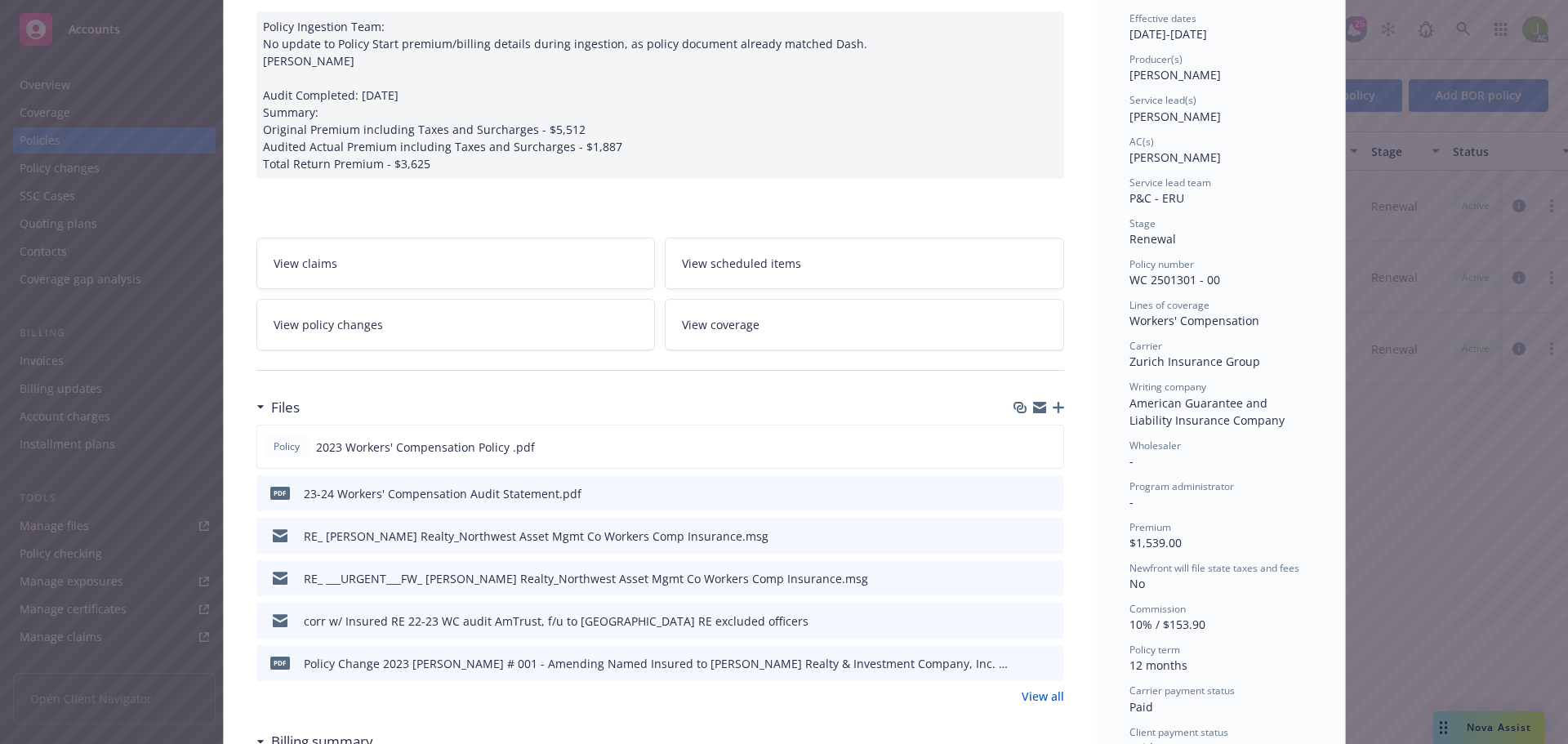
click at [1030, 696] on link "View all" at bounding box center [1042, 696] width 43 height 17
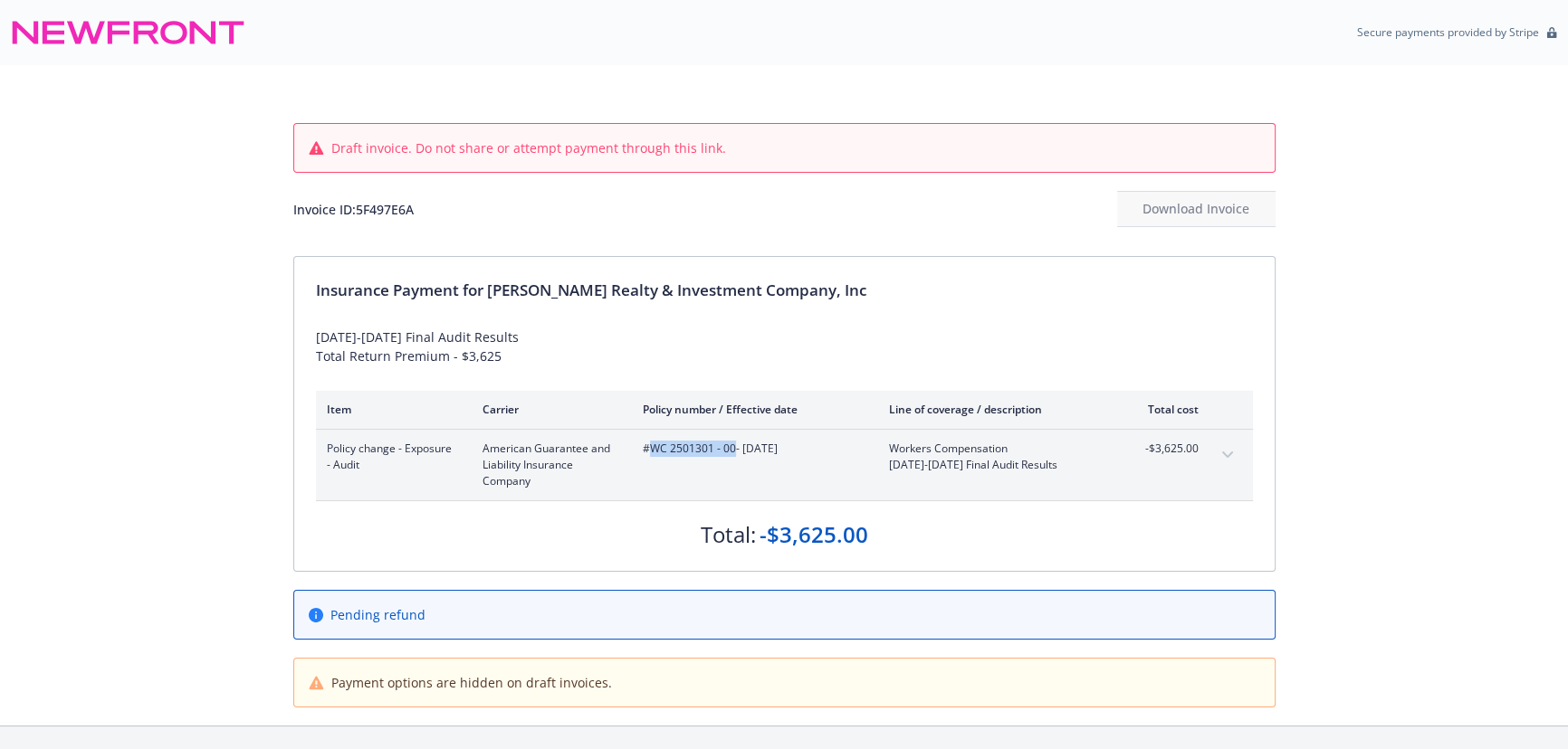
drag, startPoint x: 733, startPoint y: 446, endPoint x: 652, endPoint y: 446, distance: 81.0
click at [652, 446] on span "#WC 2501301 - 00 - [DATE]" at bounding box center [750, 448] width 217 height 16
copy span "WC 2501301 - 00"
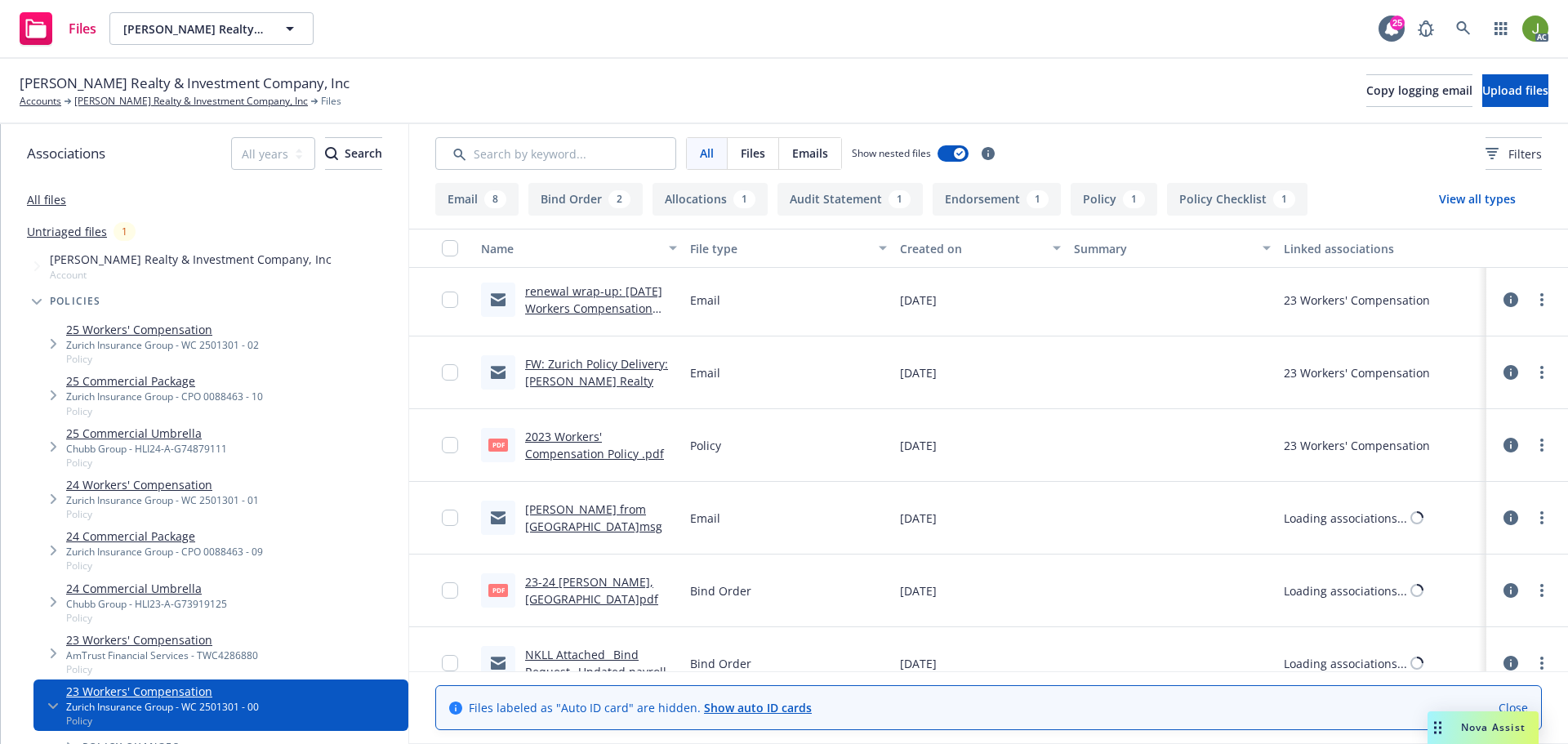
scroll to position [680, 0]
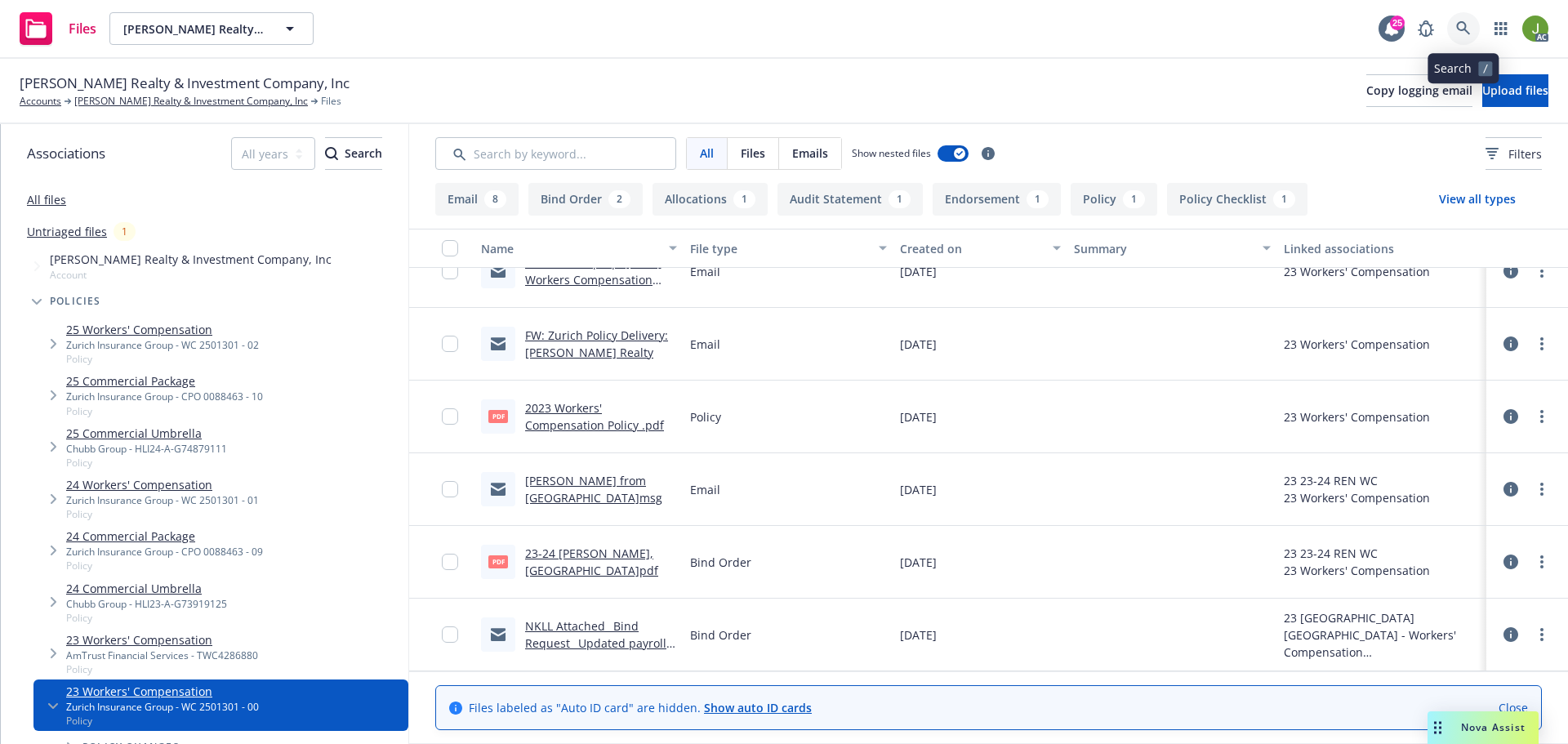
click at [1454, 42] on link at bounding box center [1463, 28] width 32 height 32
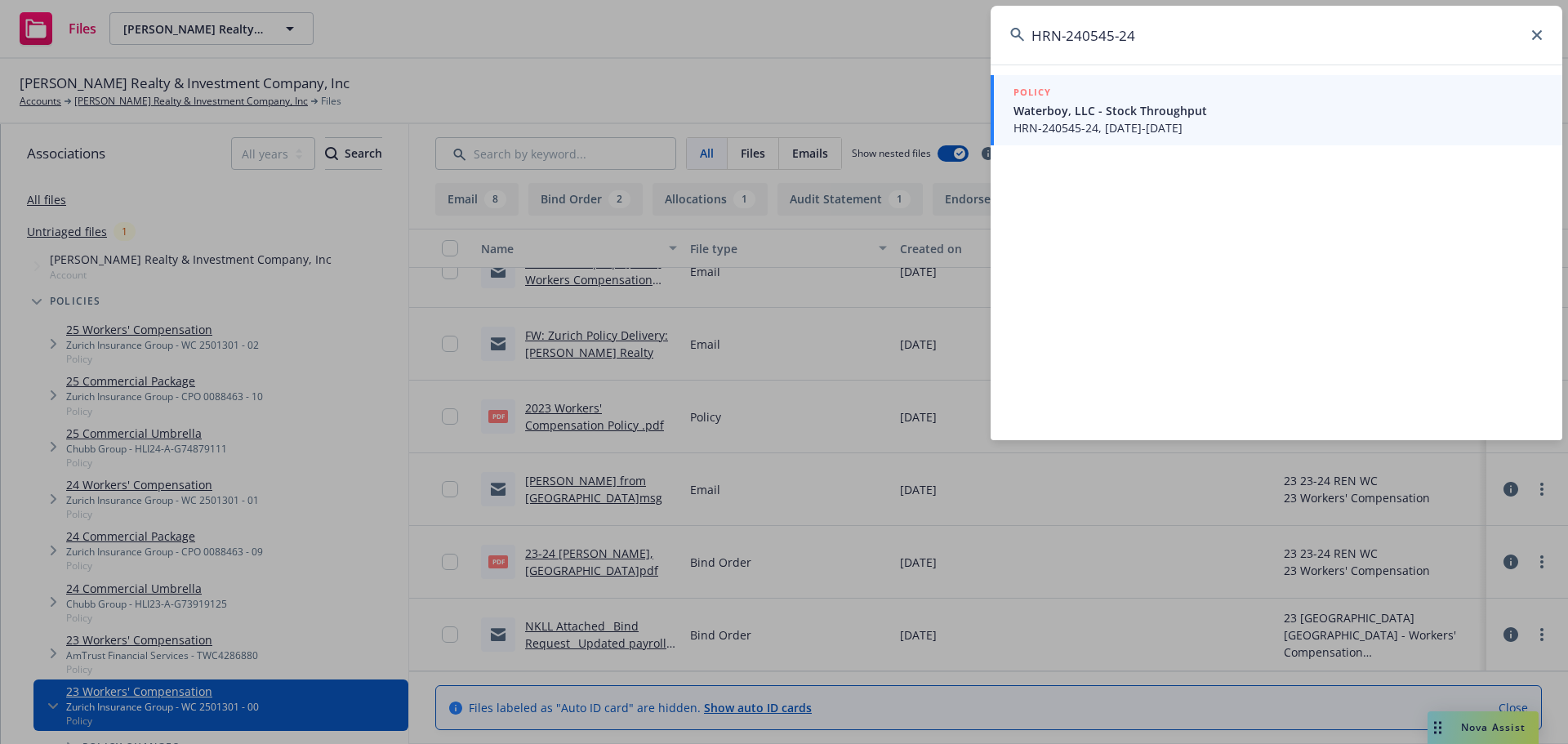
type input "HRN-240545-24"
click at [1056, 135] on span "HRN-240545-24, 09/11/2024-10/11/2025" at bounding box center [1277, 128] width 529 height 17
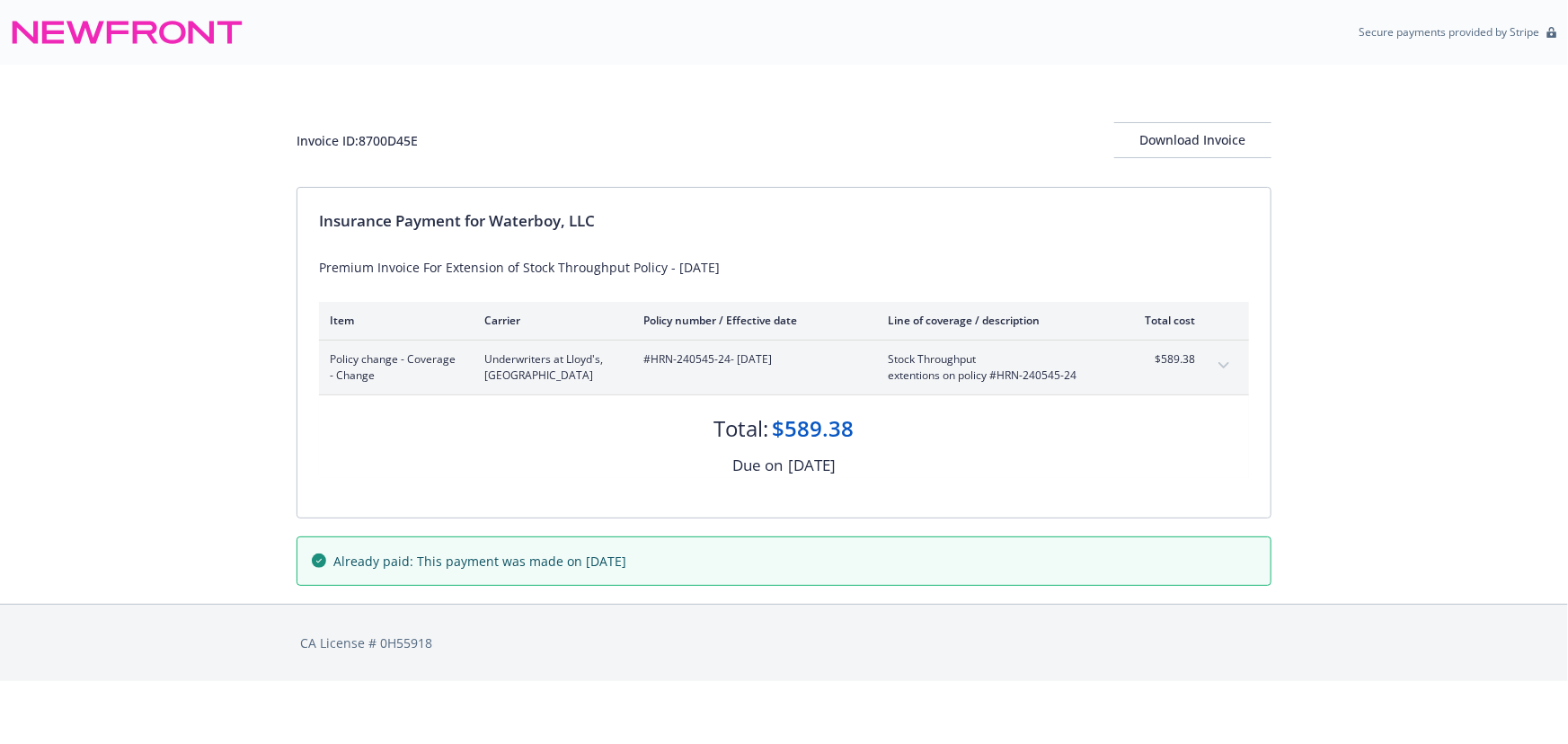
click at [1223, 364] on icon "expand content" at bounding box center [1224, 365] width 10 height 7
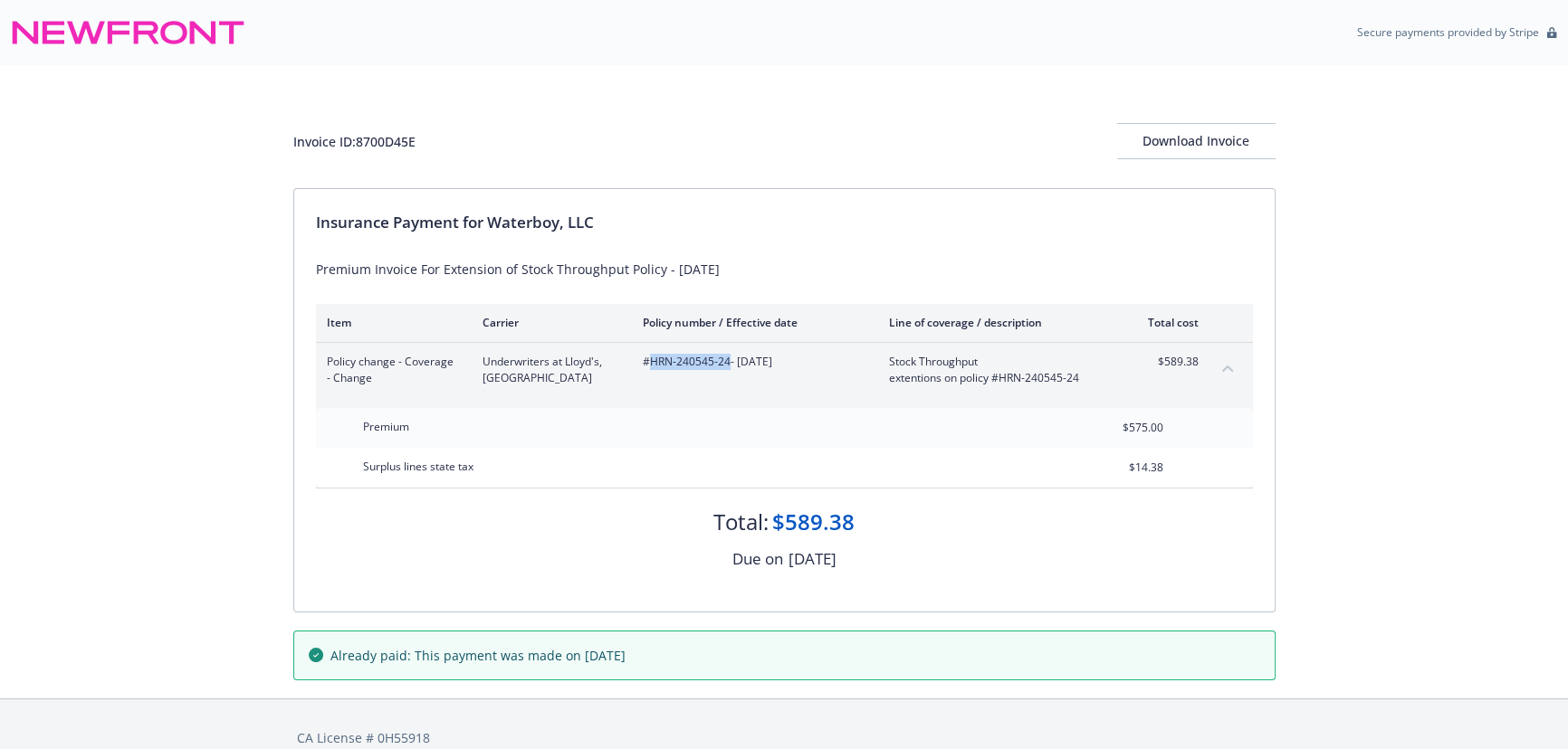
drag, startPoint x: 727, startPoint y: 360, endPoint x: 648, endPoint y: 363, distance: 79.1
click at [648, 363] on span "#HRN-240545-24 - [DATE]" at bounding box center [750, 362] width 217 height 16
copy span "HRN-240545-24"
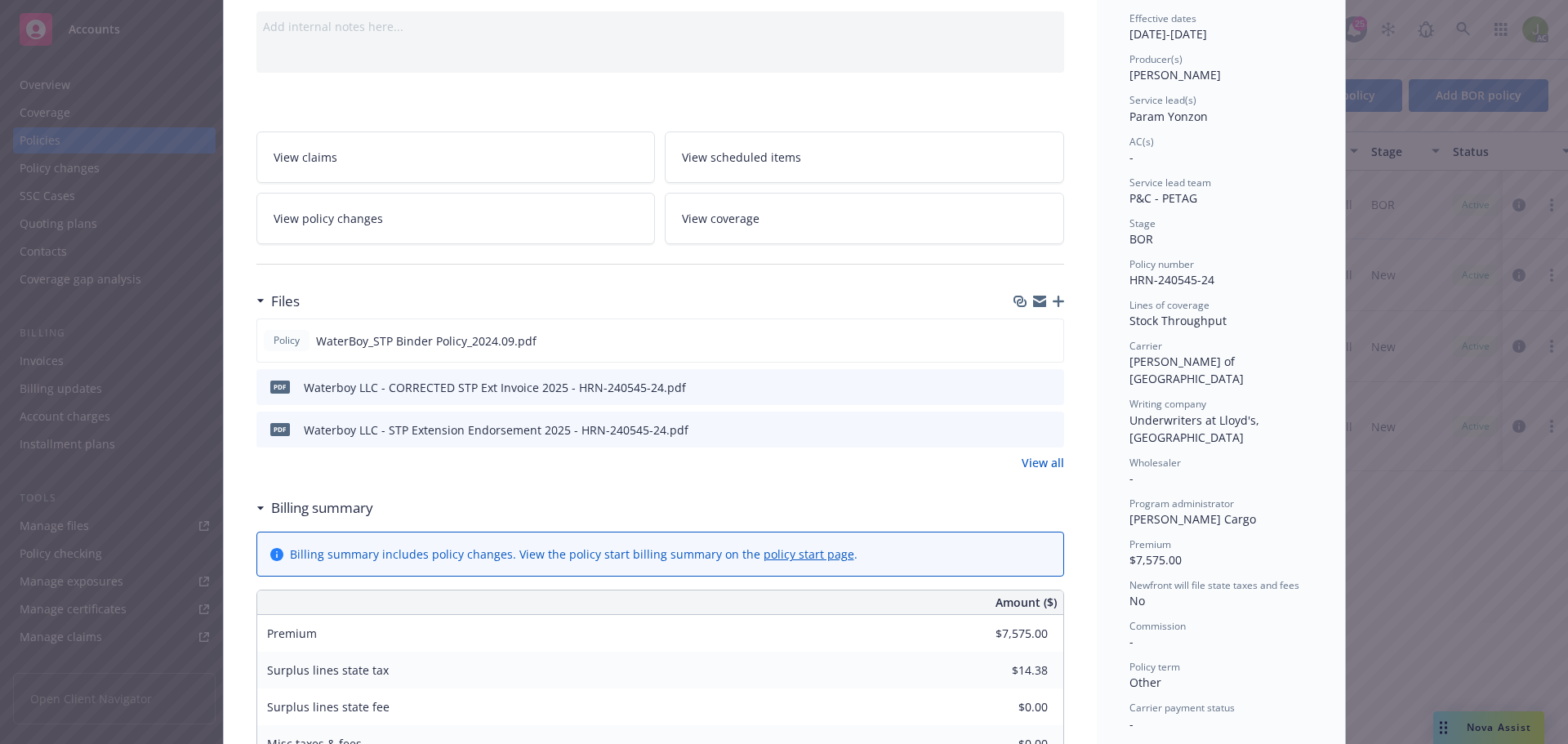
scroll to position [245, 0]
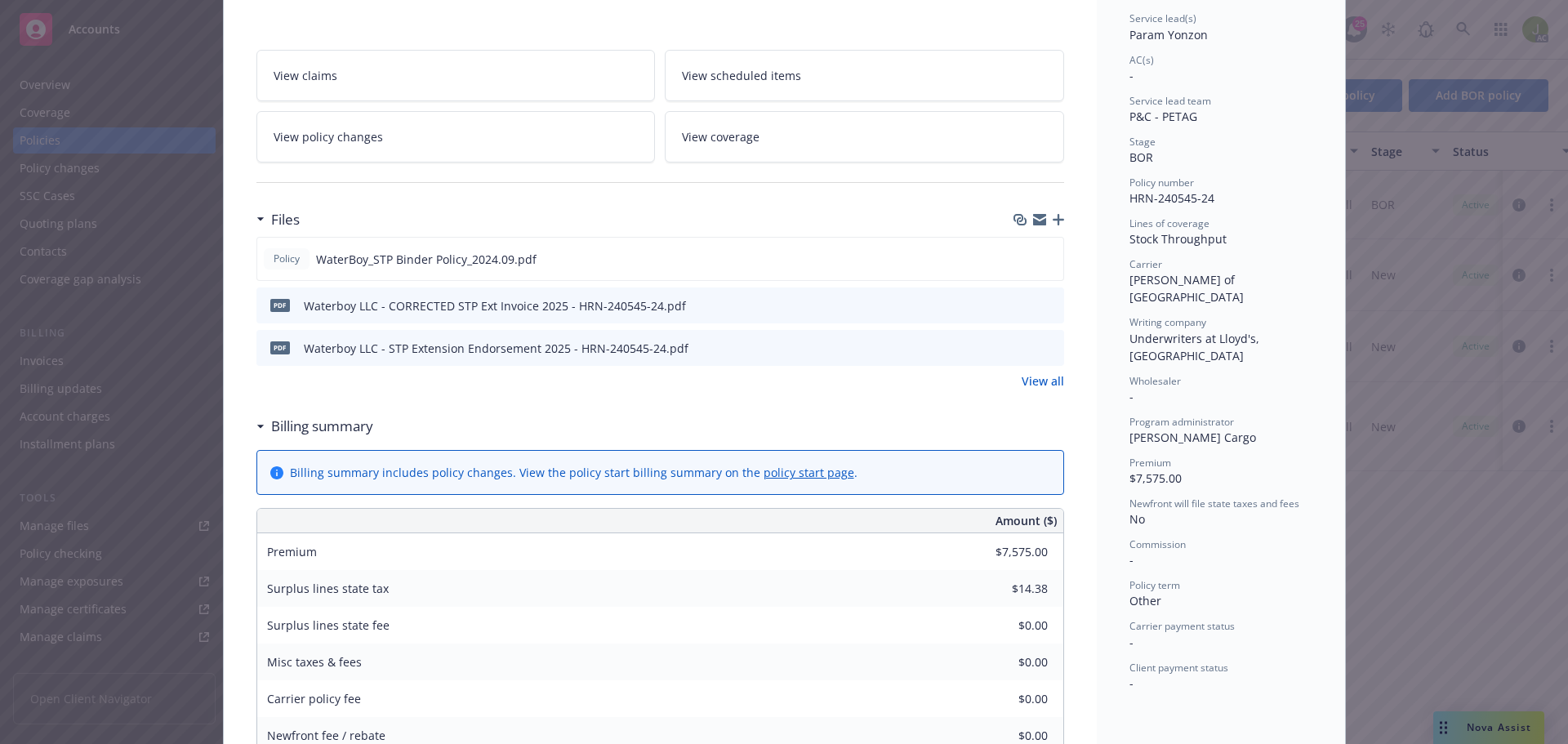
click at [1041, 303] on icon "preview file" at bounding box center [1048, 304] width 15 height 11
click at [1041, 351] on icon "preview file" at bounding box center [1048, 346] width 15 height 11
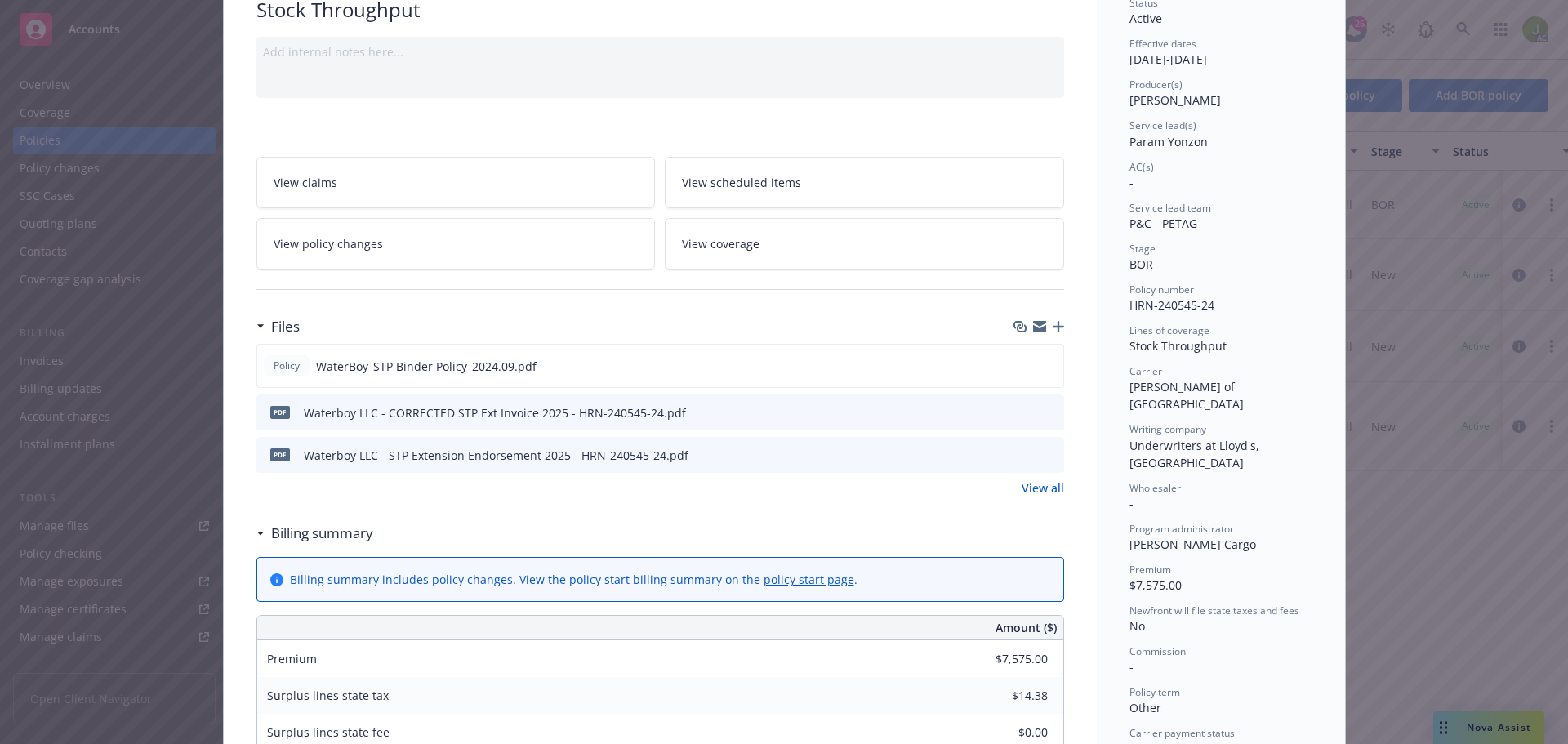
scroll to position [163, 0]
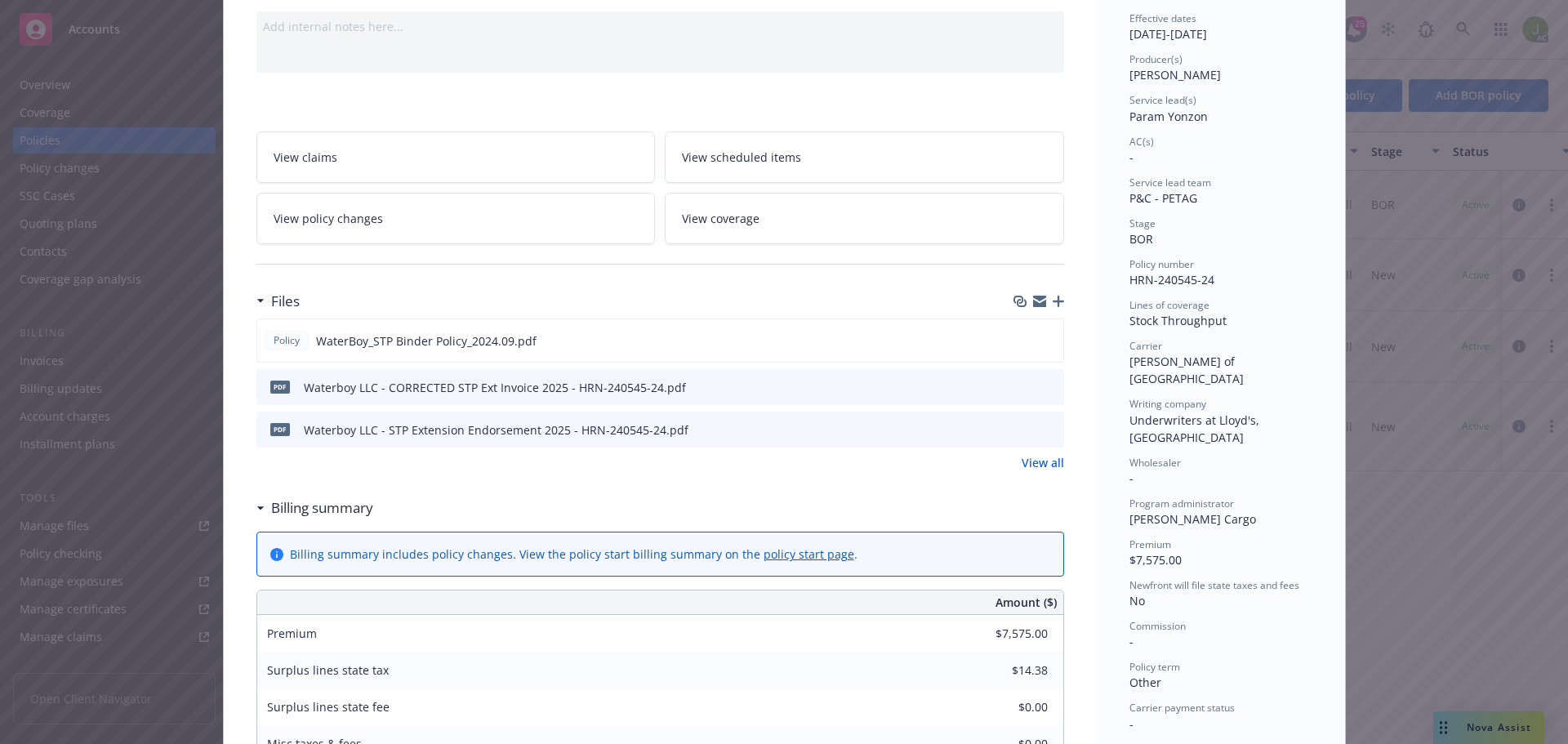
click at [763, 560] on link "policy start page" at bounding box center [808, 554] width 91 height 15
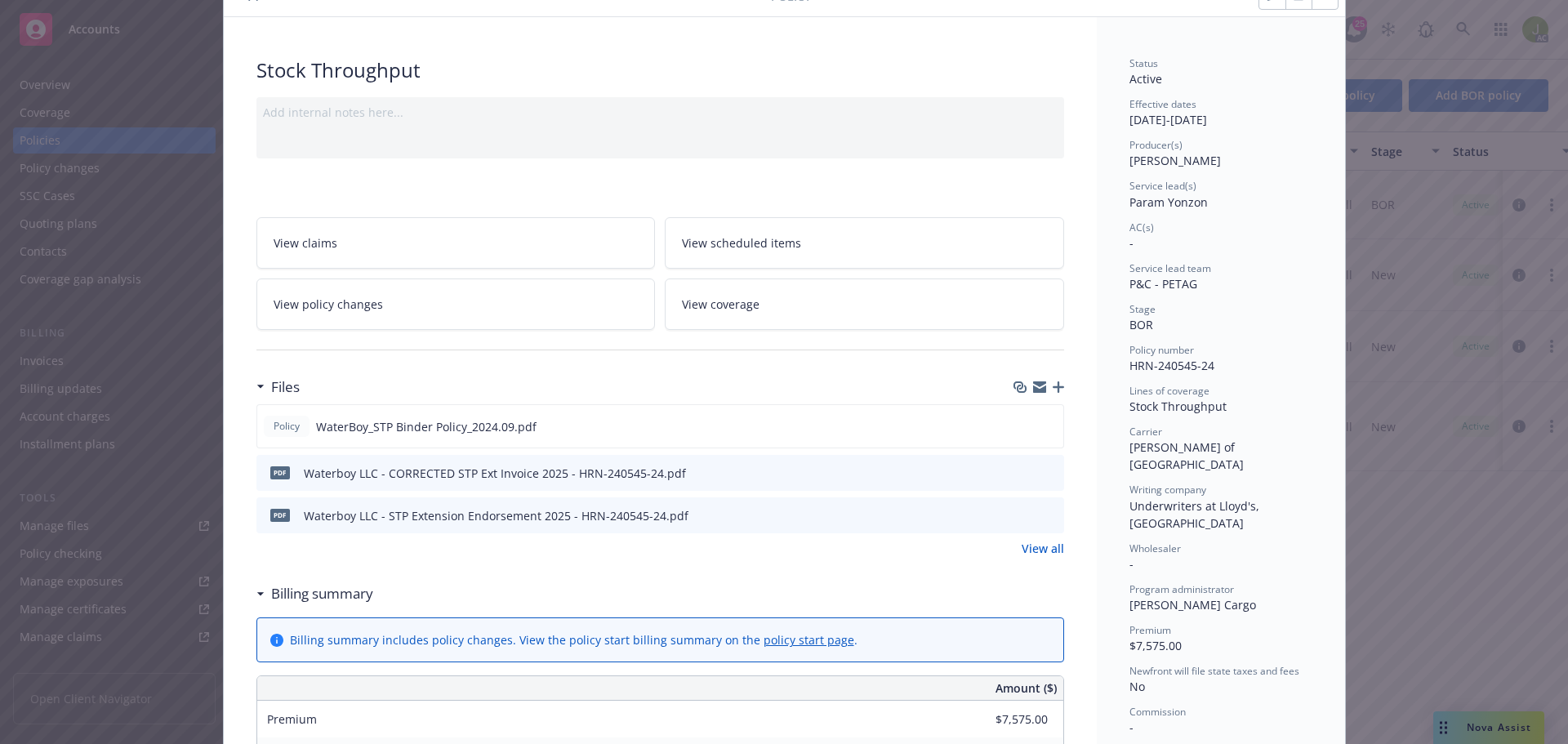
scroll to position [0, 0]
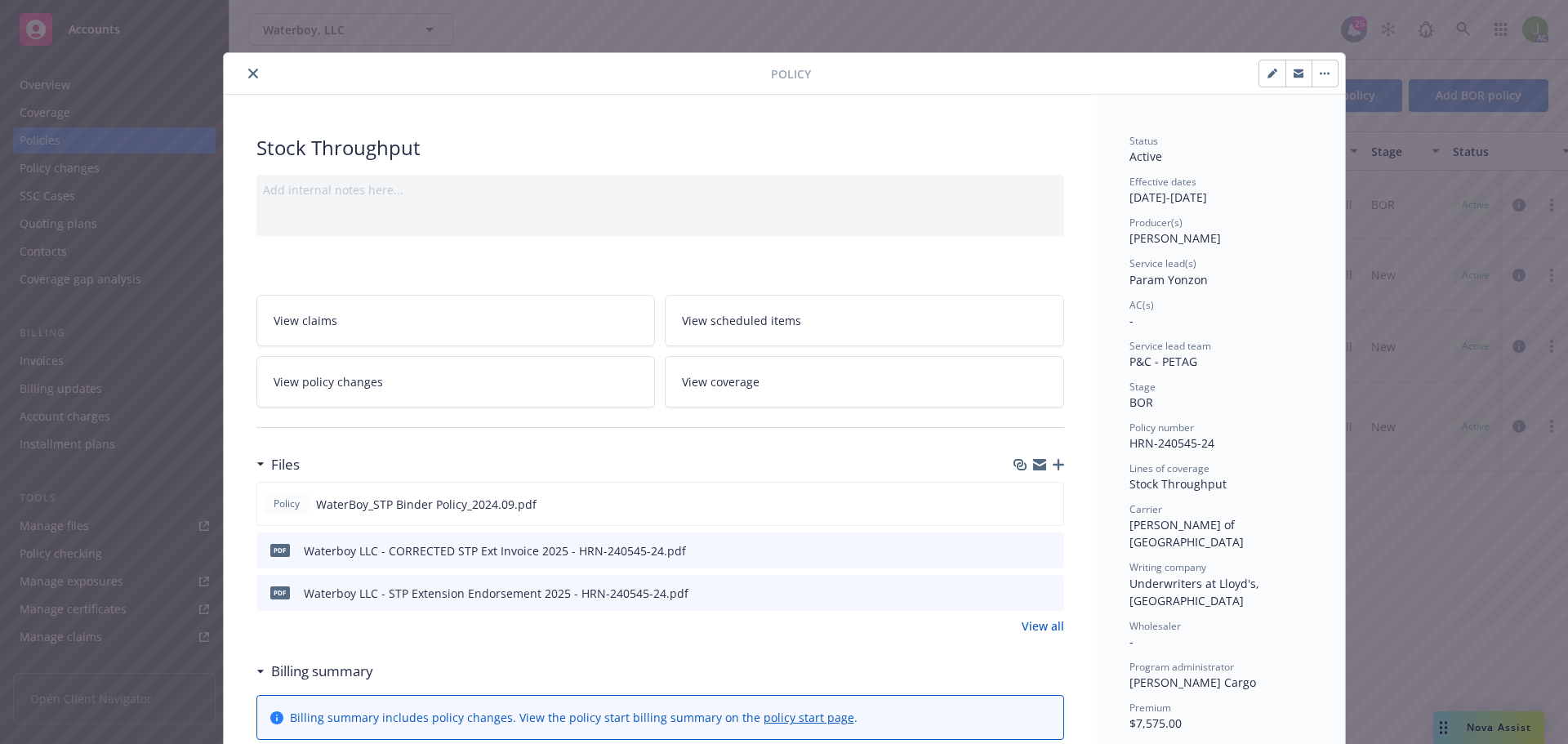
click at [249, 75] on icon "close" at bounding box center [252, 73] width 9 height 9
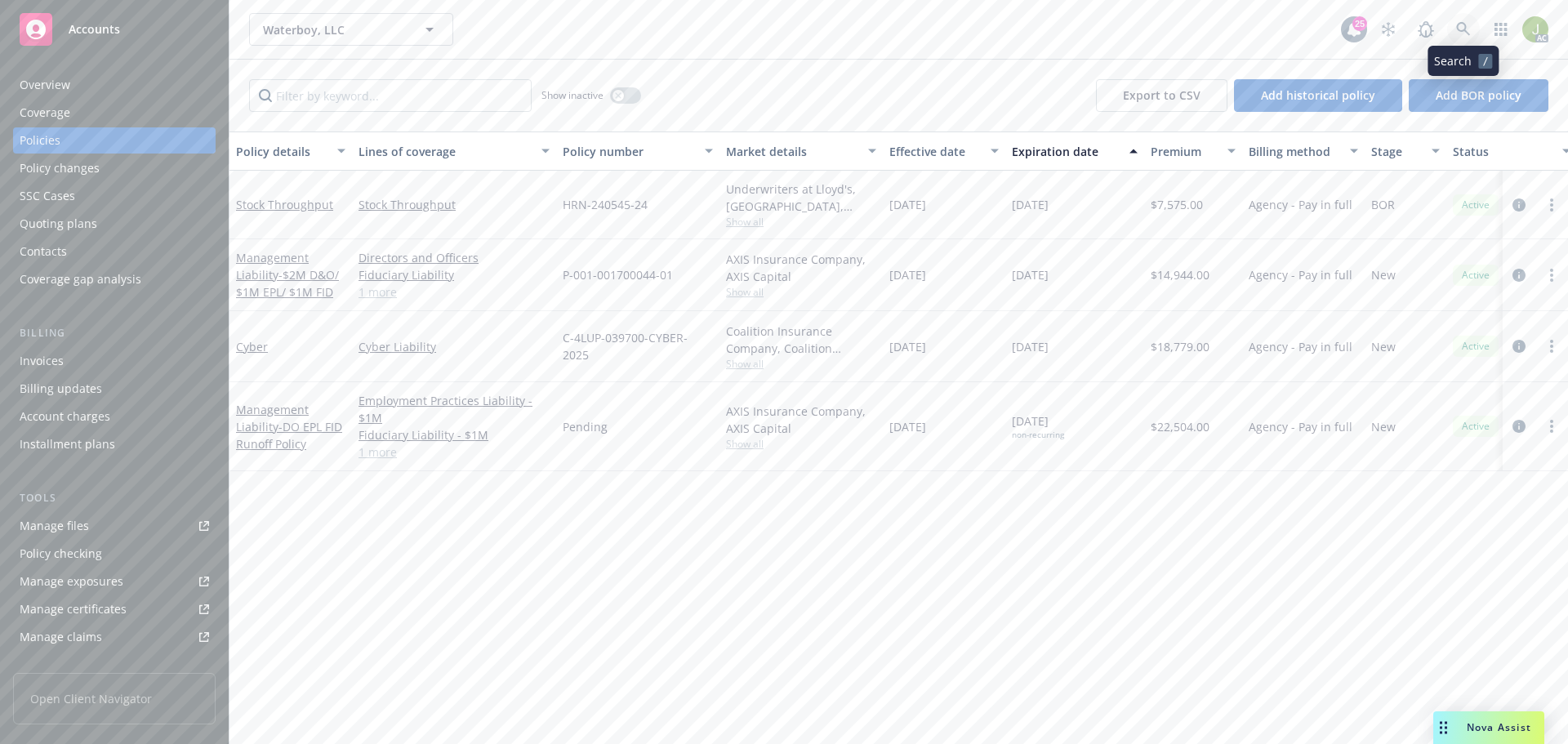
click at [1447, 31] on link at bounding box center [1463, 29] width 32 height 32
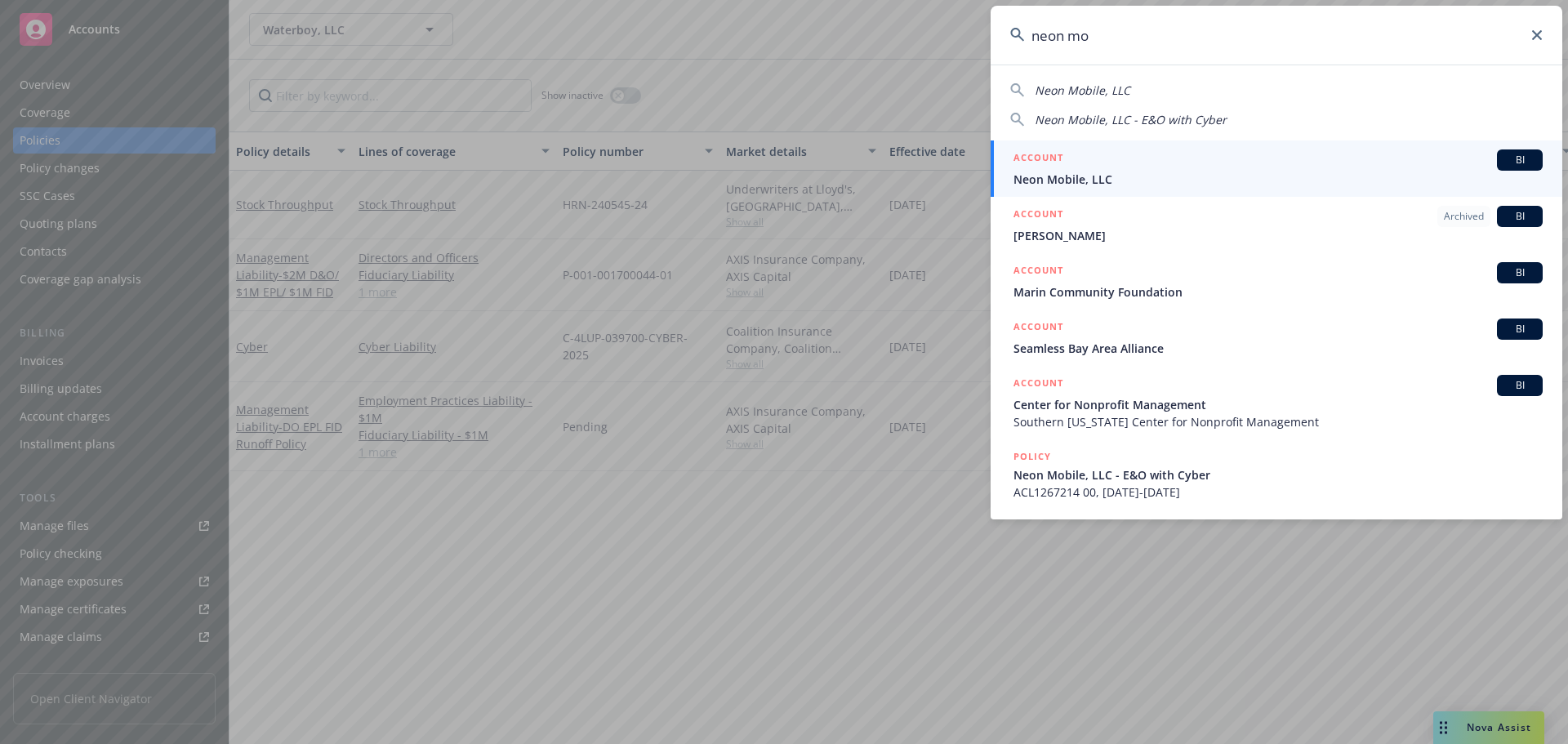
type input "neon mo"
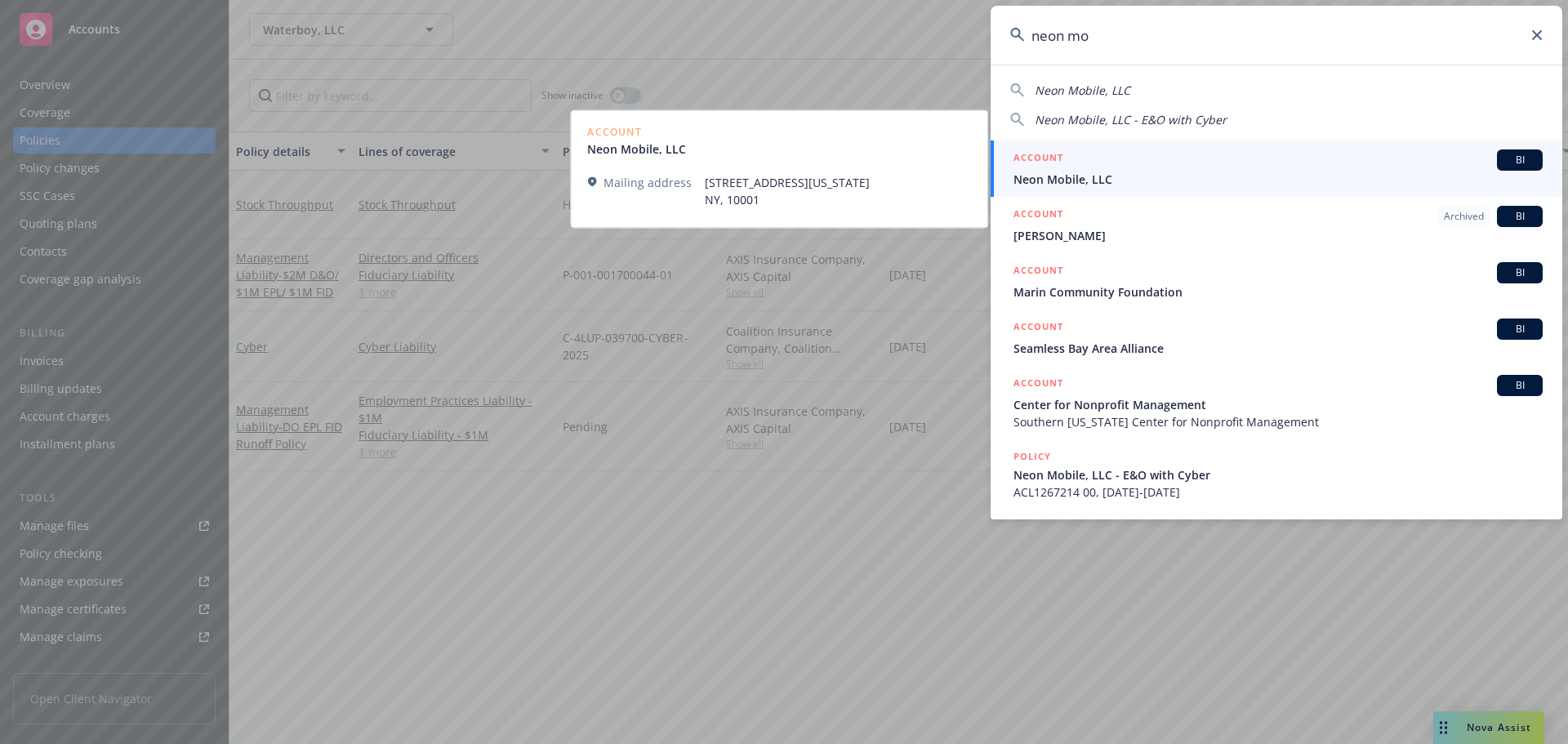
click at [1104, 188] on link "ACCOUNT BI Neon Mobile, LLC" at bounding box center [1276, 168] width 572 height 56
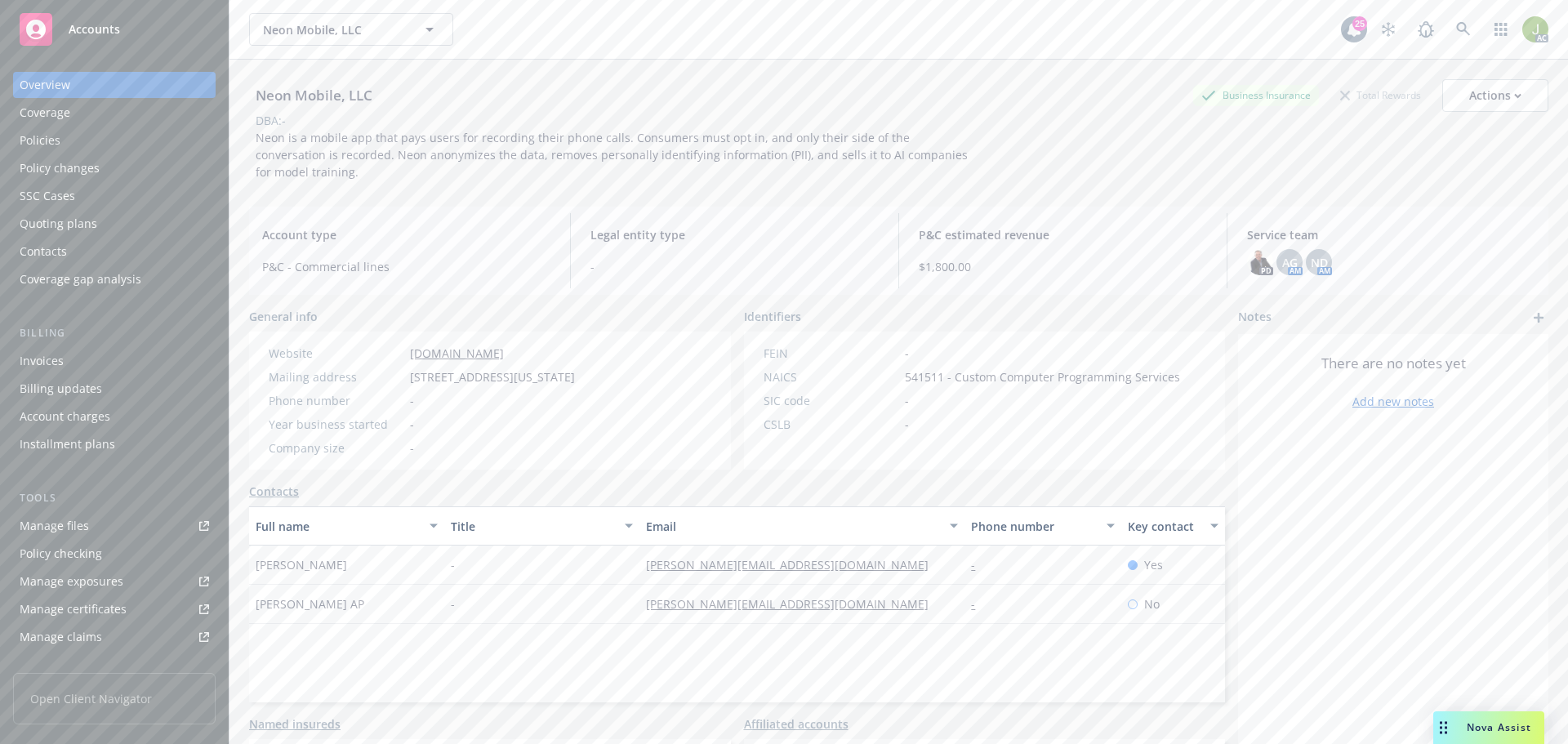
click at [151, 360] on div "Invoices" at bounding box center [115, 360] width 190 height 26
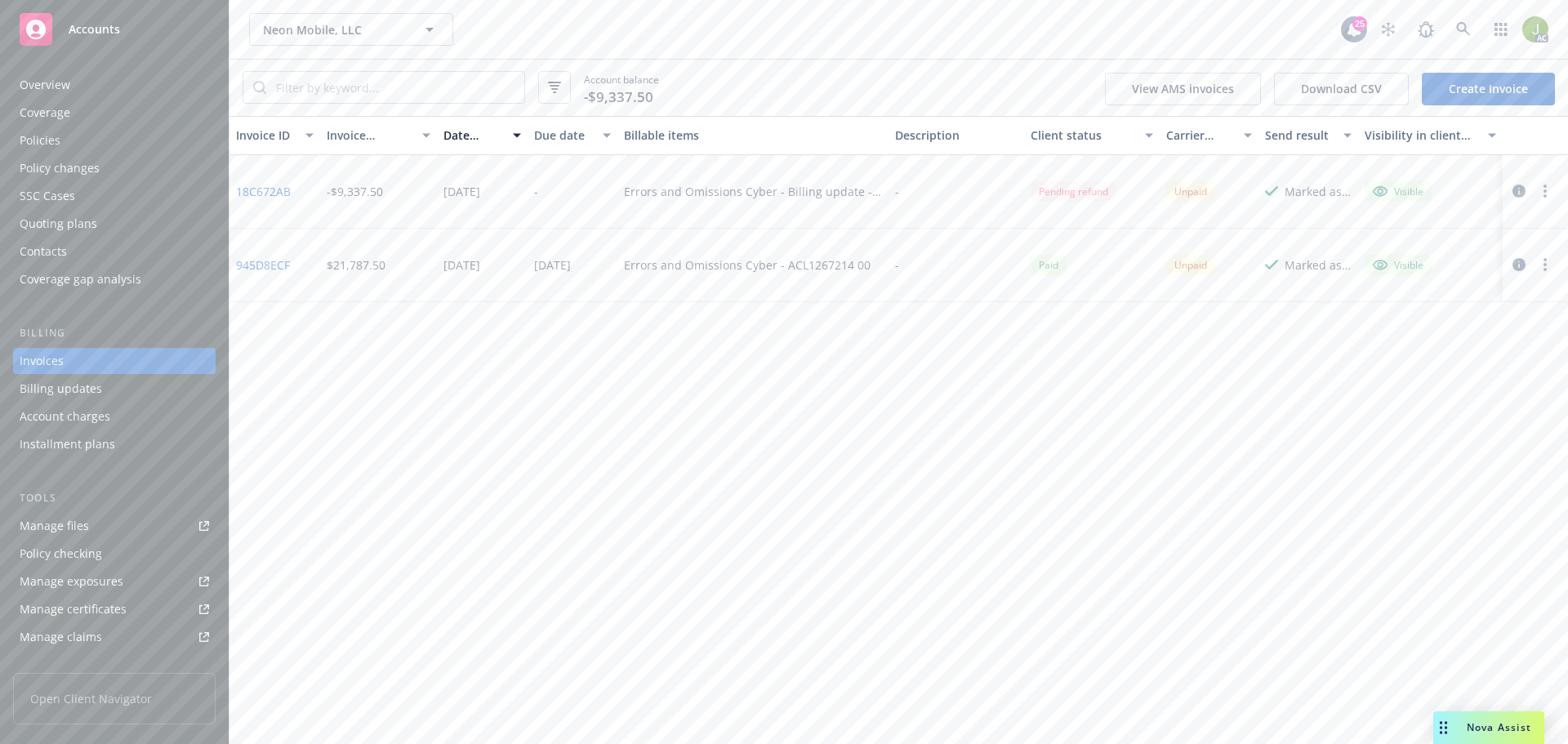
click at [275, 259] on link "945D8ECF" at bounding box center [262, 265] width 54 height 17
click at [140, 513] on link "Manage files" at bounding box center [114, 525] width 203 height 26
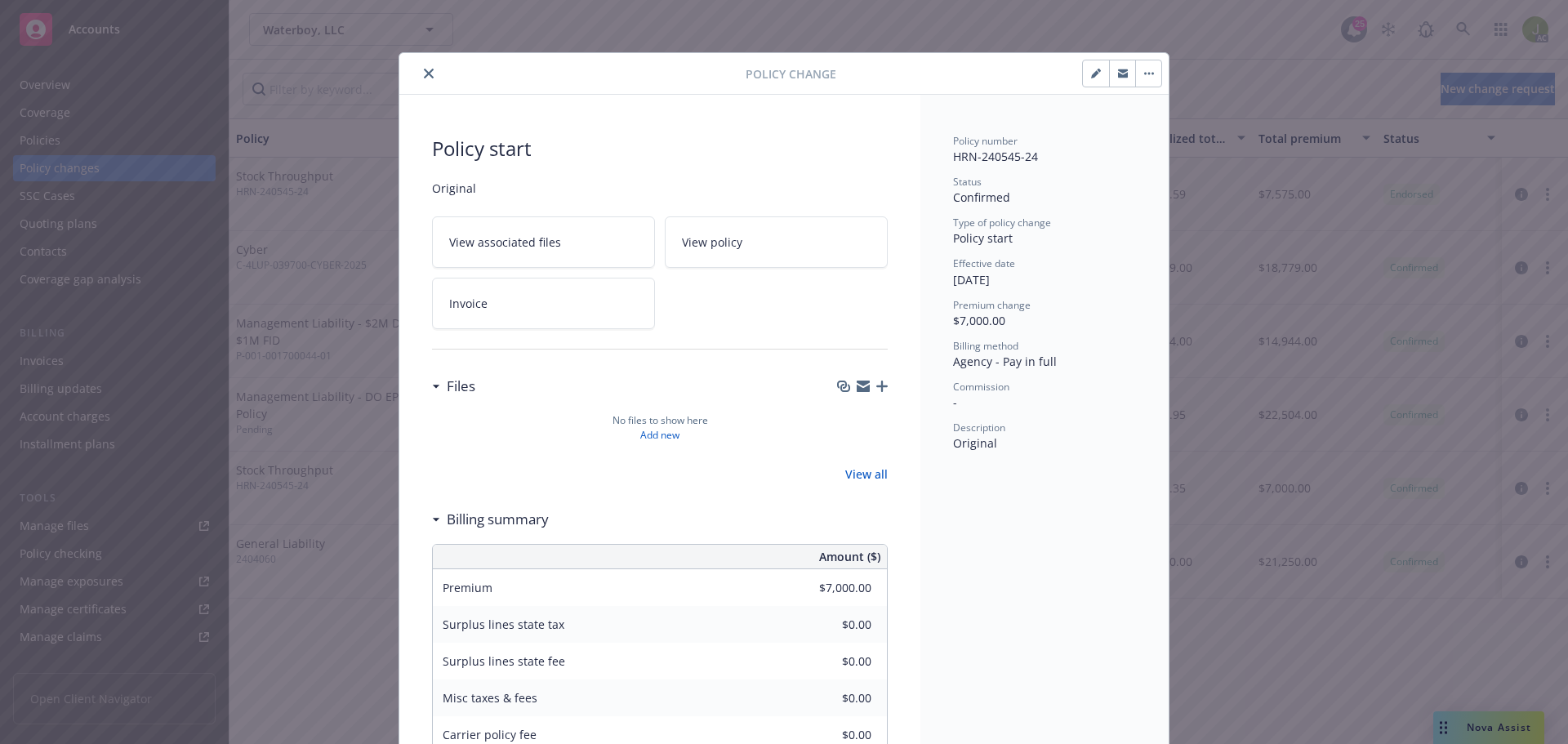
click at [420, 79] on button "close" at bounding box center [428, 73] width 20 height 20
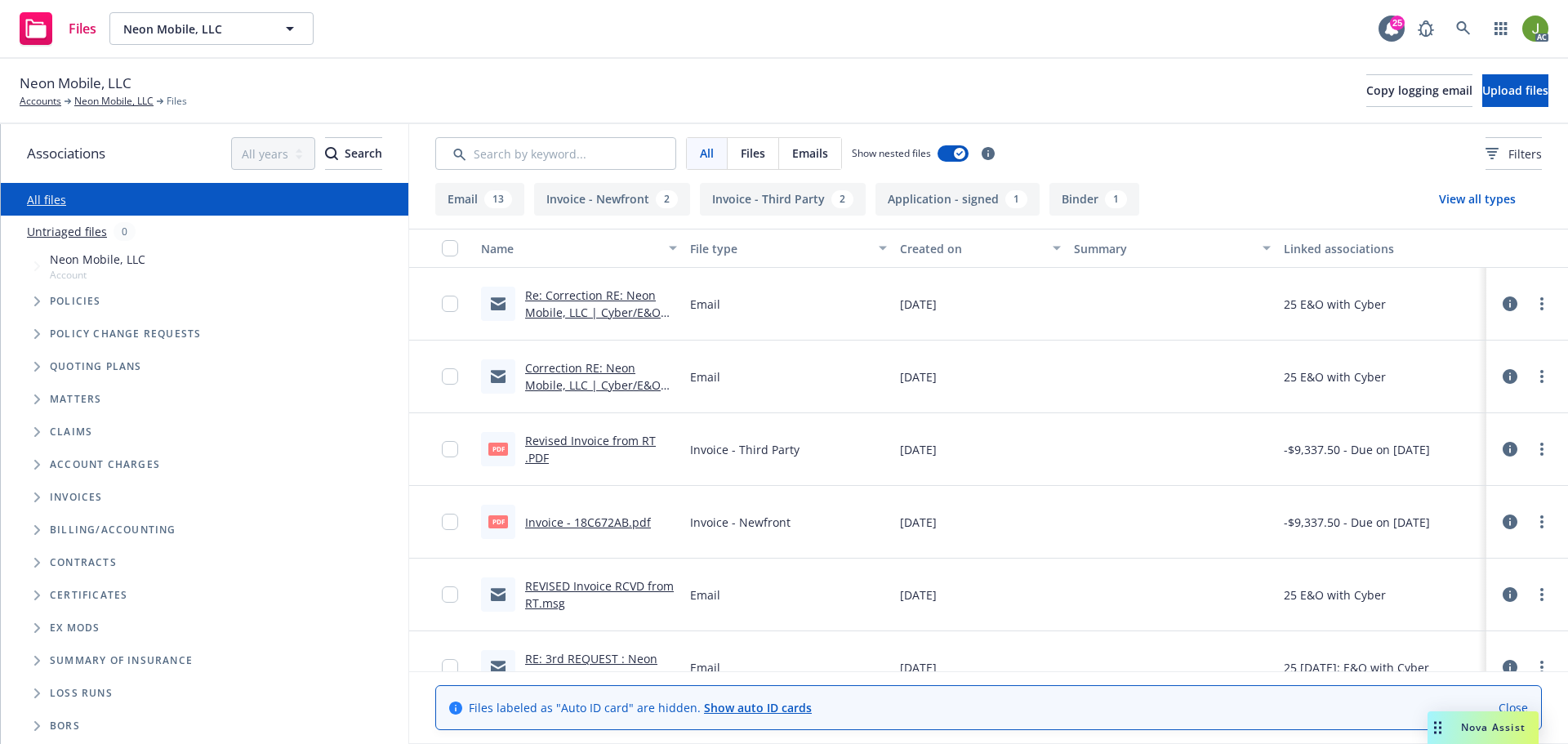
click at [605, 442] on link "Revised Invoice from RT .PDF" at bounding box center [590, 448] width 131 height 32
click at [619, 589] on link "REVISED Invoice RCVD from RT.msg" at bounding box center [599, 595] width 149 height 32
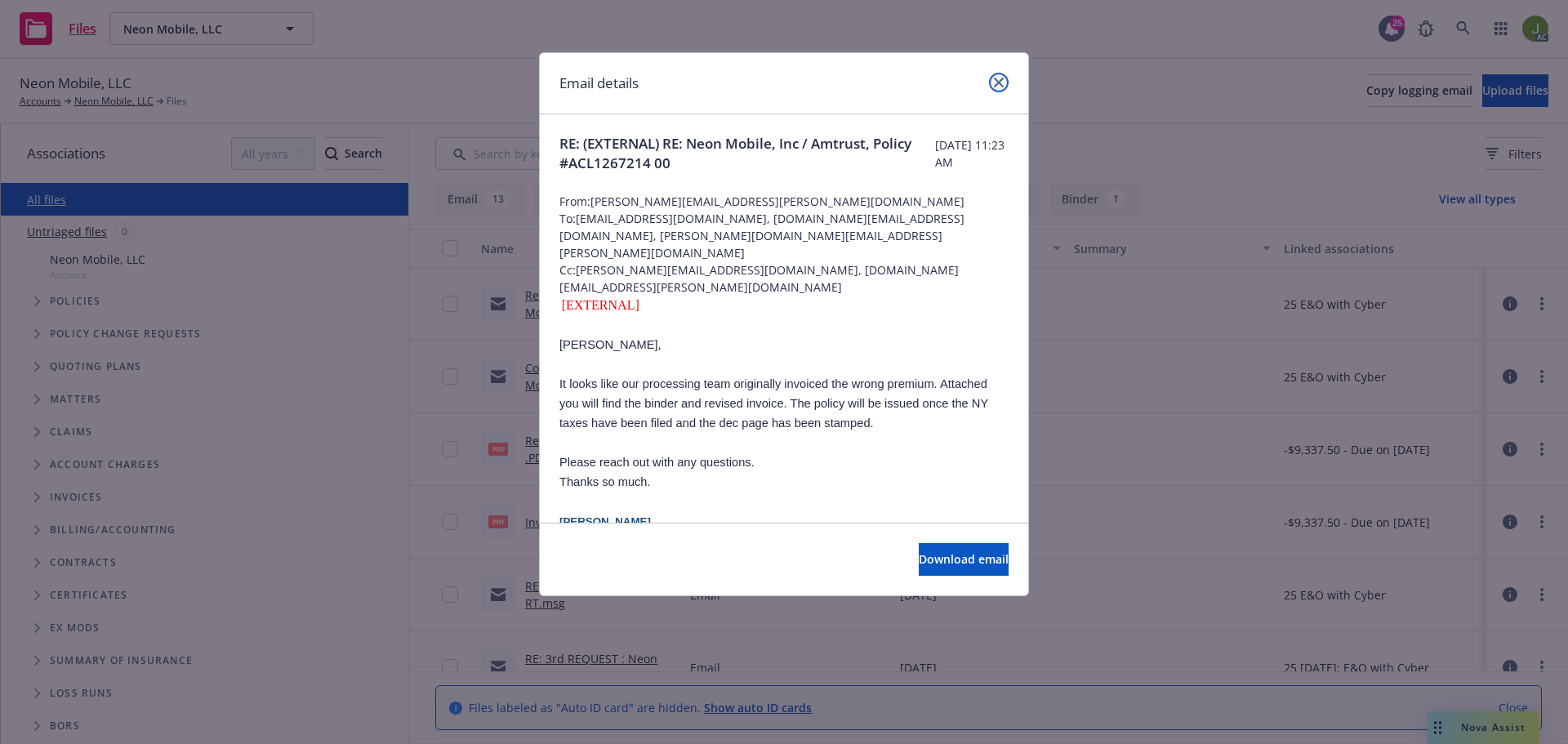
click at [998, 85] on icon "close" at bounding box center [998, 82] width 9 height 9
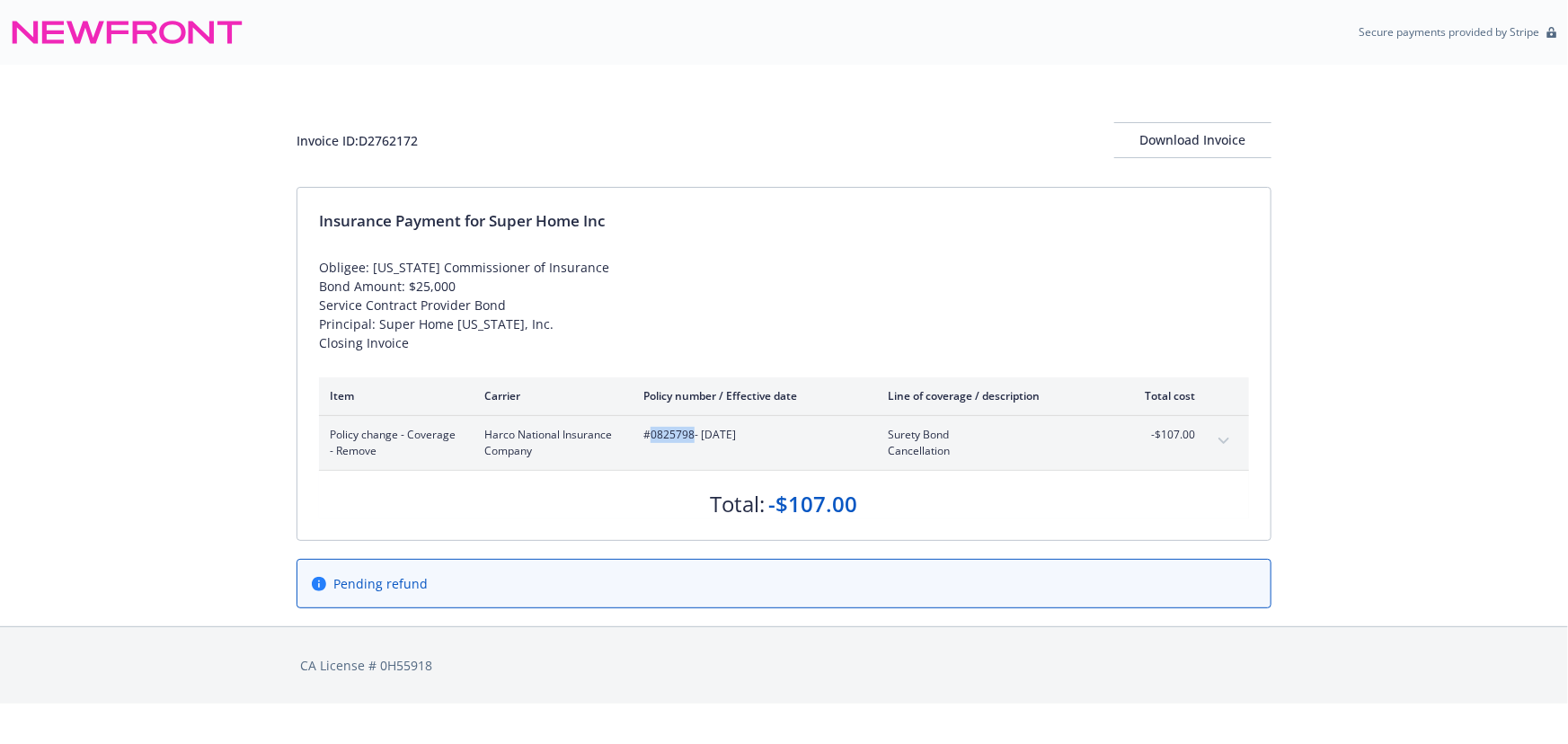
drag, startPoint x: 692, startPoint y: 437, endPoint x: 648, endPoint y: 436, distance: 44.0
click at [648, 435] on span "#0825798 - 06/07/2025" at bounding box center [751, 435] width 215 height 16
